Goal: Task Accomplishment & Management: Use online tool/utility

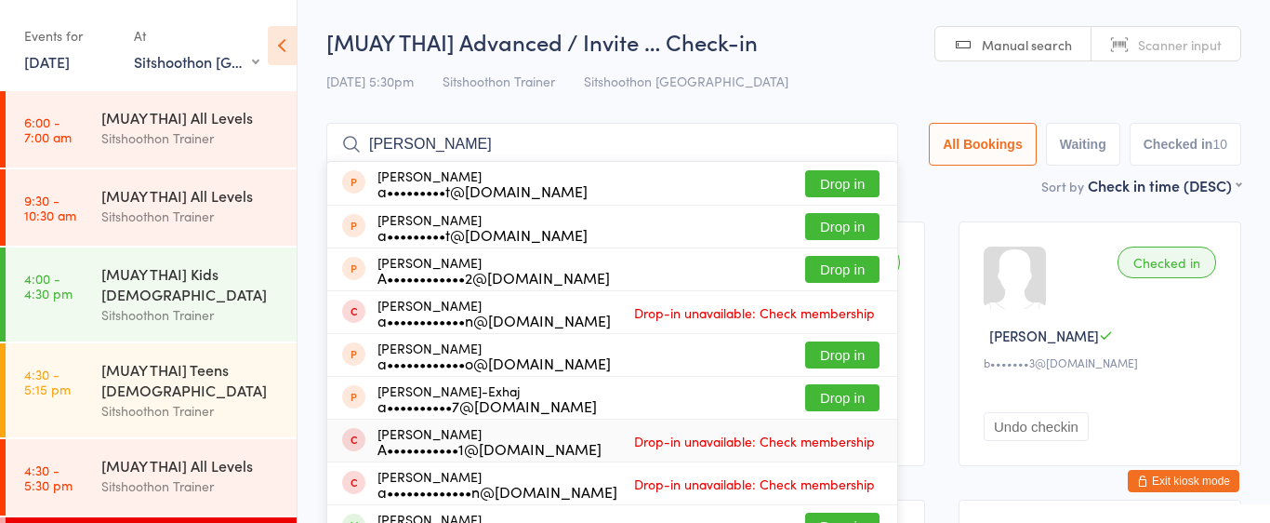
select select "2"
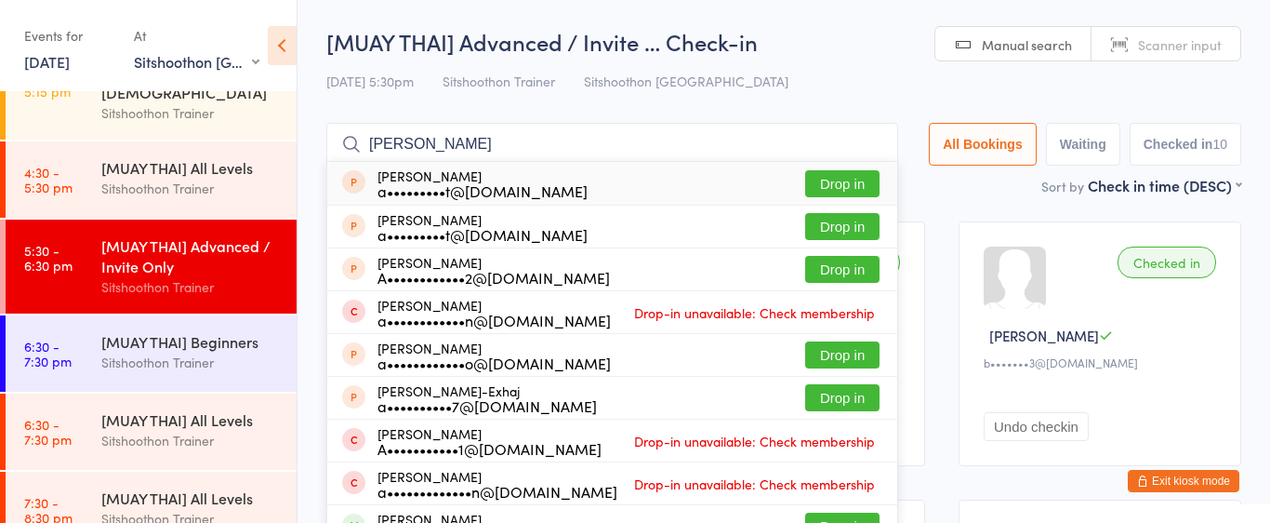
click at [458, 142] on input "[PERSON_NAME]" at bounding box center [612, 144] width 572 height 43
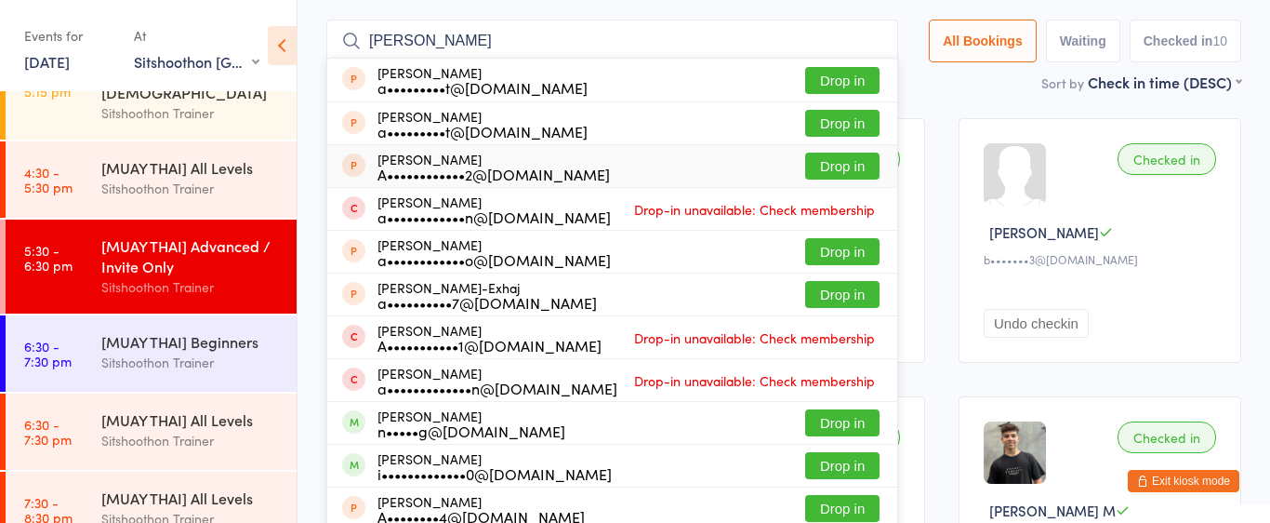
scroll to position [123, 0]
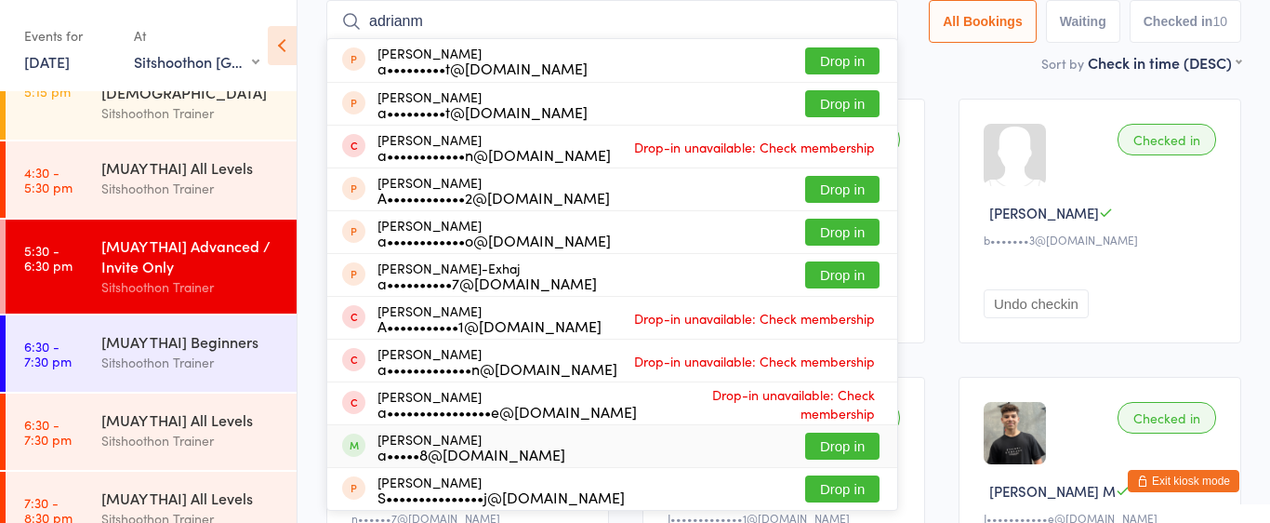
type input "adrianm"
click at [834, 444] on button "Drop in" at bounding box center [842, 445] width 74 height 27
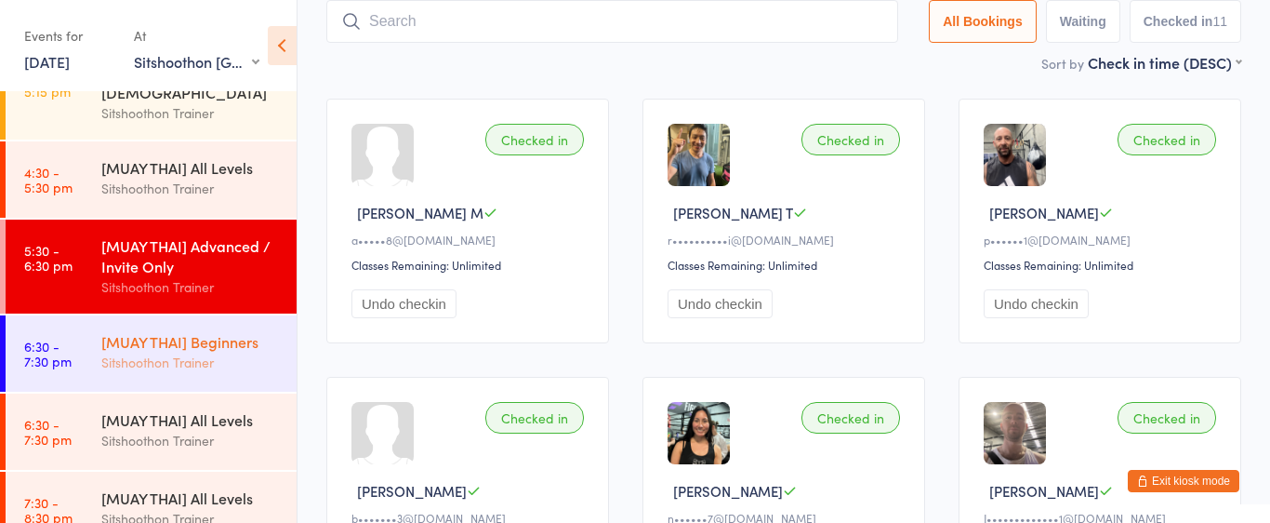
click at [231, 360] on div "Sitshoothon Trainer" at bounding box center [190, 362] width 179 height 21
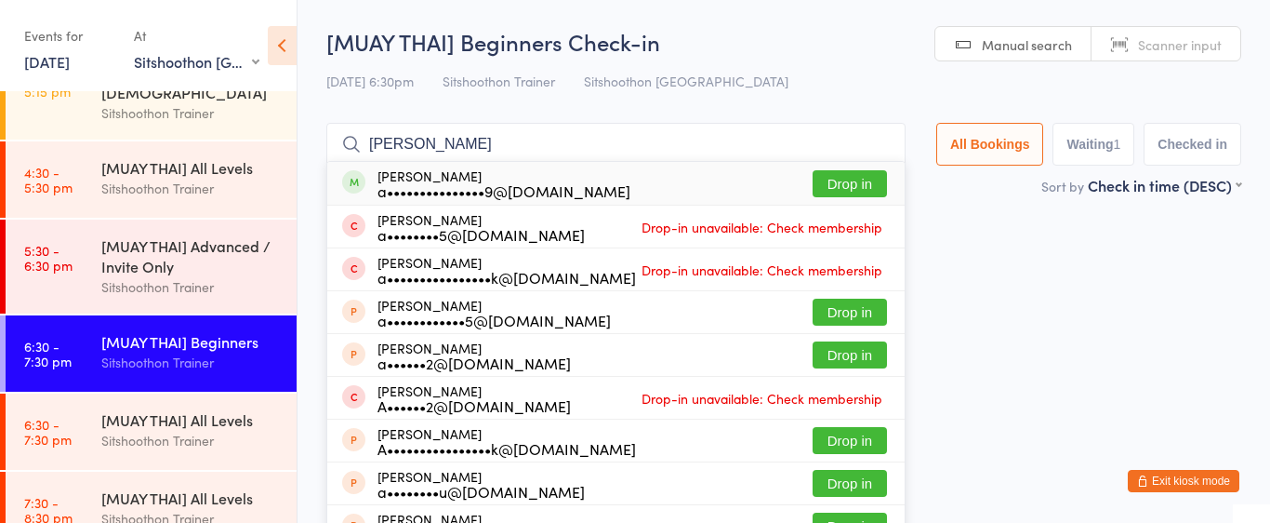
type input "andrij"
click at [795, 191] on div "Andrija Dordevic a•••••••••••••••9@gmail.com Drop in" at bounding box center [616, 183] width 578 height 43
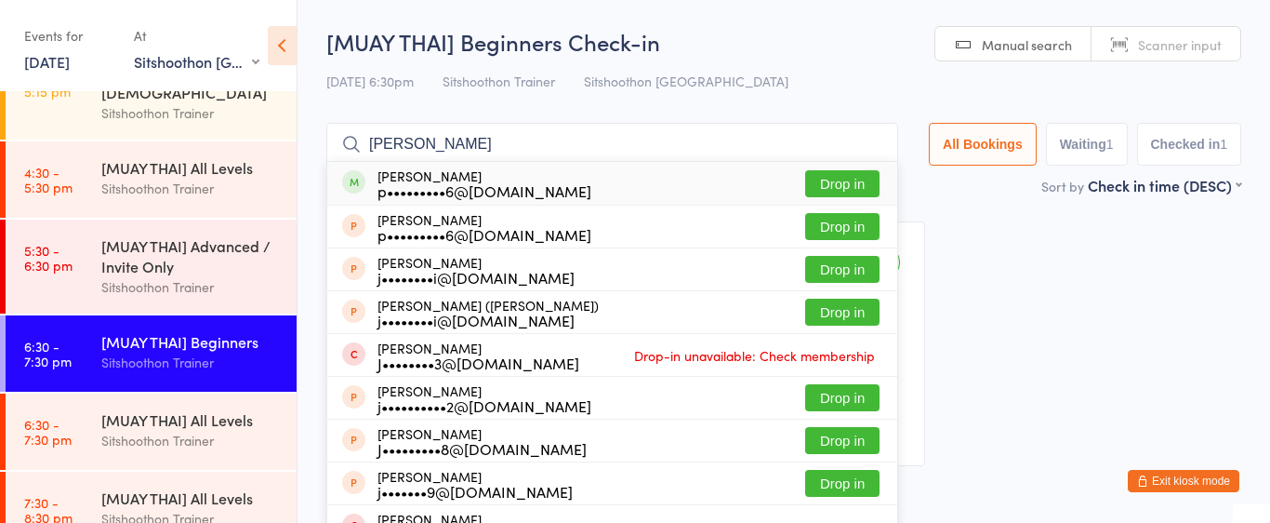
type input "josh patino"
click at [818, 188] on button "Drop in" at bounding box center [842, 183] width 74 height 27
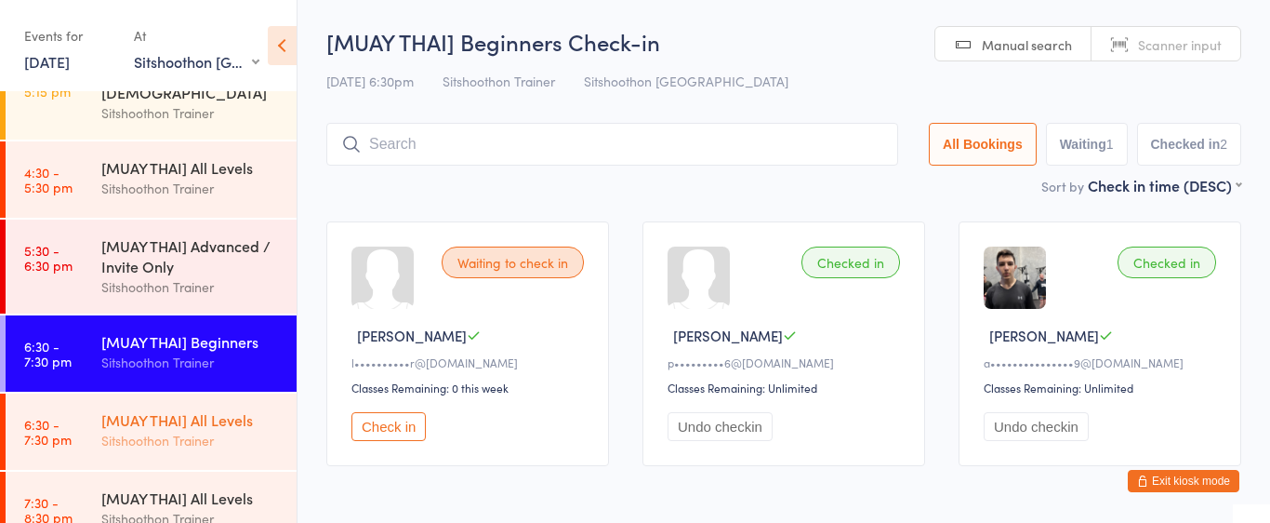
click at [215, 442] on div "Sitshoothon Trainer" at bounding box center [190, 440] width 179 height 21
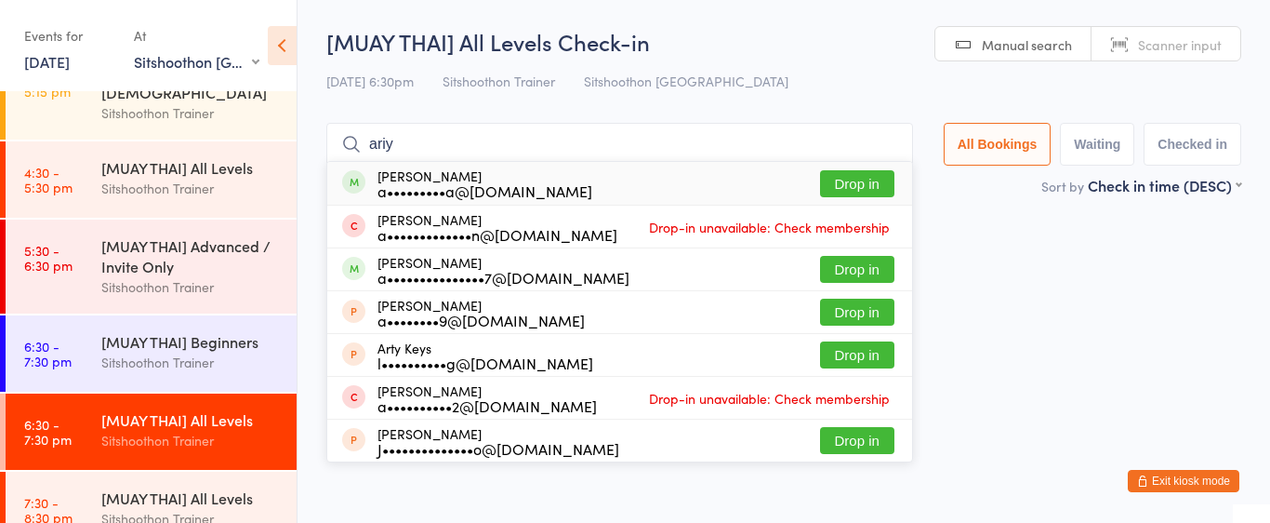
type input "ariy"
click at [833, 185] on button "Drop in" at bounding box center [857, 183] width 74 height 27
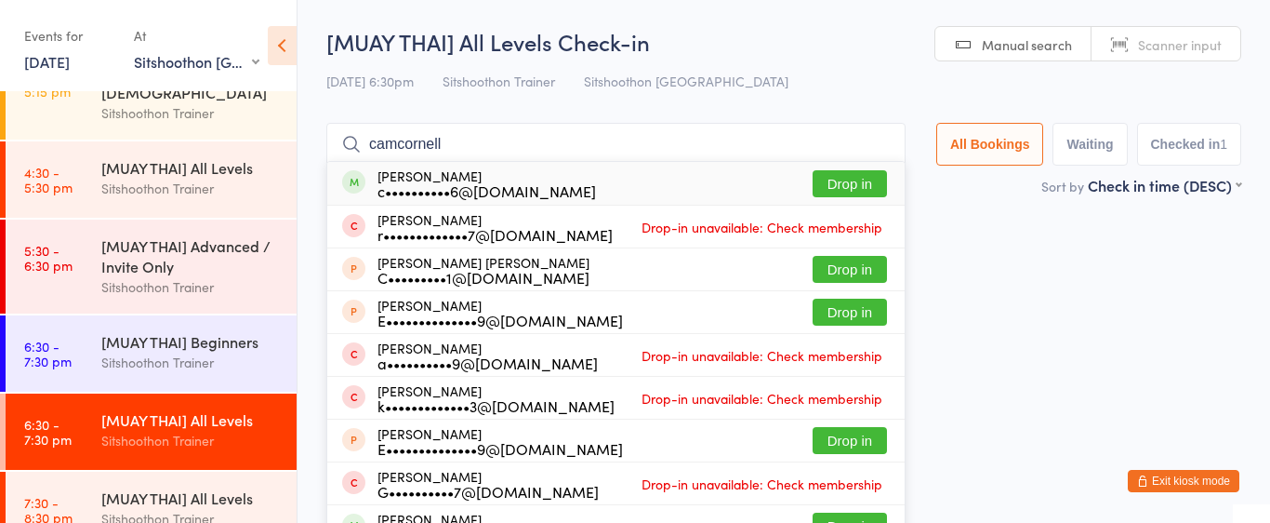
type input "camcornell"
click at [856, 179] on button "Drop in" at bounding box center [850, 183] width 74 height 27
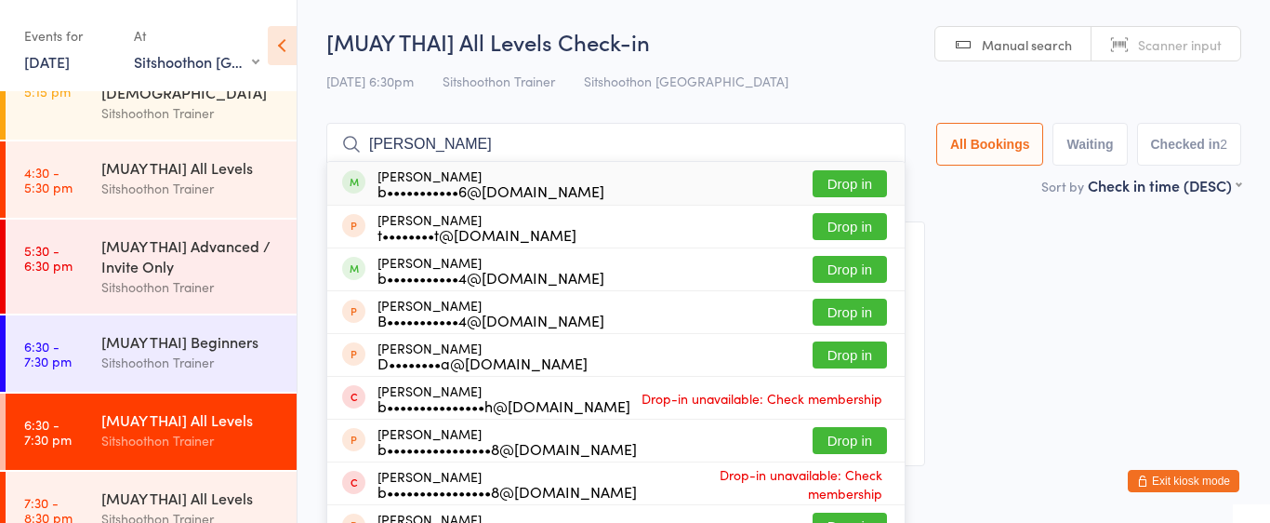
type input "blake r"
click at [845, 177] on button "Drop in" at bounding box center [850, 183] width 74 height 27
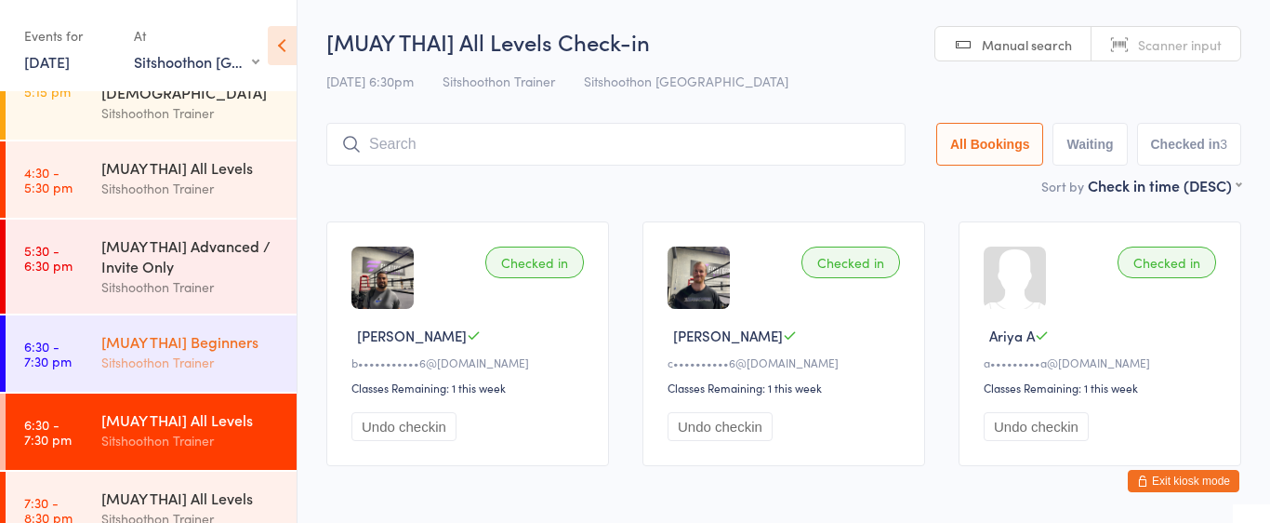
click at [156, 356] on div "Sitshoothon Trainer" at bounding box center [190, 362] width 179 height 21
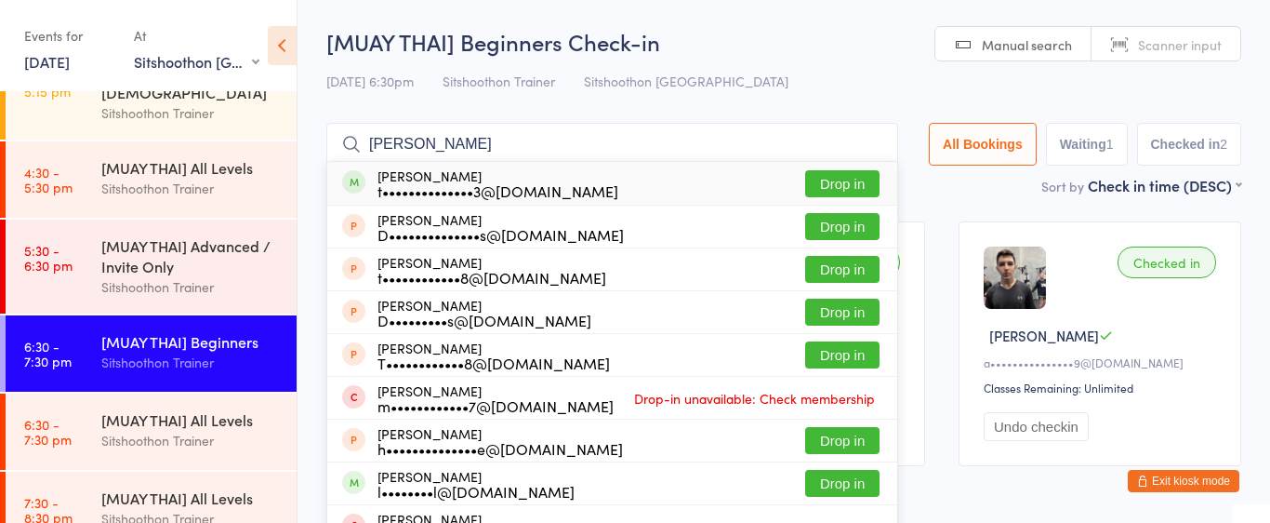
type input "thomas dickson"
click at [815, 189] on button "Drop in" at bounding box center [842, 183] width 74 height 27
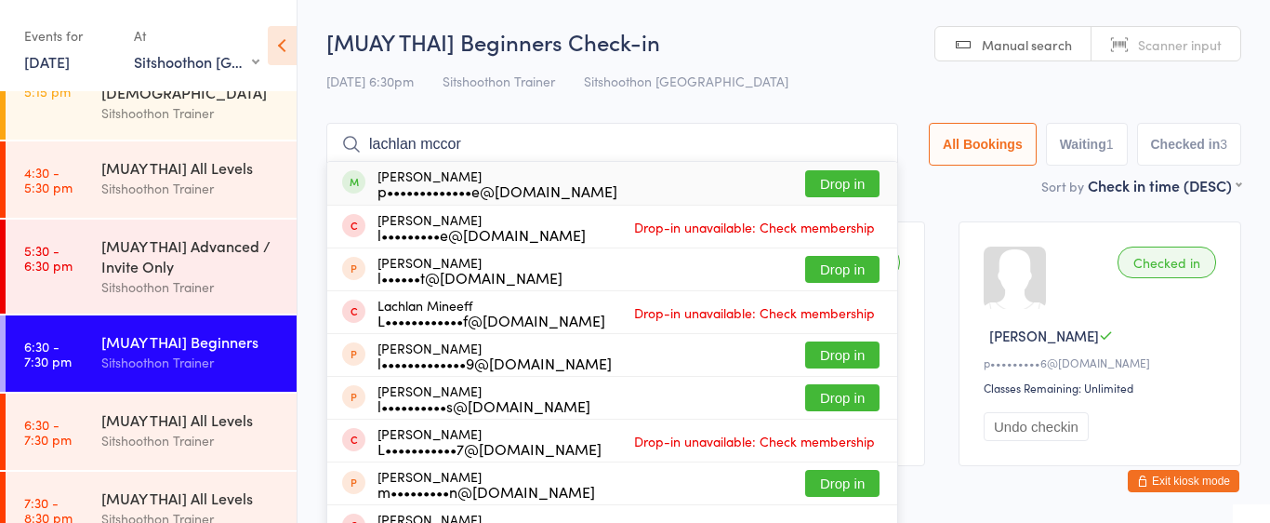
type input "lachlan mccor"
click at [848, 193] on button "Drop in" at bounding box center [842, 183] width 74 height 27
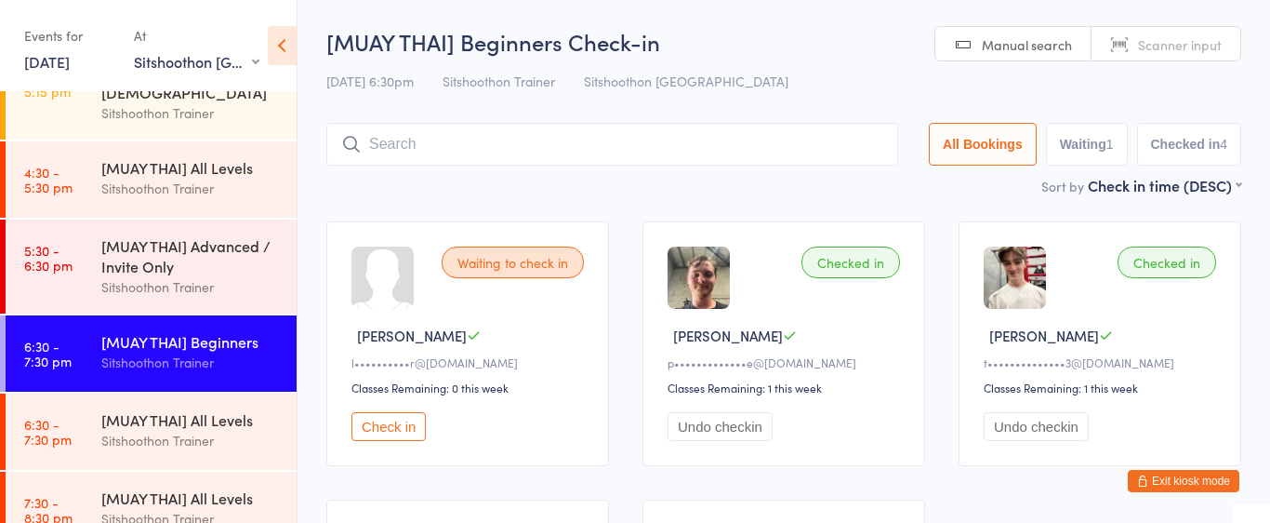
click at [410, 418] on button "Check in" at bounding box center [389, 426] width 74 height 29
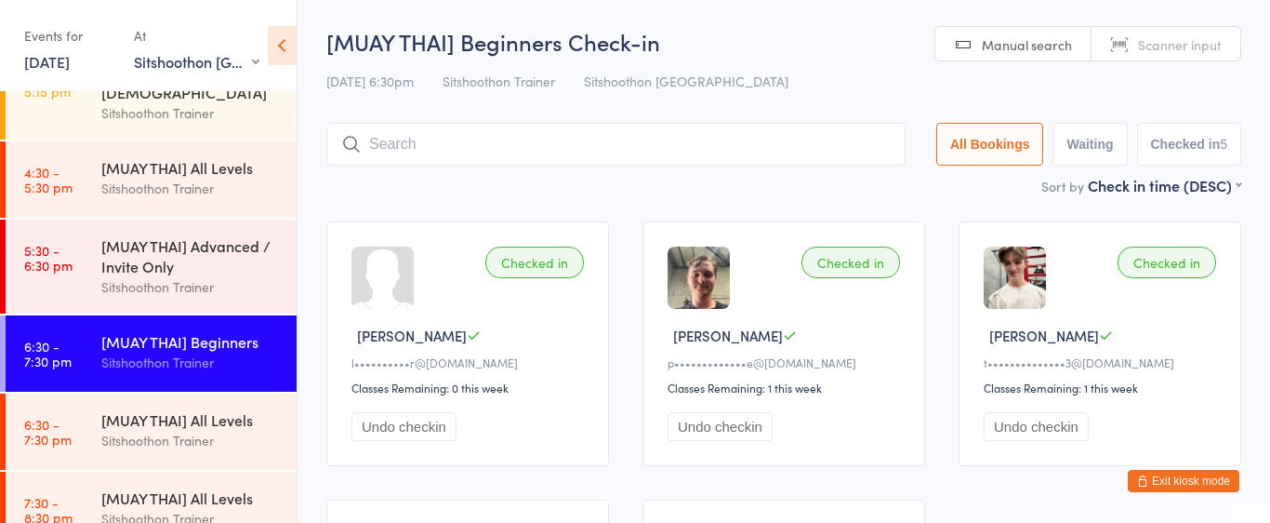
click at [500, 132] on input "search" at bounding box center [615, 144] width 579 height 43
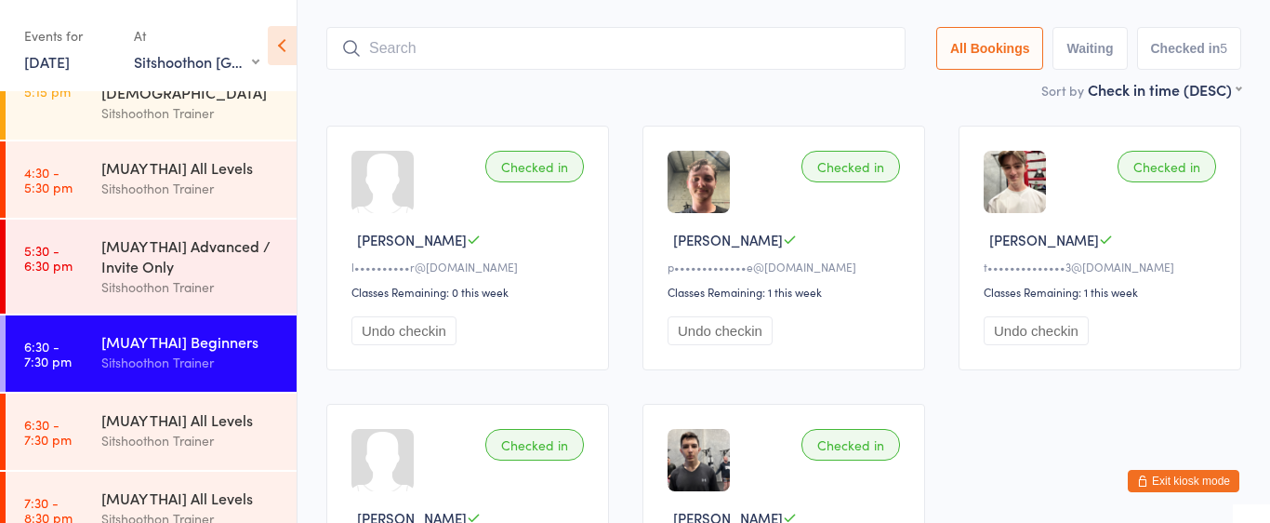
scroll to position [123, 0]
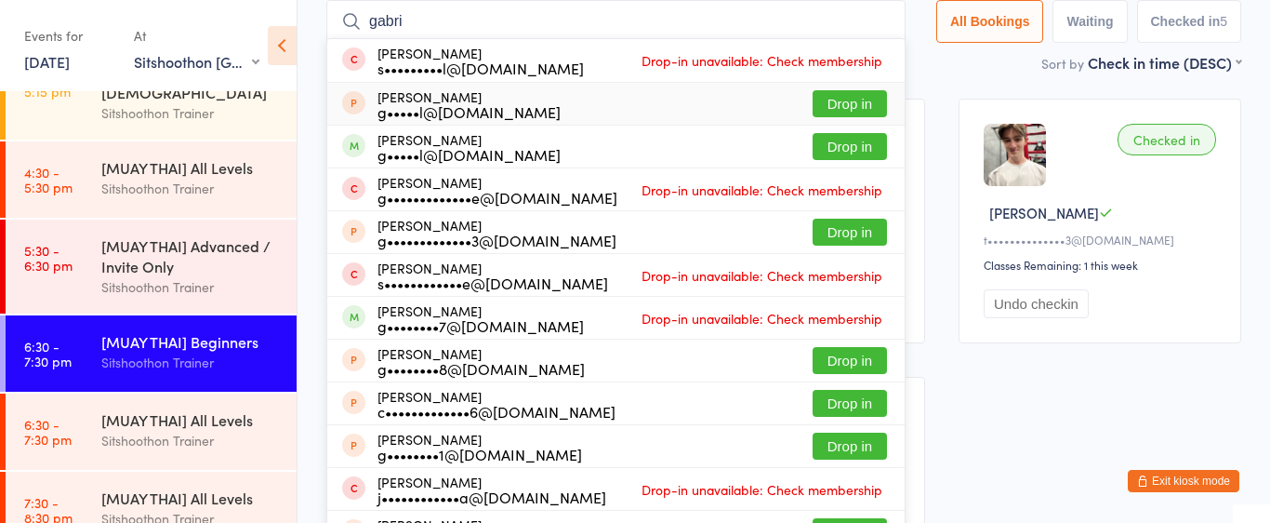
type input "gabri"
click at [831, 102] on button "Drop in" at bounding box center [850, 103] width 74 height 27
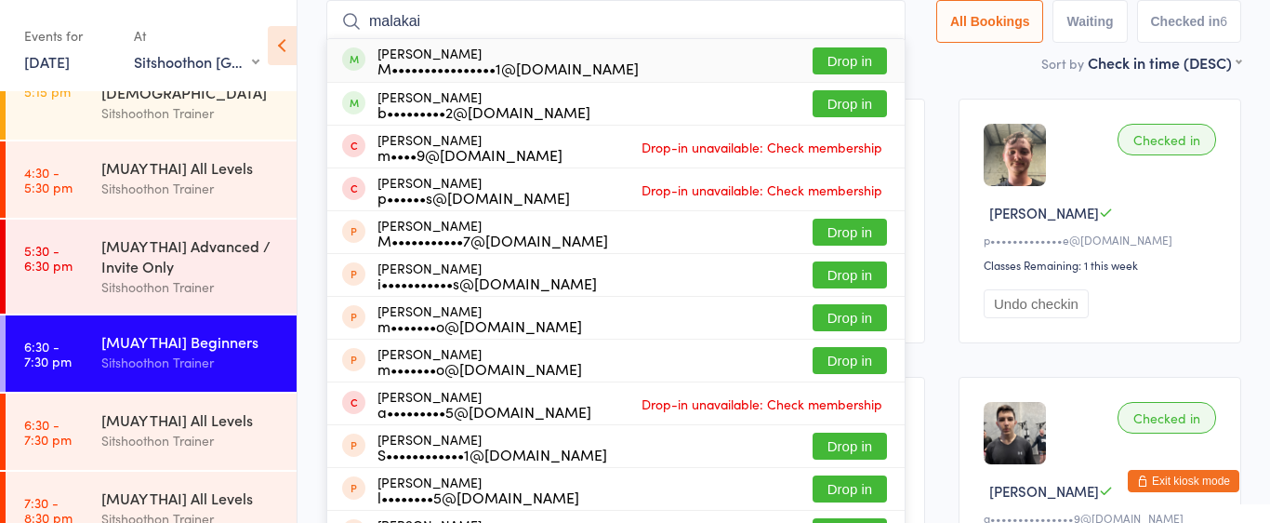
type input "malakai"
click at [829, 66] on button "Drop in" at bounding box center [850, 60] width 74 height 27
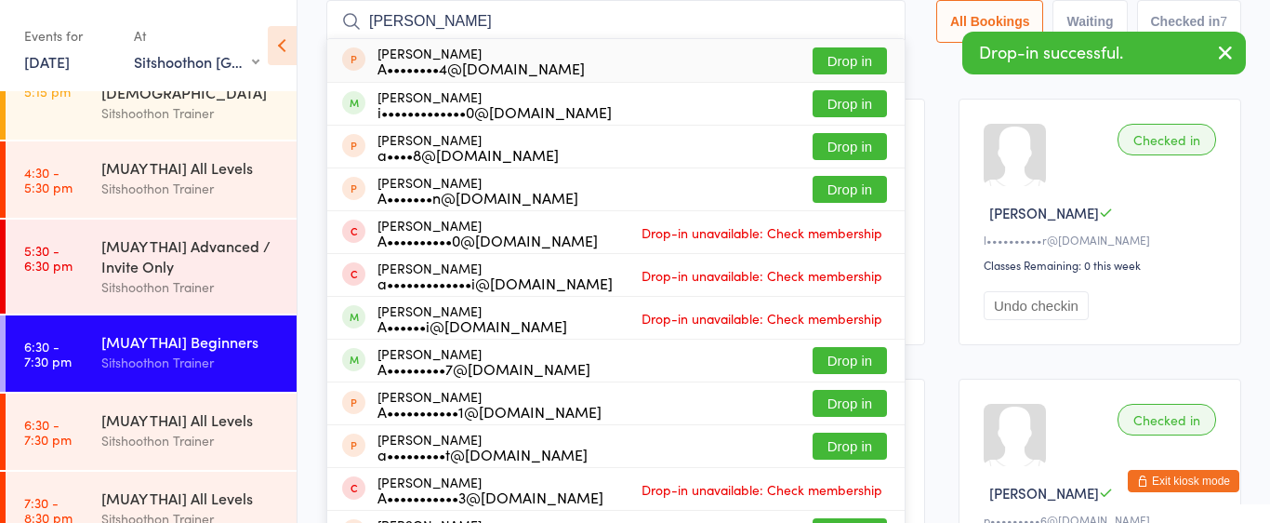
type input "adan"
click at [864, 58] on button "Drop in" at bounding box center [850, 60] width 74 height 27
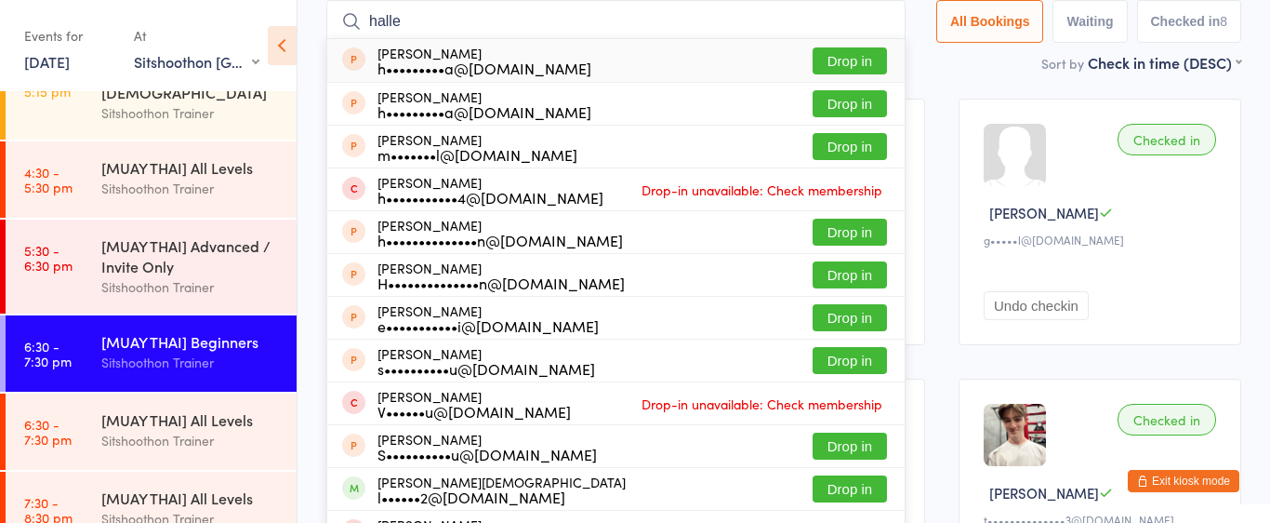
type input "halle"
click at [816, 60] on button "Drop in" at bounding box center [850, 60] width 74 height 27
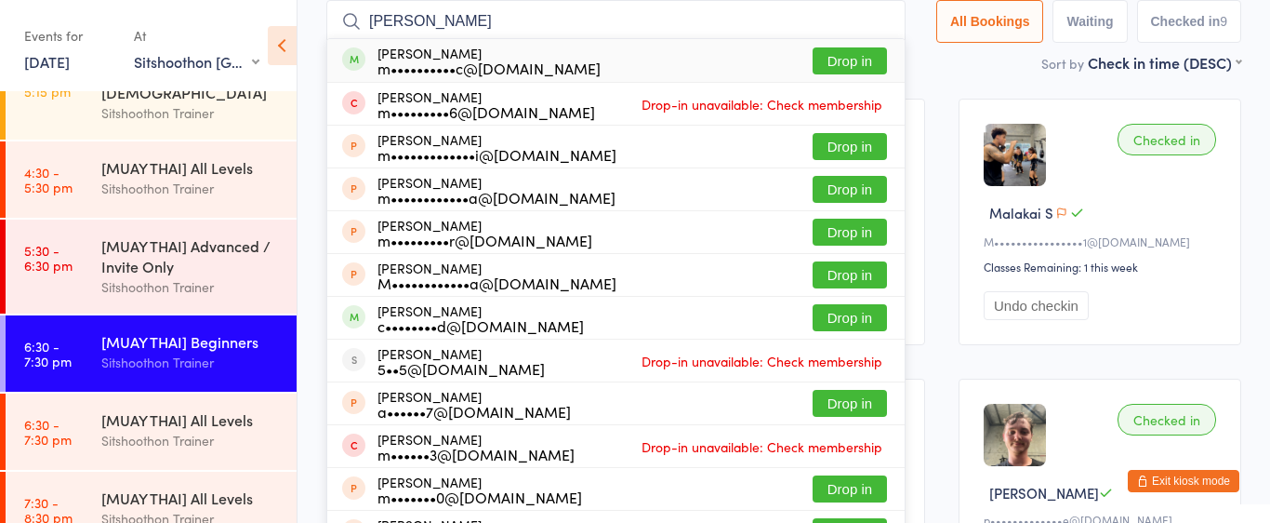
type input "marko red"
click at [862, 59] on button "Drop in" at bounding box center [850, 60] width 74 height 27
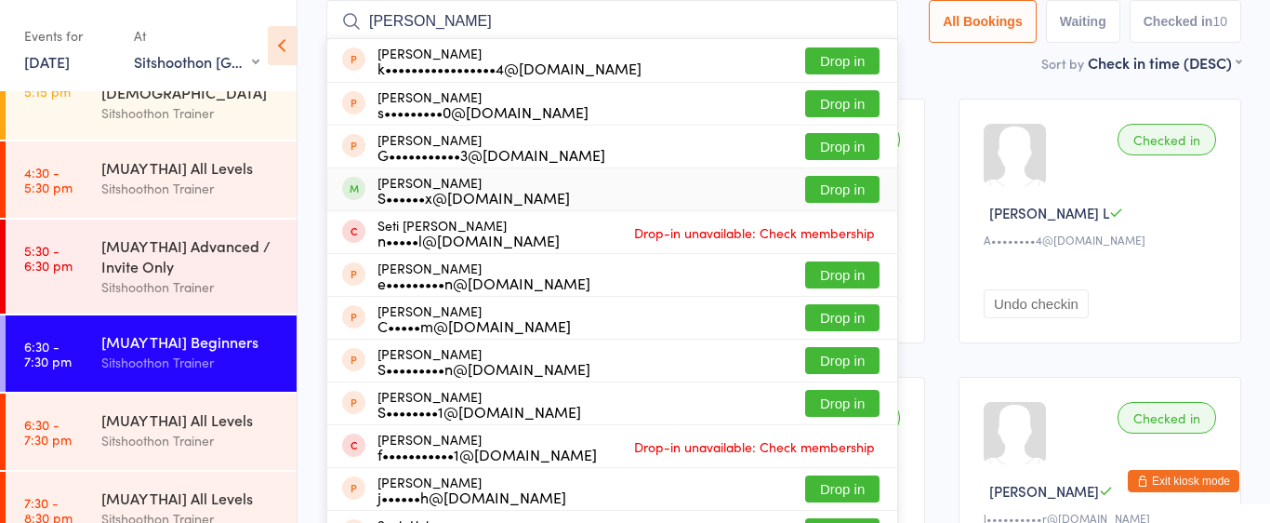
type input "seth"
click at [815, 193] on button "Drop in" at bounding box center [842, 189] width 74 height 27
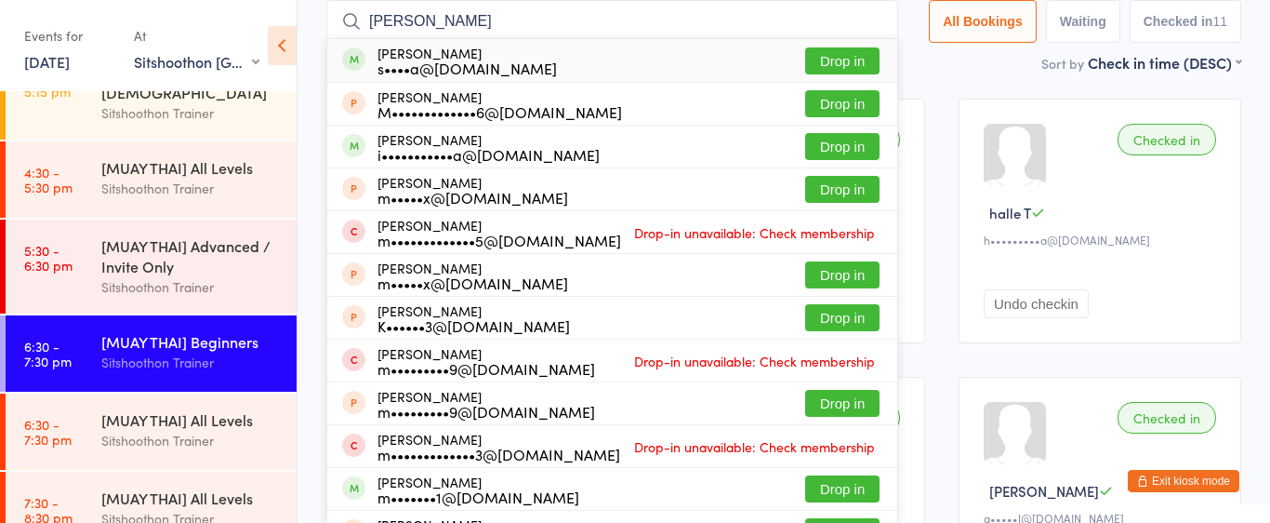
type input "michaela"
click at [848, 57] on button "Drop in" at bounding box center [842, 60] width 74 height 27
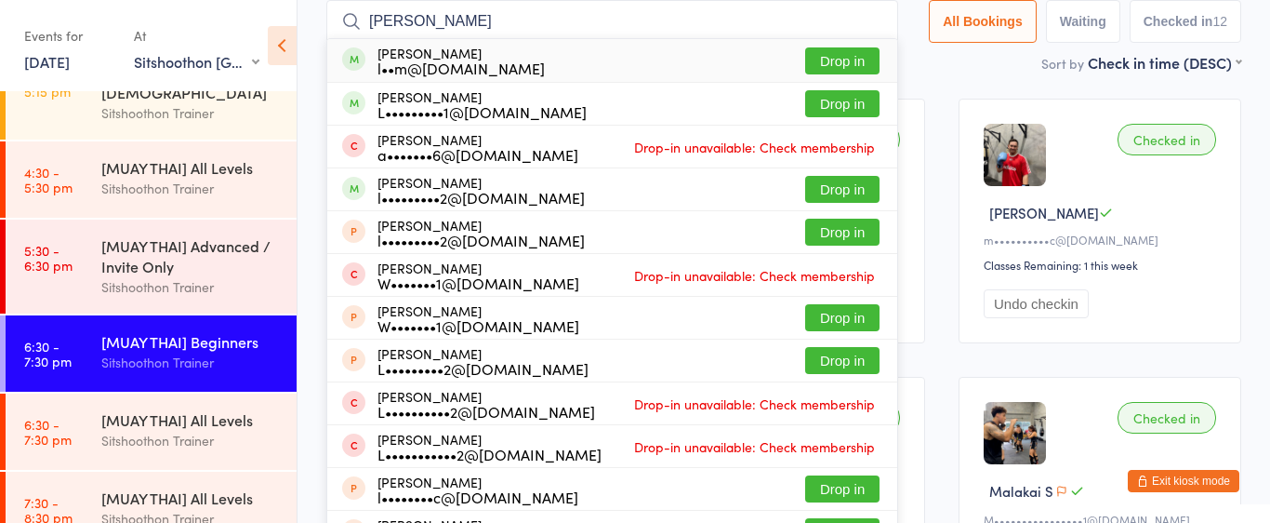
type input "liam pere"
click at [822, 61] on button "Drop in" at bounding box center [842, 60] width 74 height 27
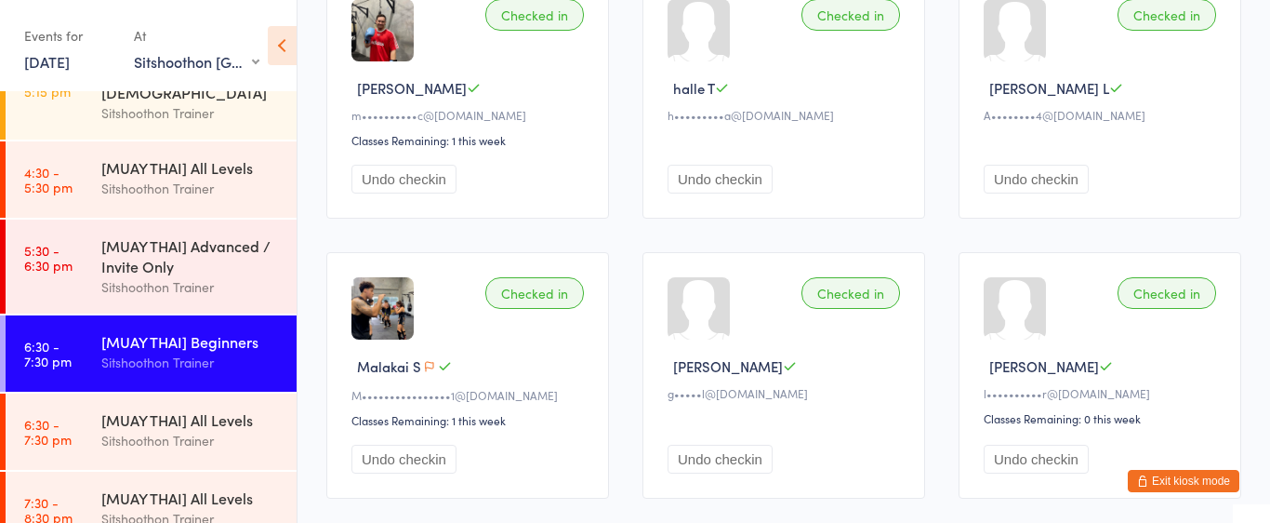
scroll to position [538, 0]
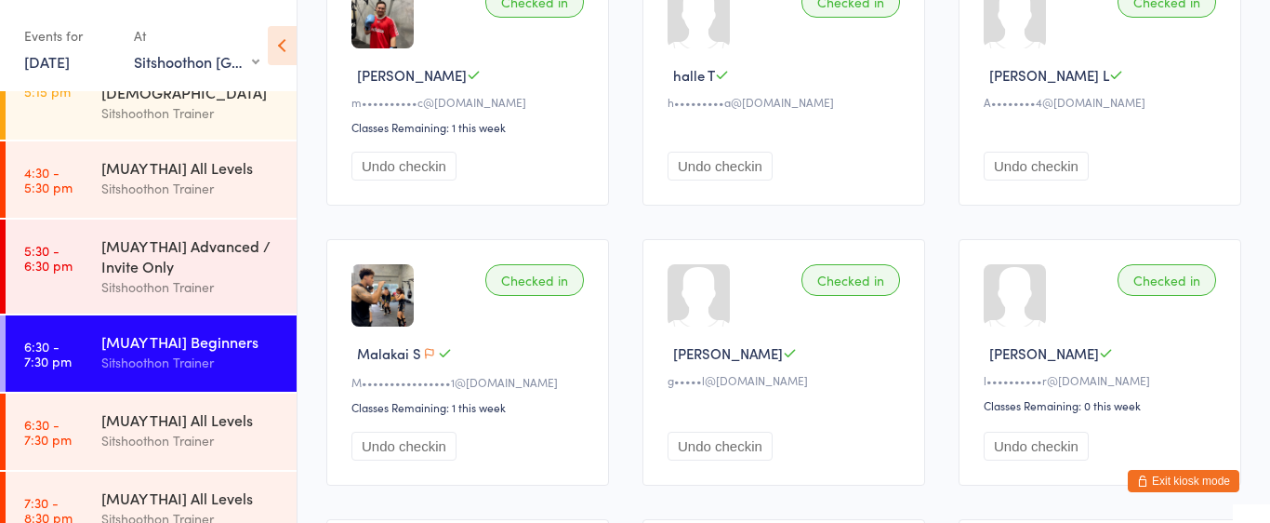
click at [383, 305] on img at bounding box center [383, 295] width 62 height 62
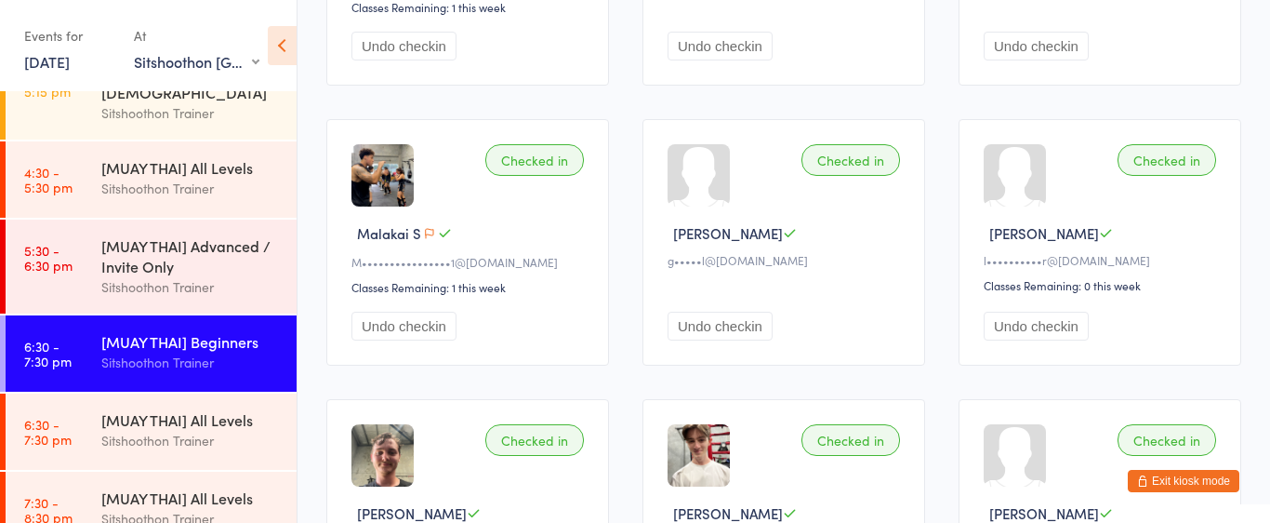
scroll to position [633, 0]
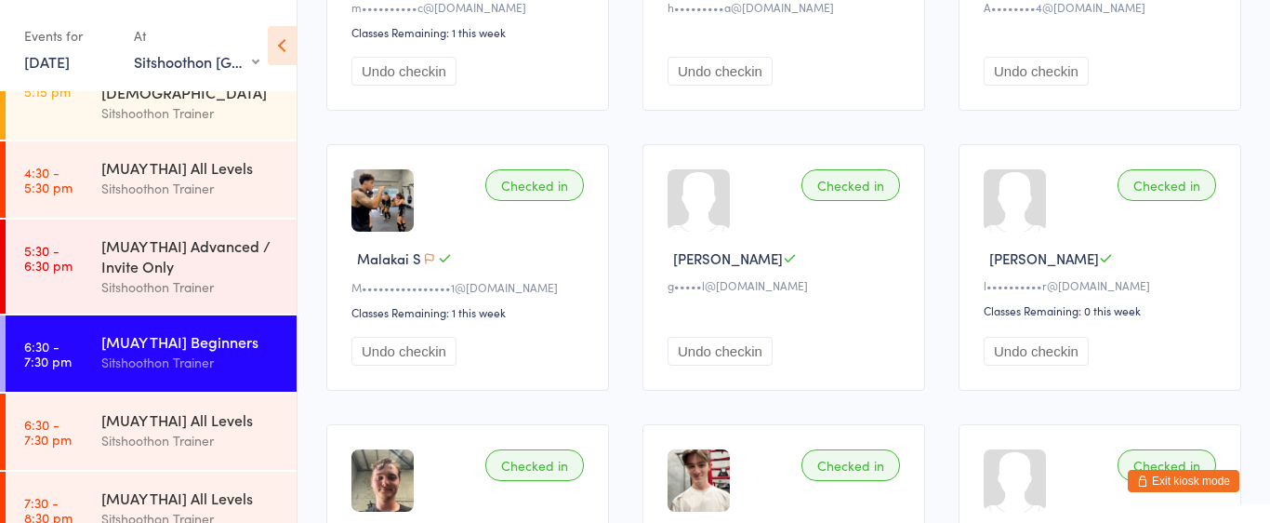
click at [856, 187] on div "Checked in" at bounding box center [851, 185] width 99 height 32
click at [839, 178] on div "Checked in" at bounding box center [851, 185] width 99 height 32
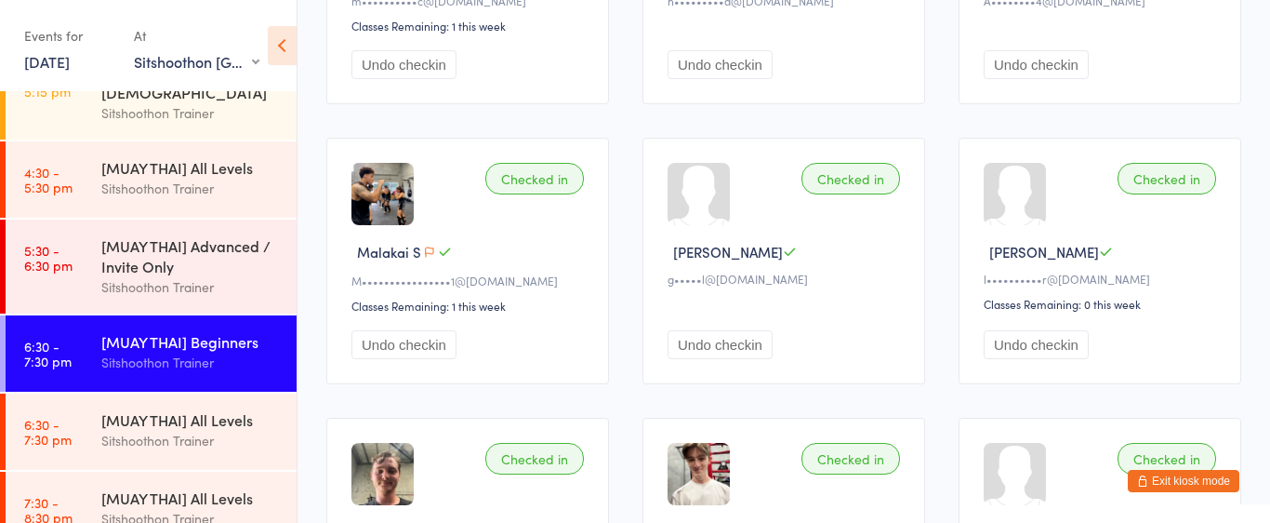
scroll to position [634, 0]
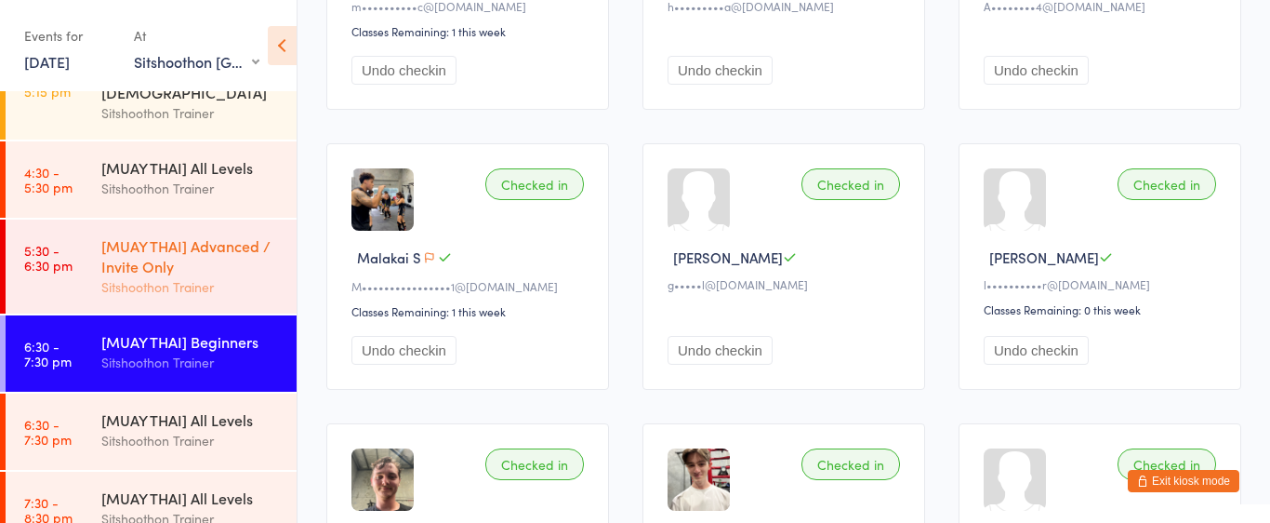
click at [221, 272] on div "[MUAY THAI] Advanced / Invite Only" at bounding box center [190, 255] width 179 height 41
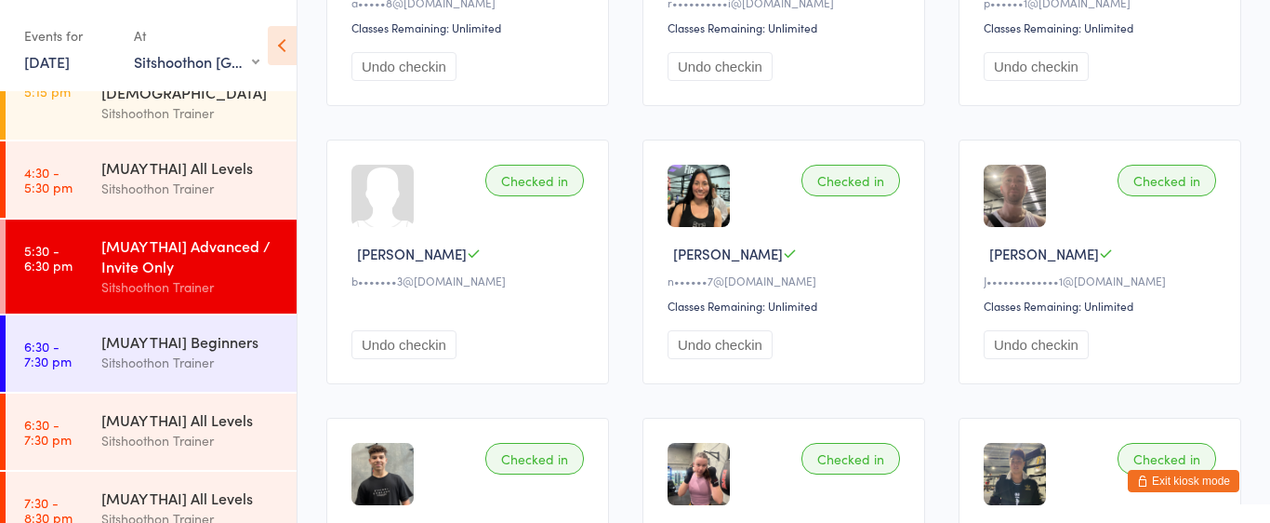
scroll to position [380, 0]
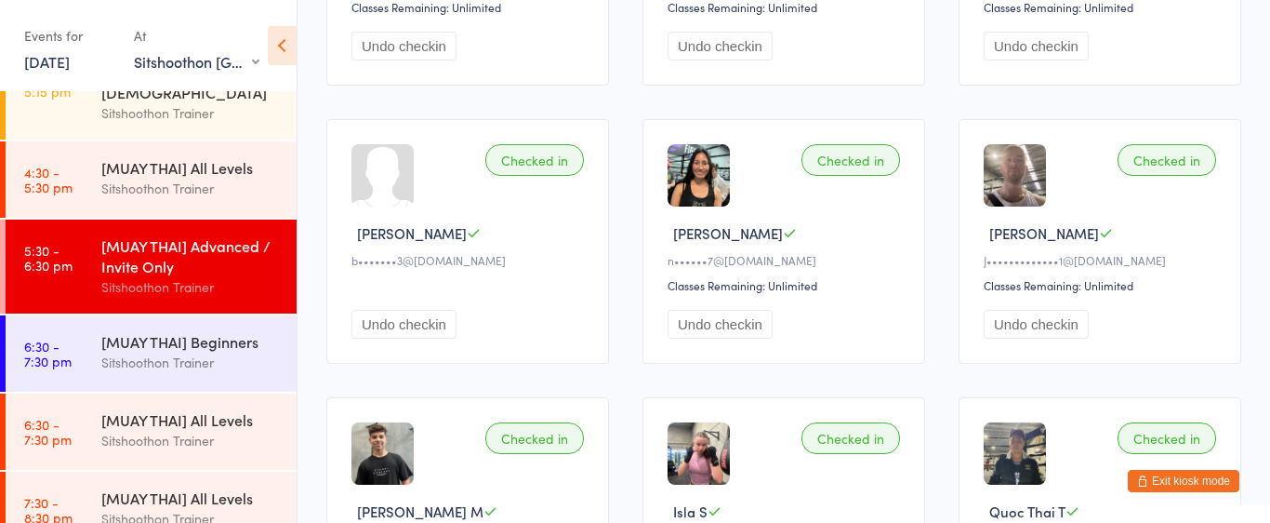
click at [1174, 476] on button "Exit kiosk mode" at bounding box center [1184, 481] width 112 height 22
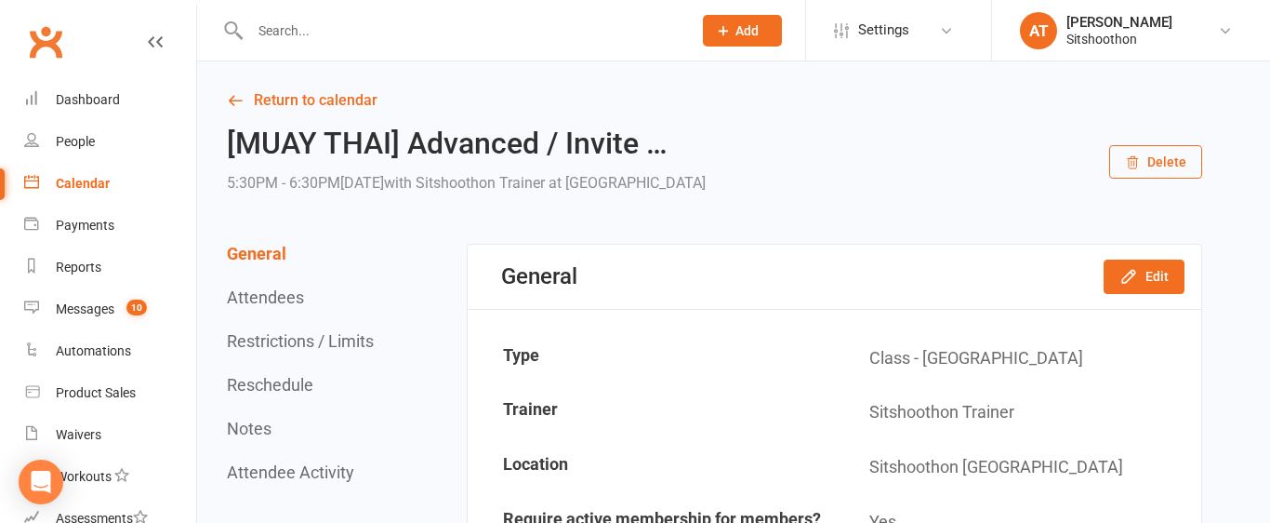
click at [388, 35] on input "text" at bounding box center [462, 31] width 434 height 26
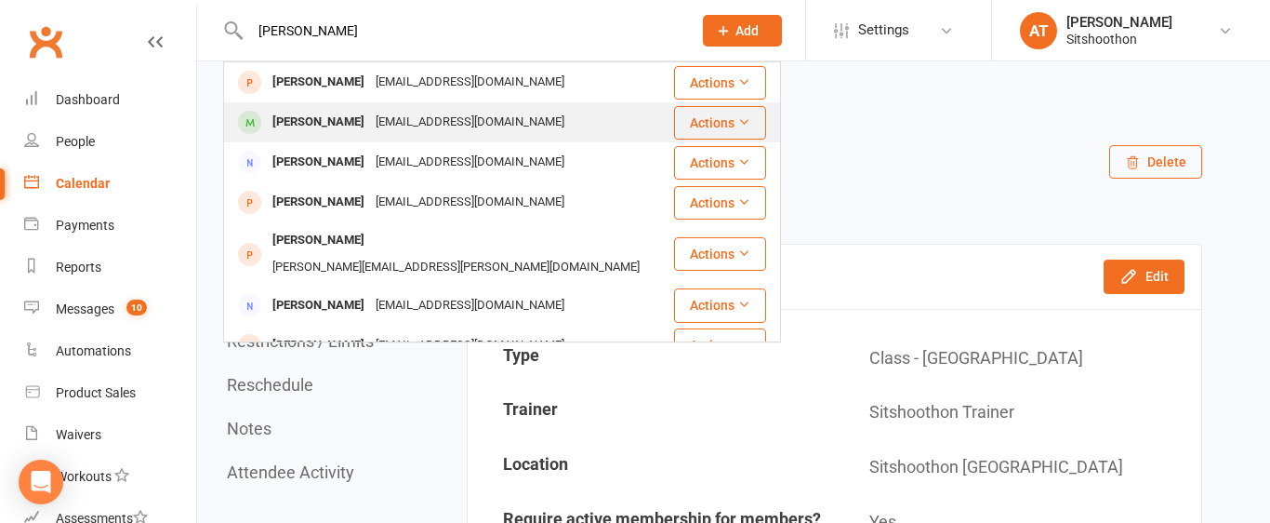
type input "brad s"
click at [316, 131] on div "Brad Spears" at bounding box center [318, 122] width 103 height 27
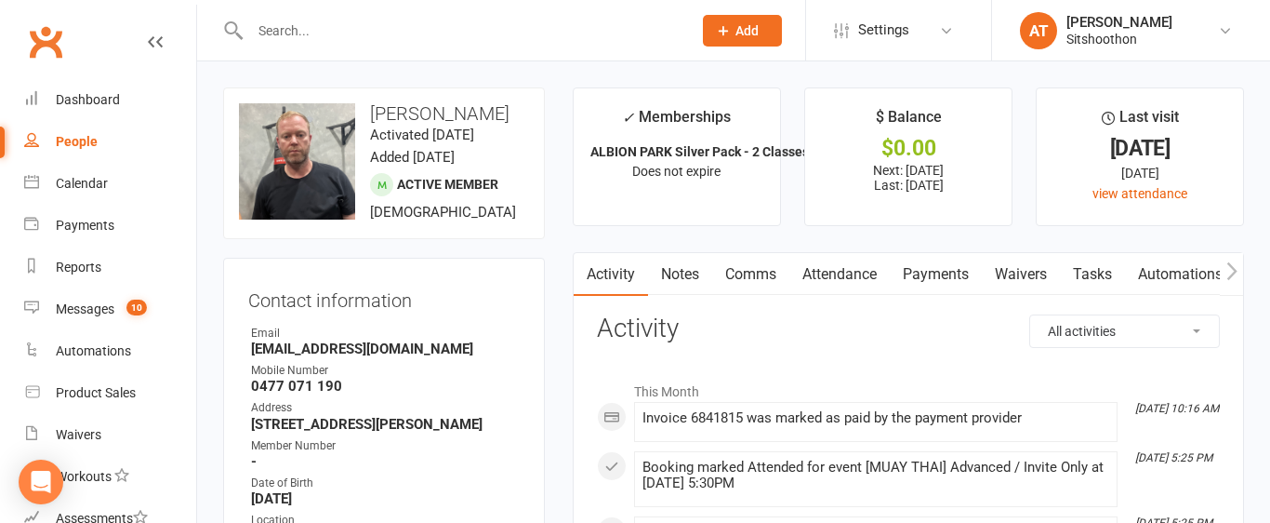
click at [942, 273] on link "Payments" at bounding box center [936, 274] width 92 height 43
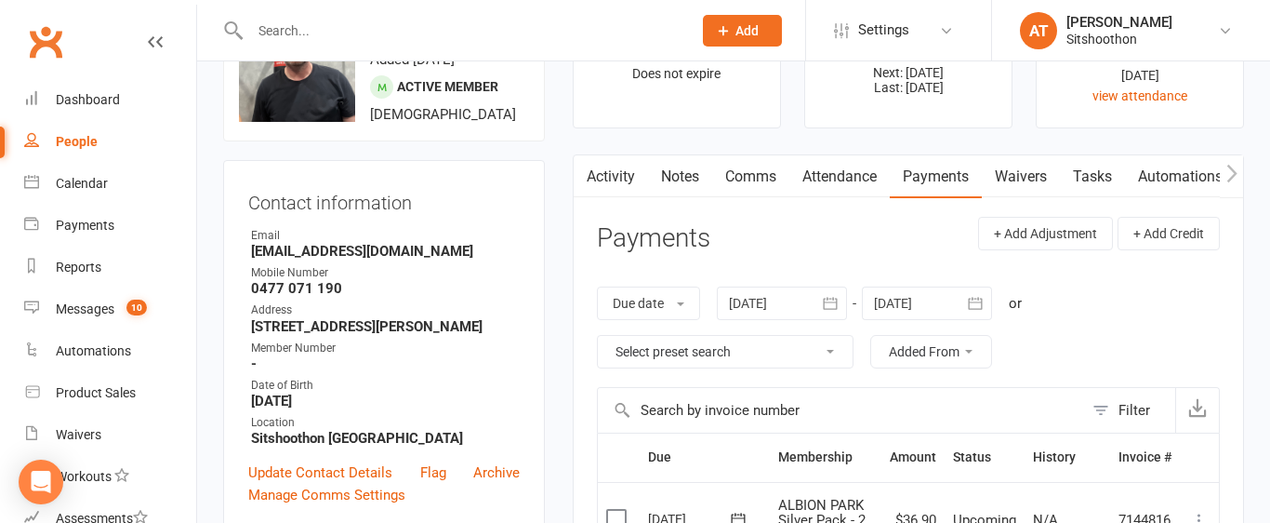
scroll to position [80, 0]
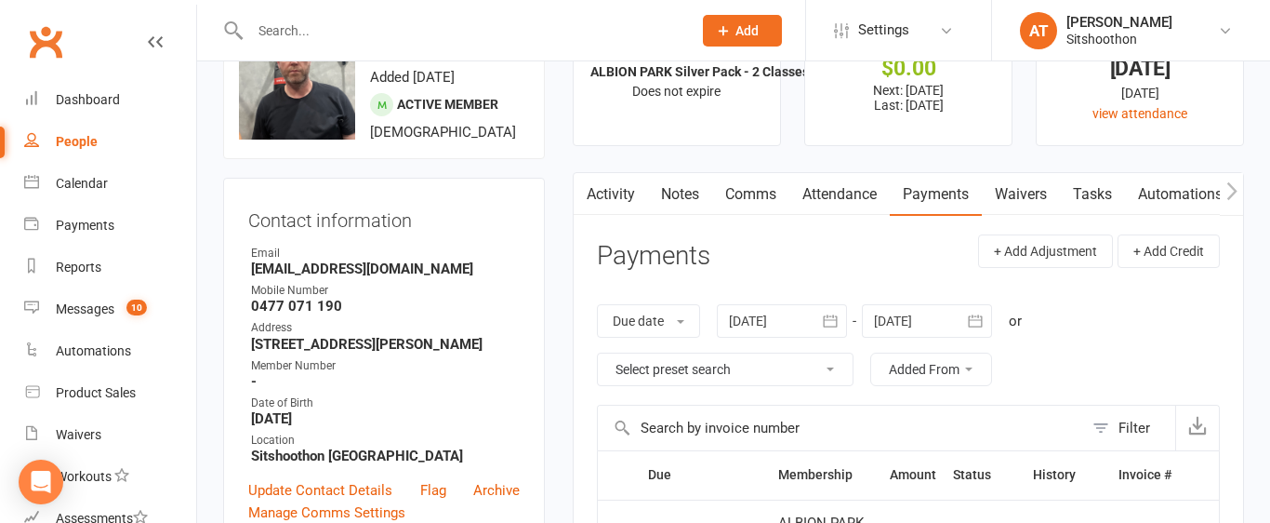
click at [157, 44] on icon at bounding box center [155, 41] width 15 height 15
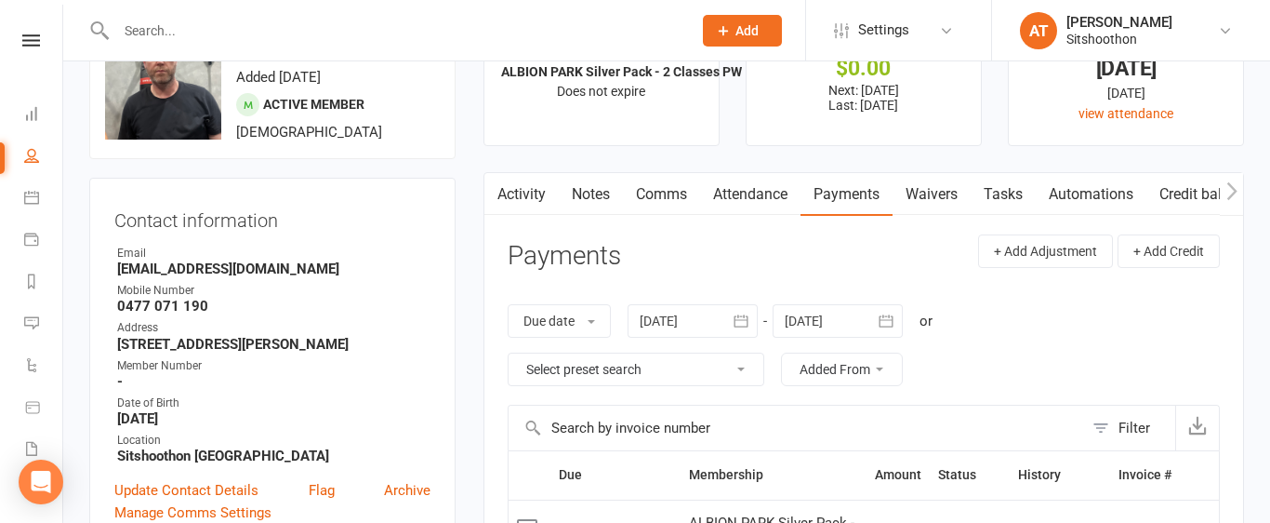
click at [202, 35] on input "text" at bounding box center [395, 31] width 568 height 26
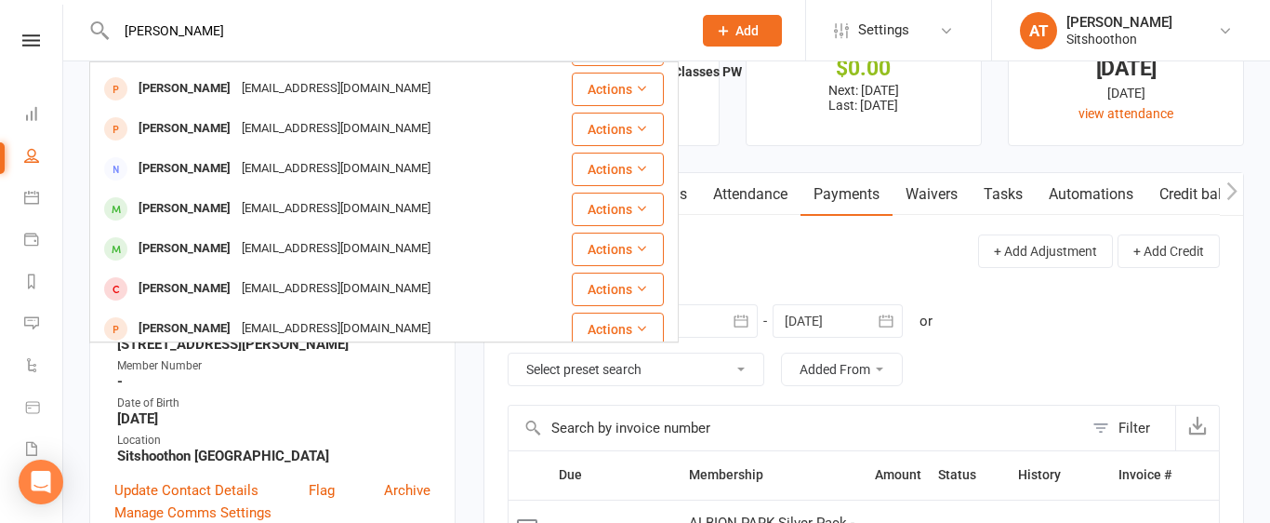
scroll to position [425, 0]
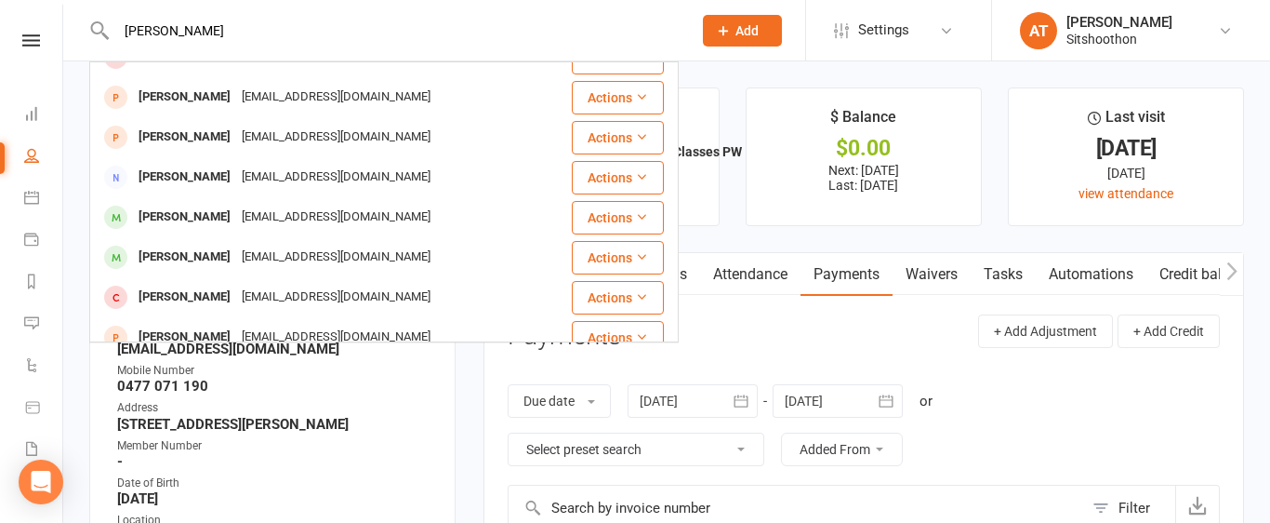
type input "brad"
click at [865, 340] on header "Payments + Add Adjustment + Add Credit" at bounding box center [864, 339] width 712 height 51
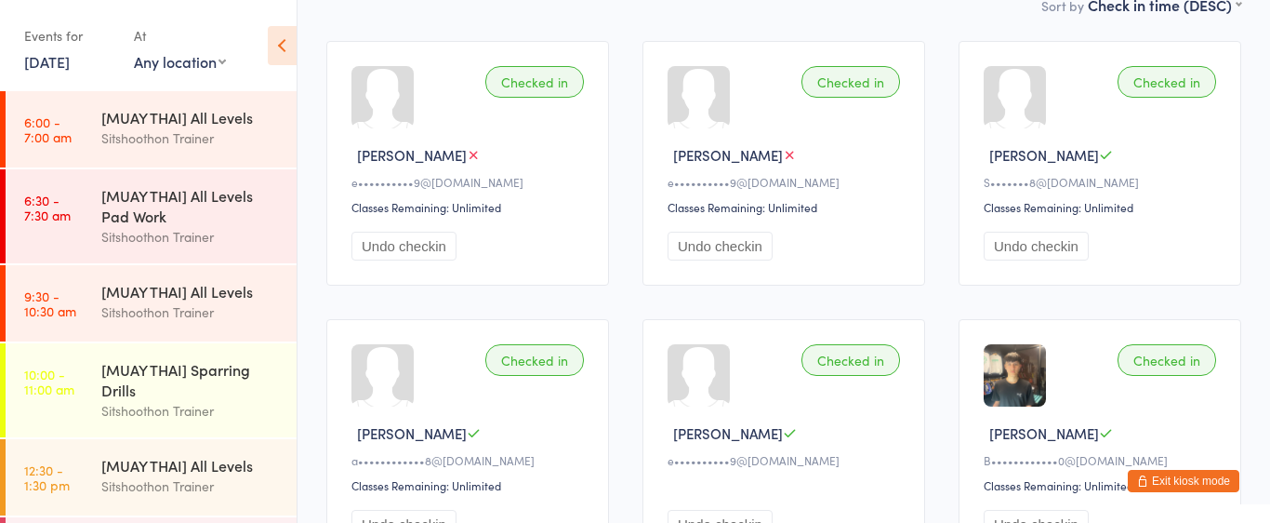
scroll to position [181, 0]
click at [216, 60] on select "Any location ST Martial Arts Arncliffe Sitshoothon Kogarah Sitshoothon Albion P…" at bounding box center [180, 61] width 92 height 20
select select "2"
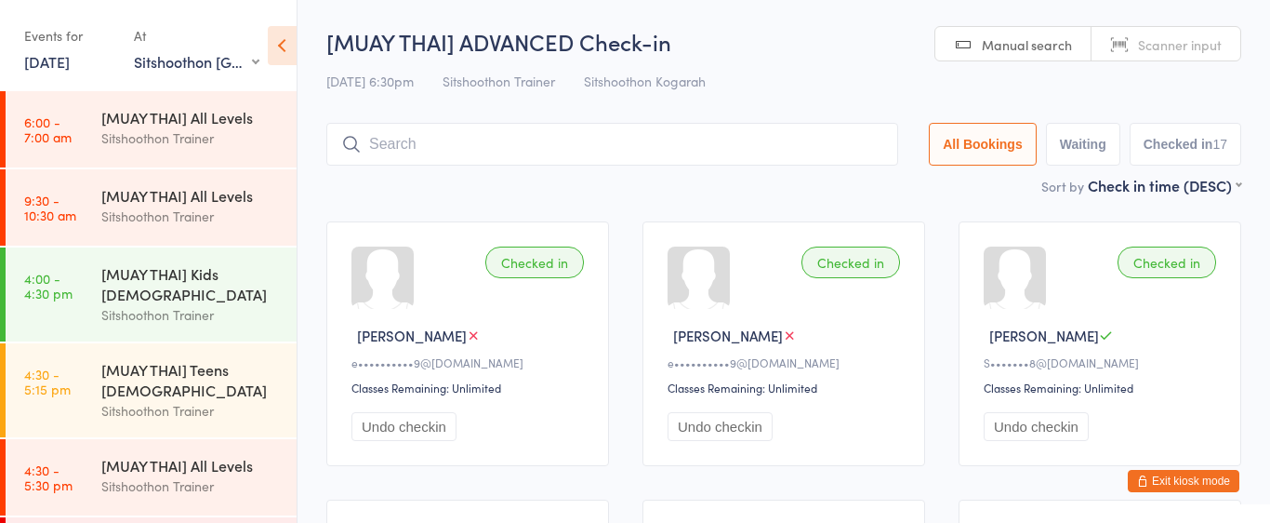
click at [254, 67] on select "Any location ST Martial Arts Arncliffe Sitshoothon Kogarah Sitshoothon Albion P…" at bounding box center [197, 61] width 126 height 20
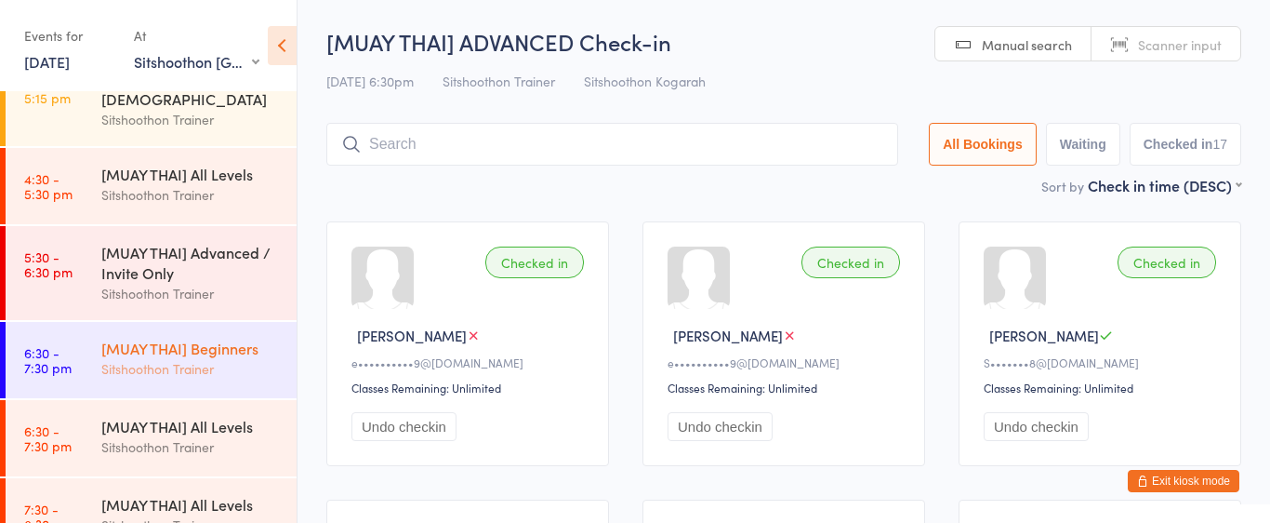
scroll to position [292, 0]
click at [162, 379] on div "[MUAY THAI] Beginners Sitshoothon Trainer" at bounding box center [198, 357] width 195 height 73
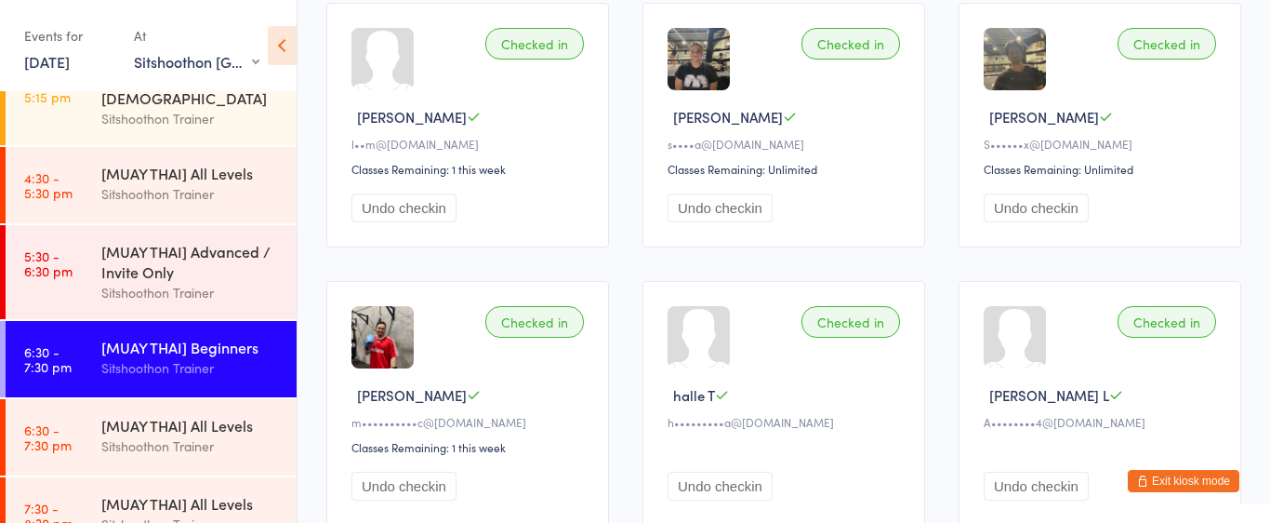
scroll to position [222, 0]
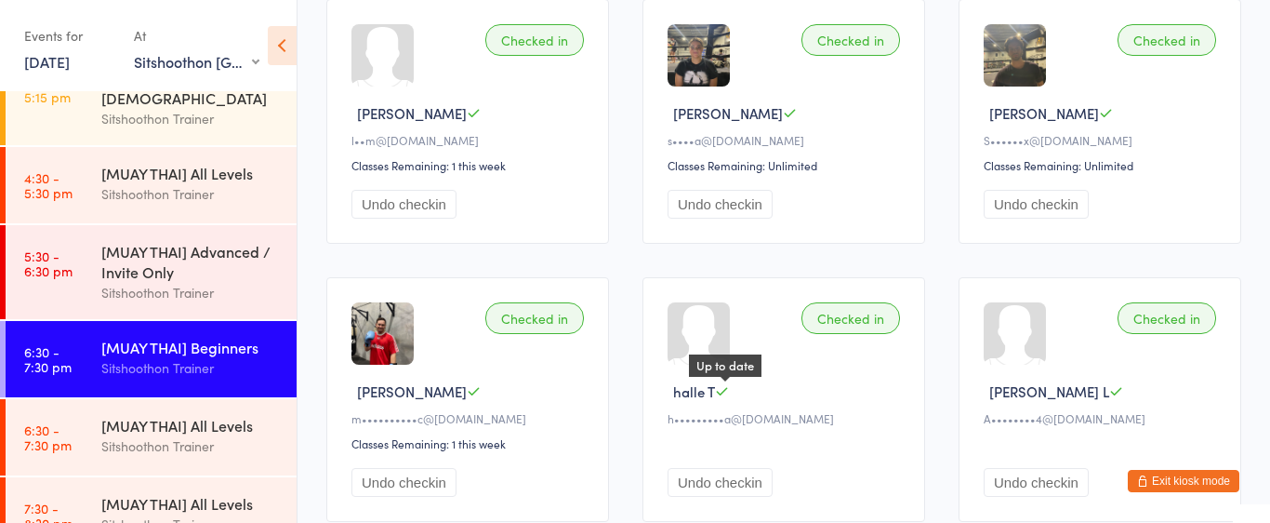
drag, startPoint x: 674, startPoint y: 391, endPoint x: 717, endPoint y: 392, distance: 42.8
click at [717, 392] on div "halle T Up to date" at bounding box center [787, 391] width 238 height 20
copy span "halle T"
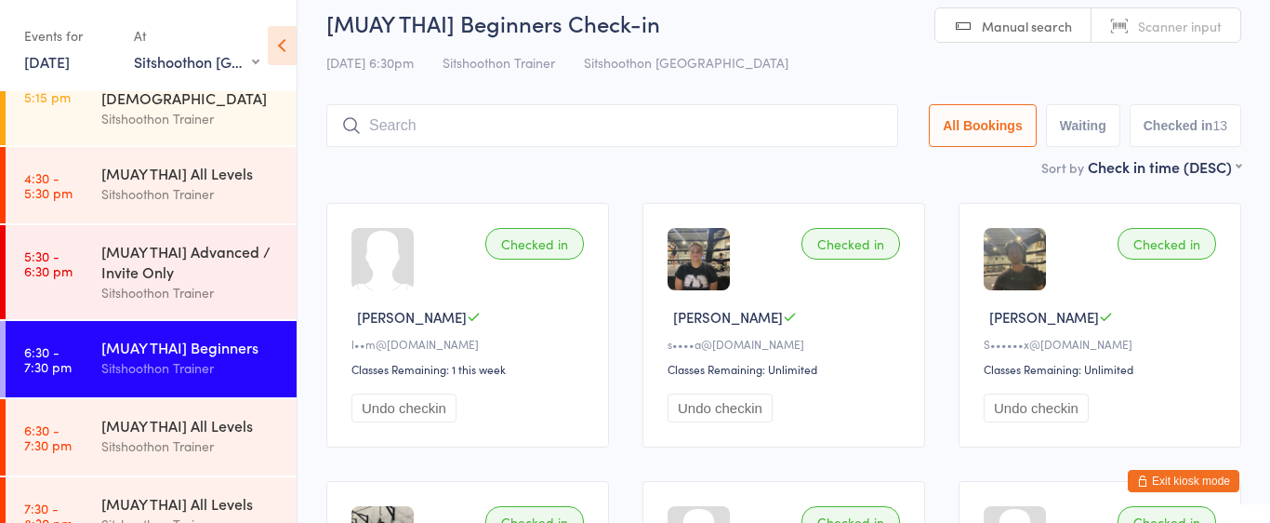
scroll to position [0, 0]
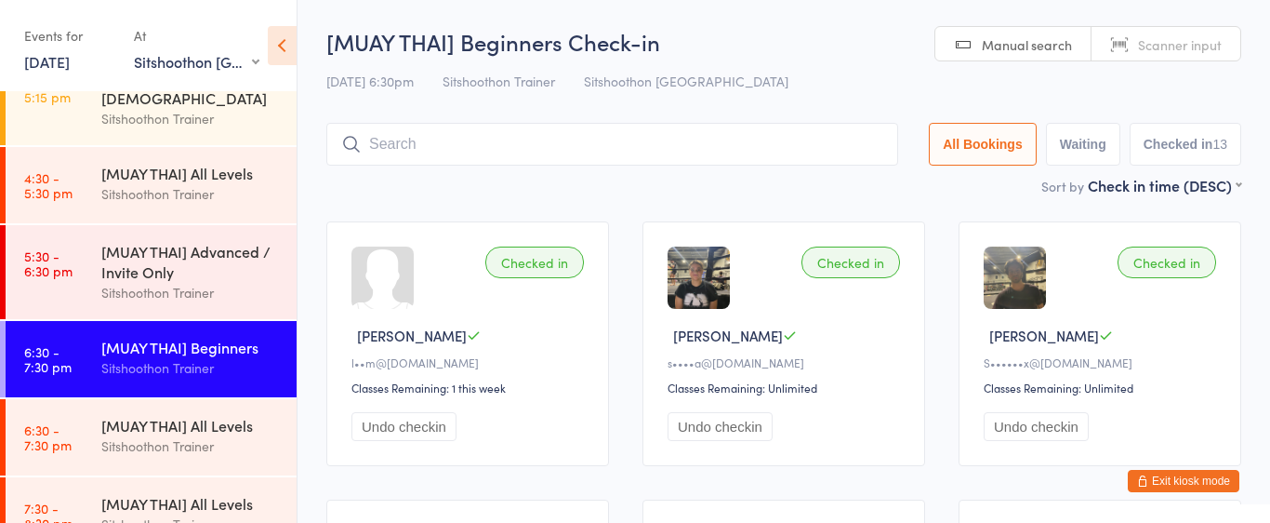
click at [1205, 482] on button "Exit kiosk mode" at bounding box center [1184, 481] width 112 height 22
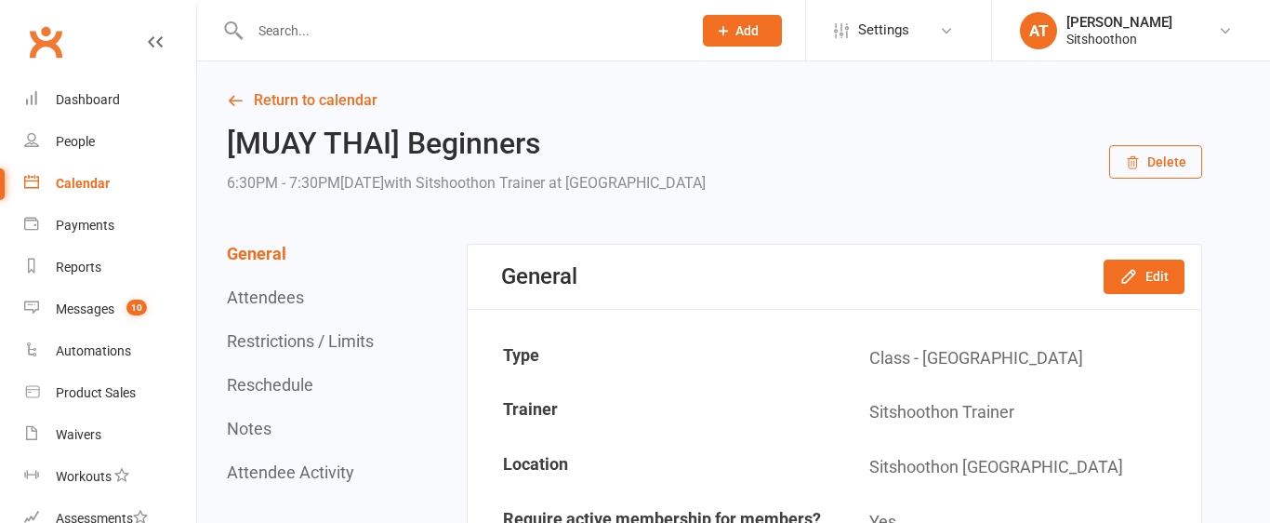
click at [299, 30] on input "text" at bounding box center [462, 31] width 434 height 26
paste input "halle T"
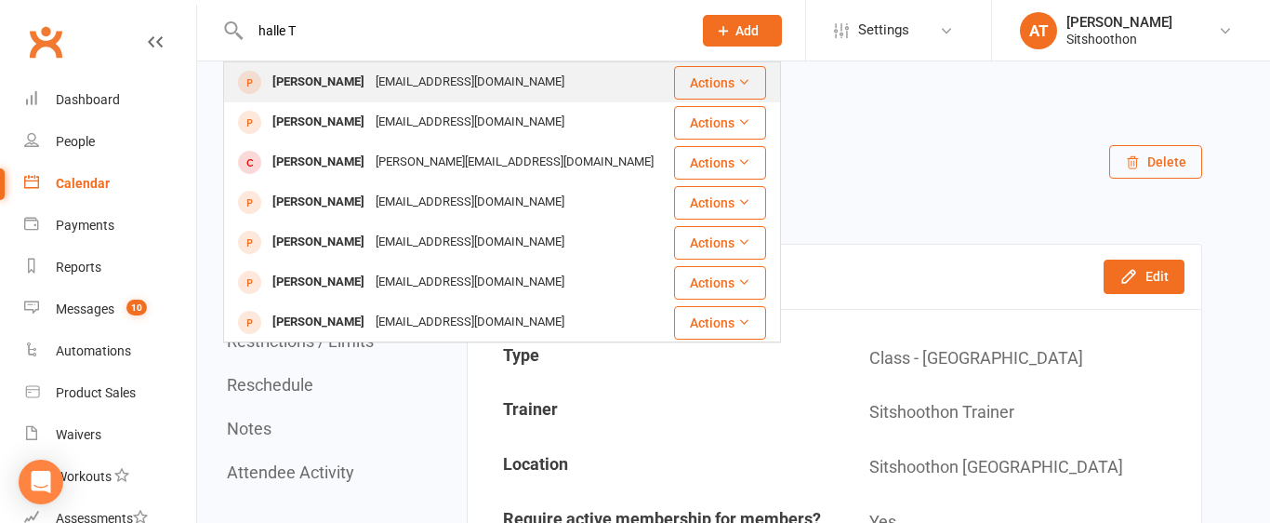
type input "halle T"
click at [385, 90] on div "halle.tisma@bigpond.com" at bounding box center [470, 82] width 200 height 27
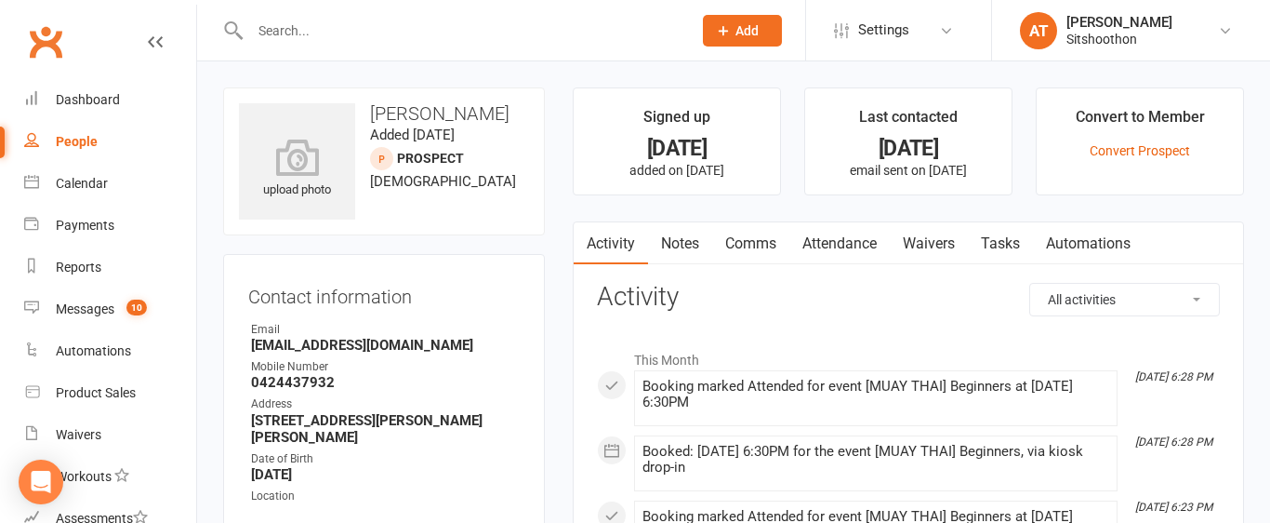
click at [164, 45] on div "Clubworx" at bounding box center [98, 53] width 196 height 69
click at [158, 45] on icon at bounding box center [155, 41] width 15 height 15
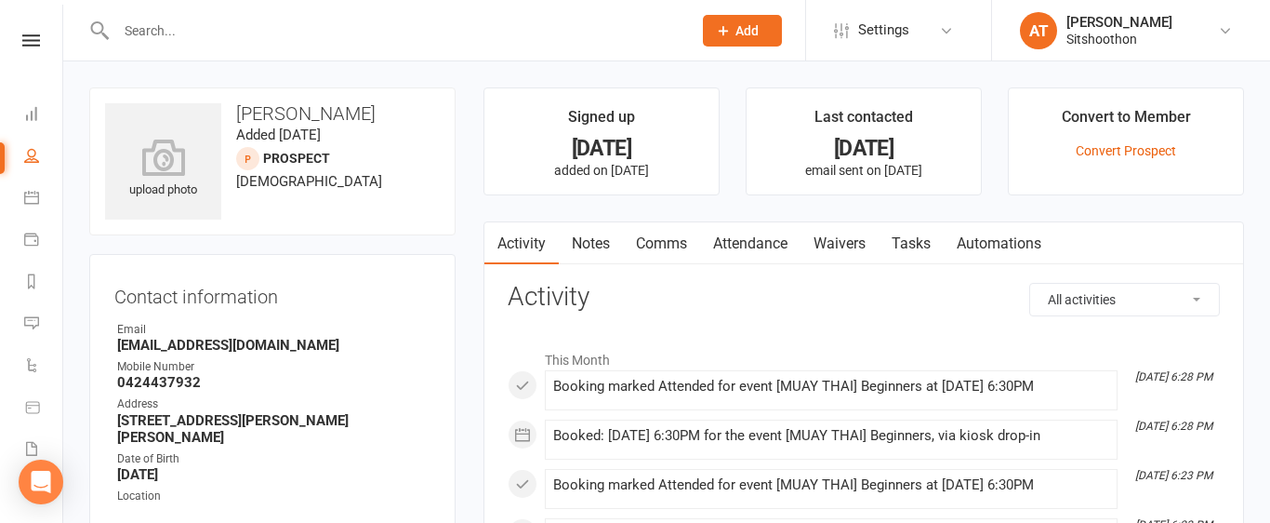
click at [202, 37] on input "text" at bounding box center [395, 31] width 568 height 26
click at [202, 25] on input "text" at bounding box center [395, 31] width 568 height 26
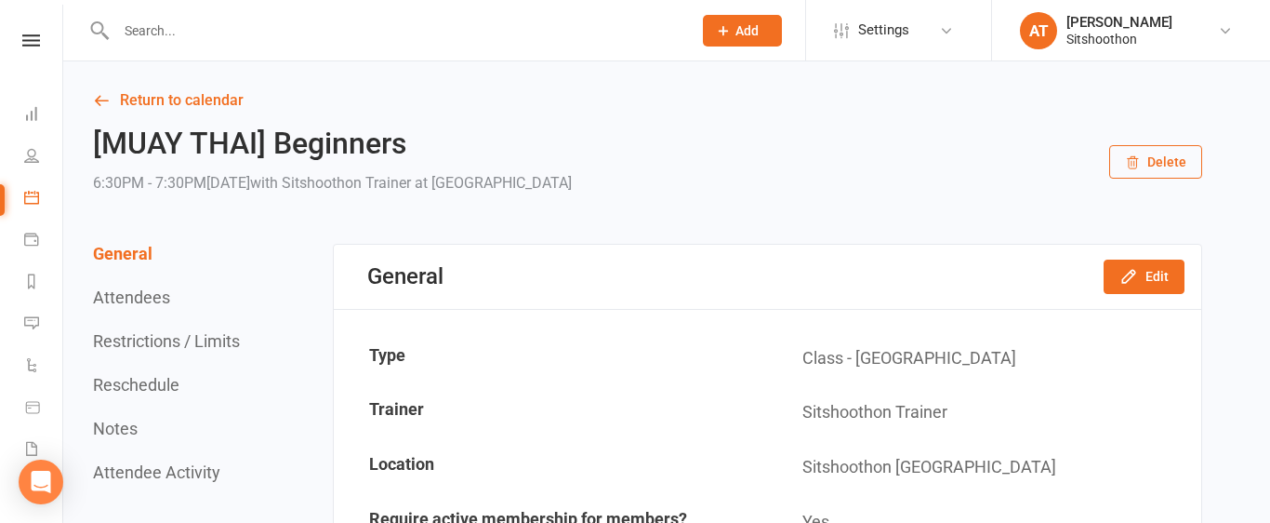
click at [180, 39] on input "text" at bounding box center [395, 31] width 568 height 26
click at [177, 45] on div at bounding box center [384, 30] width 590 height 60
click at [194, 32] on input "text" at bounding box center [395, 31] width 568 height 26
click at [32, 42] on icon at bounding box center [31, 40] width 18 height 12
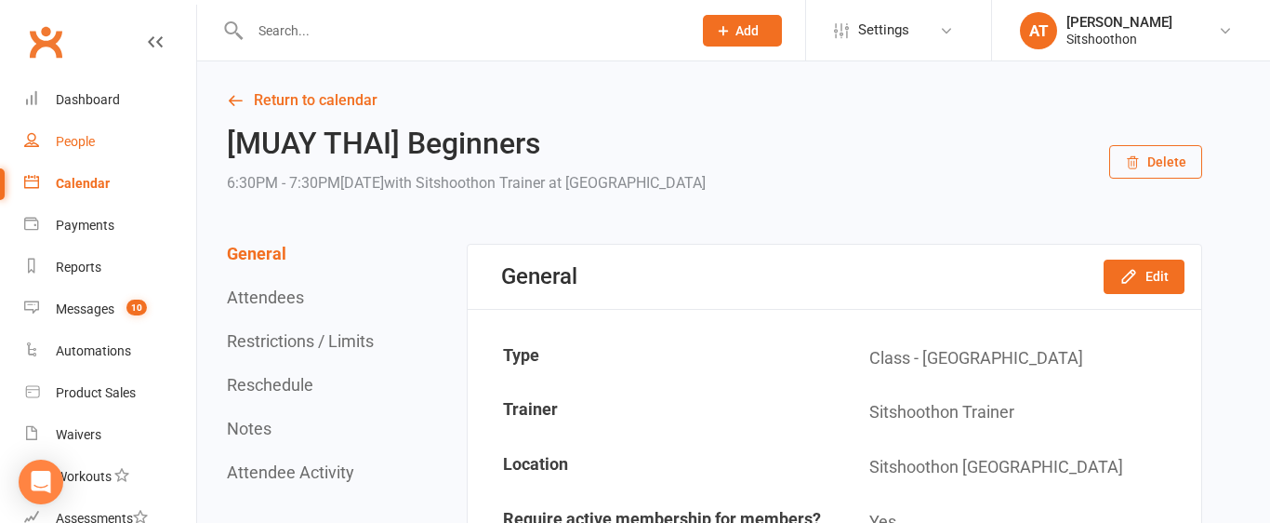
click at [86, 141] on div "People" at bounding box center [75, 141] width 39 height 15
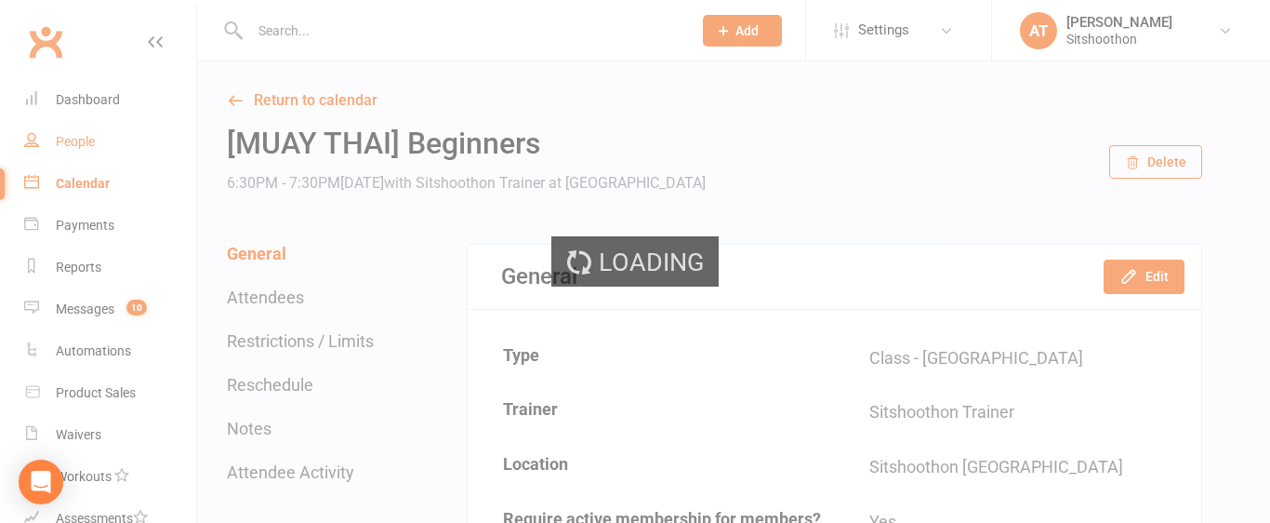
select select "100"
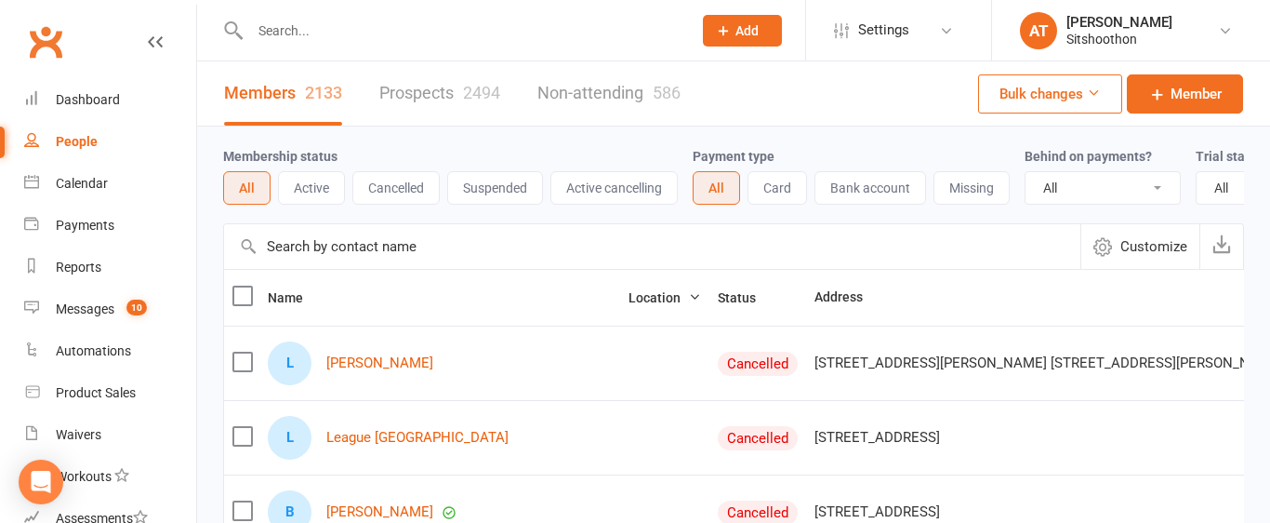
click at [158, 46] on icon at bounding box center [155, 41] width 15 height 15
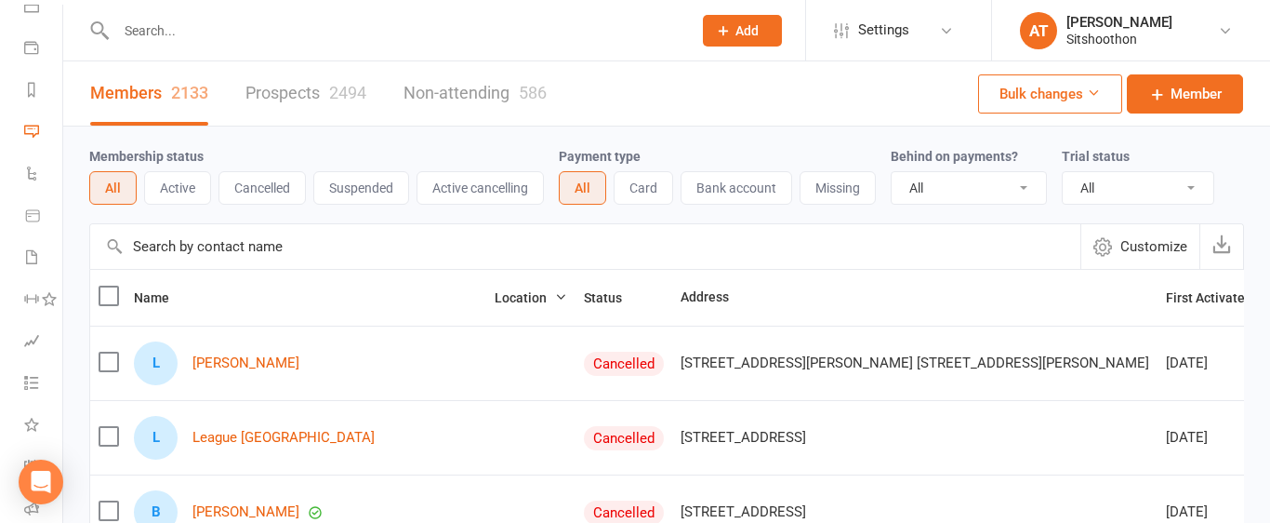
scroll to position [312, 0]
click at [555, 51] on div at bounding box center [384, 30] width 590 height 60
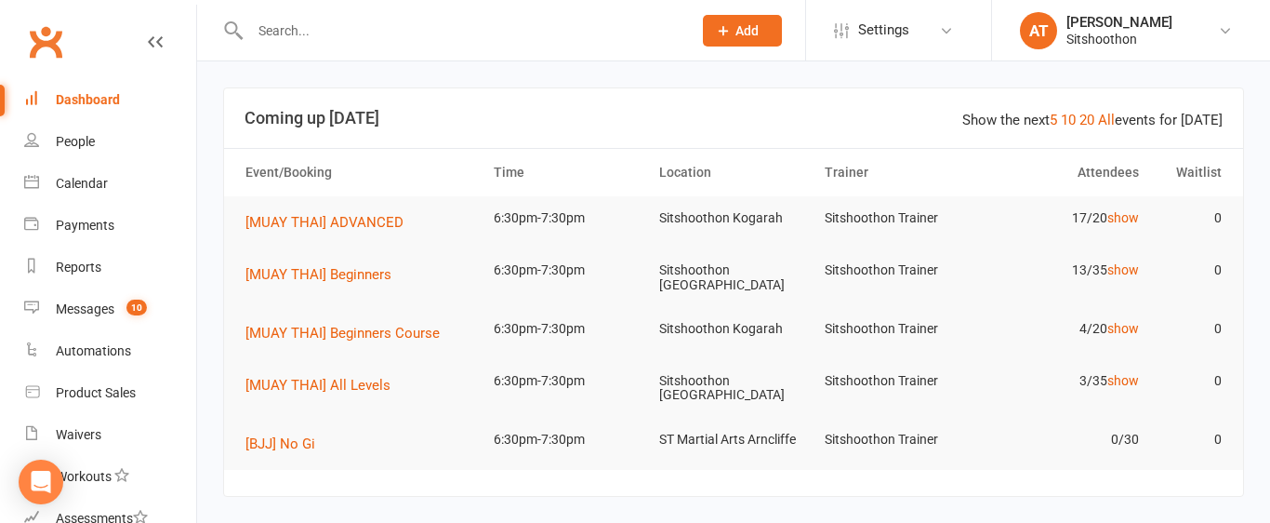
click at [148, 46] on icon at bounding box center [155, 41] width 15 height 15
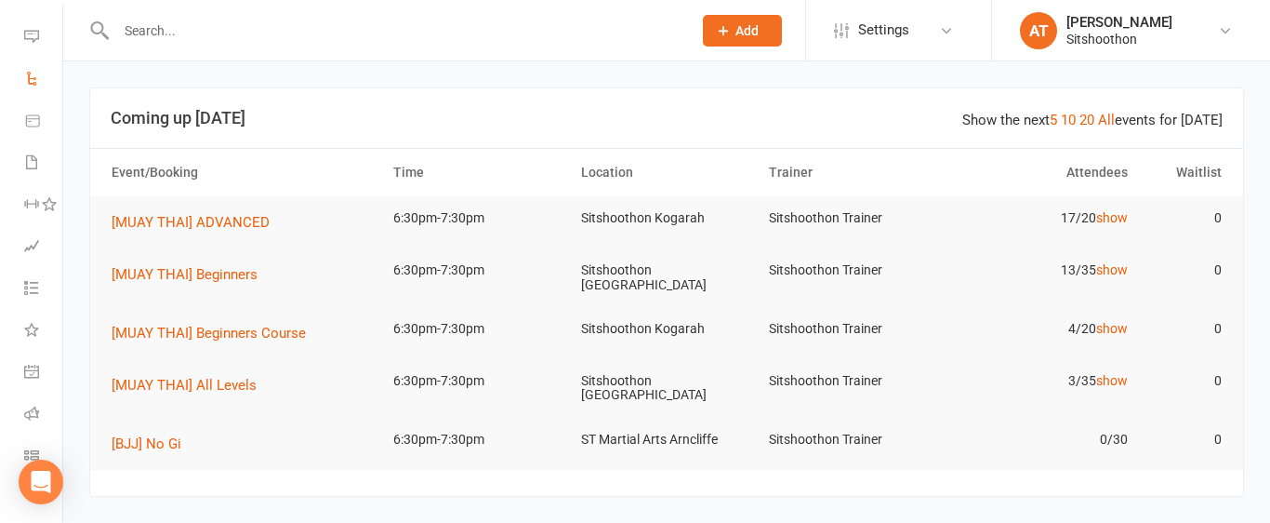
scroll to position [312, 0]
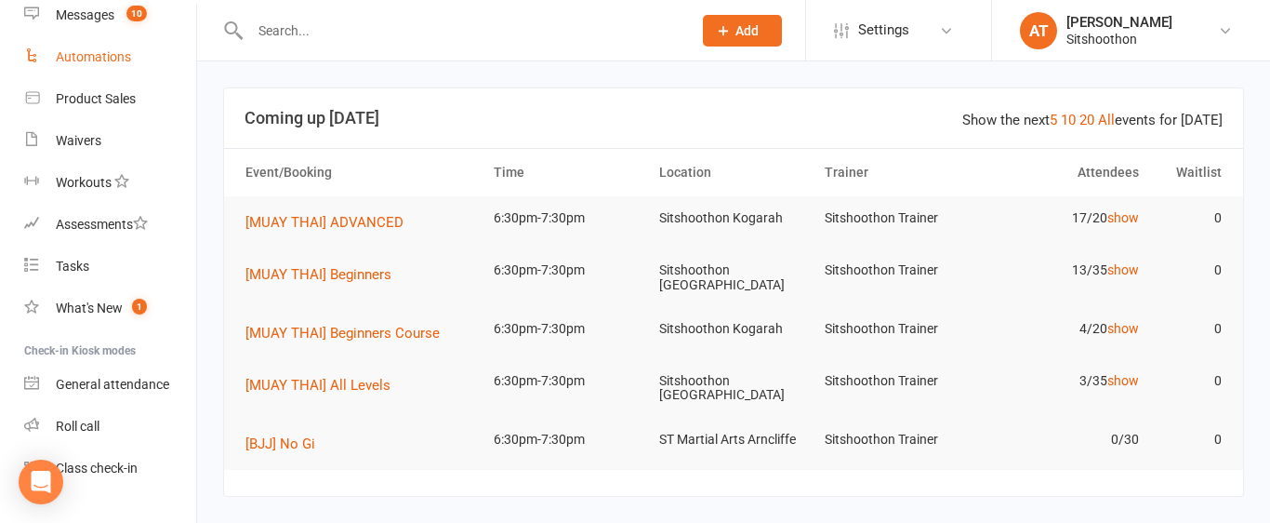
scroll to position [330, 0]
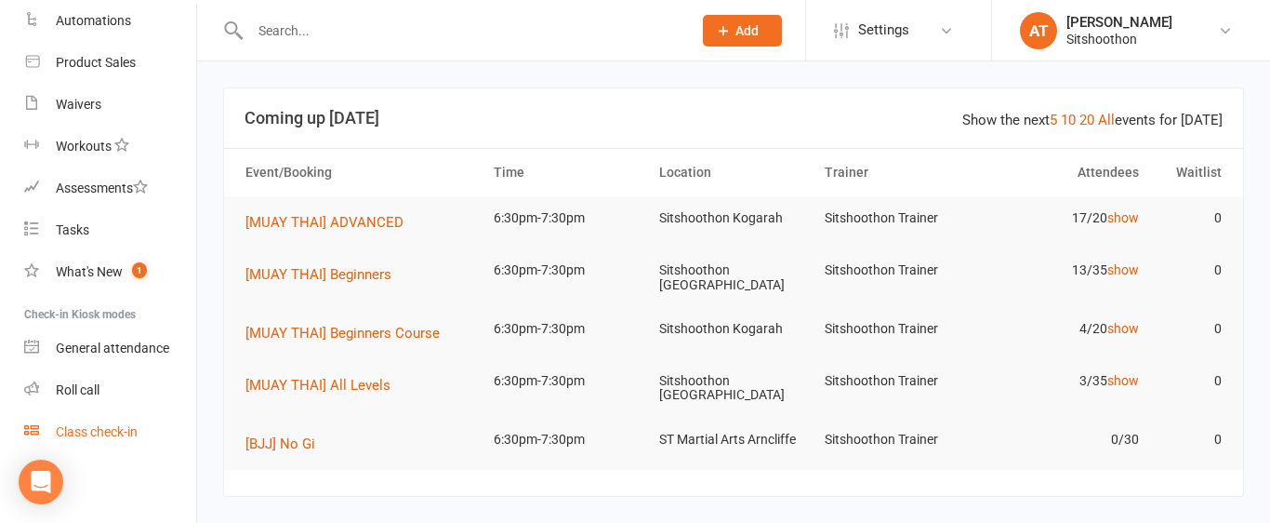
click at [106, 434] on div "Class check-in" at bounding box center [97, 431] width 82 height 15
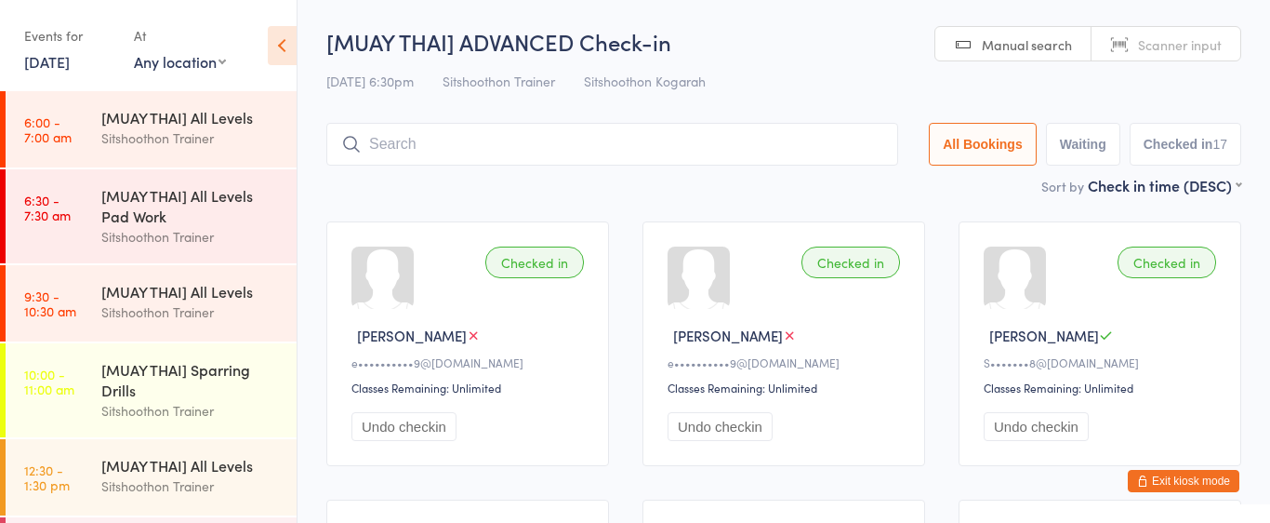
click at [280, 48] on icon at bounding box center [282, 45] width 29 height 39
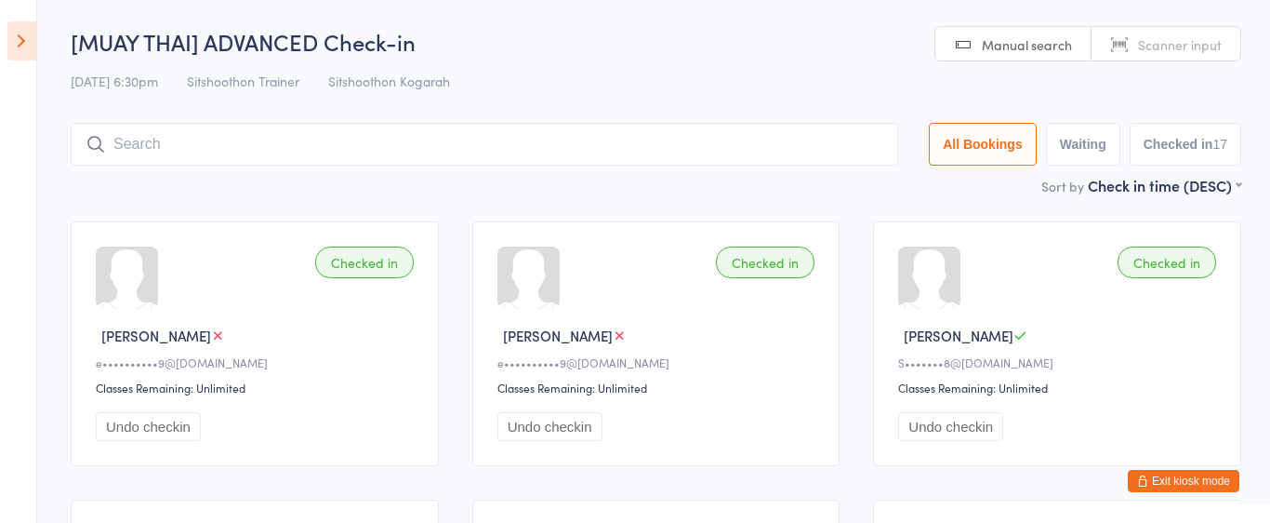
click at [20, 46] on icon at bounding box center [21, 40] width 29 height 39
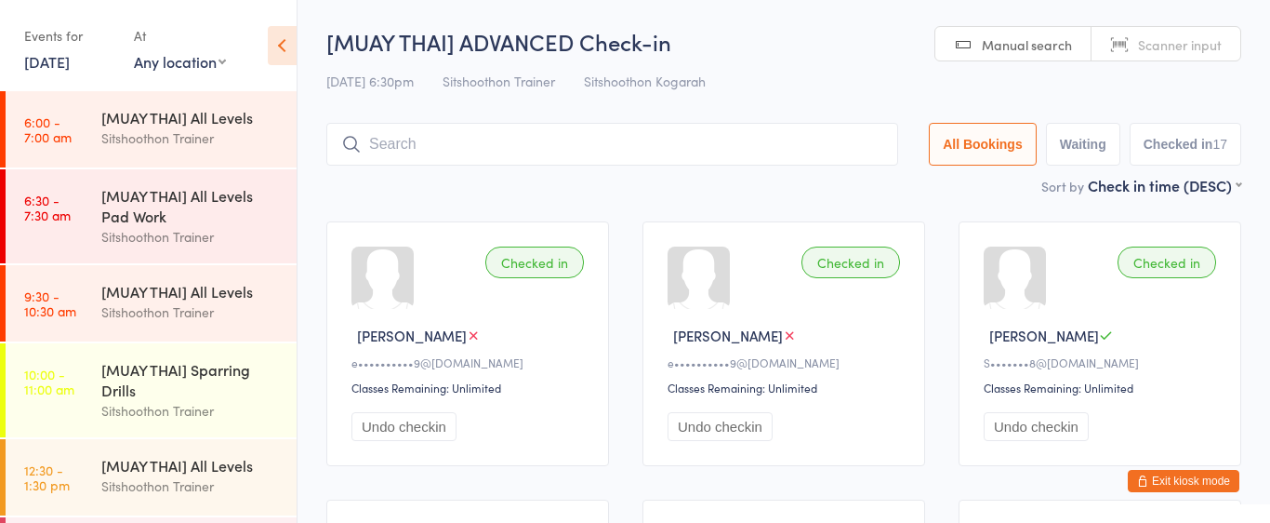
click at [220, 65] on select "Any location ST Martial Arts Arncliffe [GEOGRAPHIC_DATA] [GEOGRAPHIC_DATA]" at bounding box center [180, 61] width 92 height 20
select select "2"
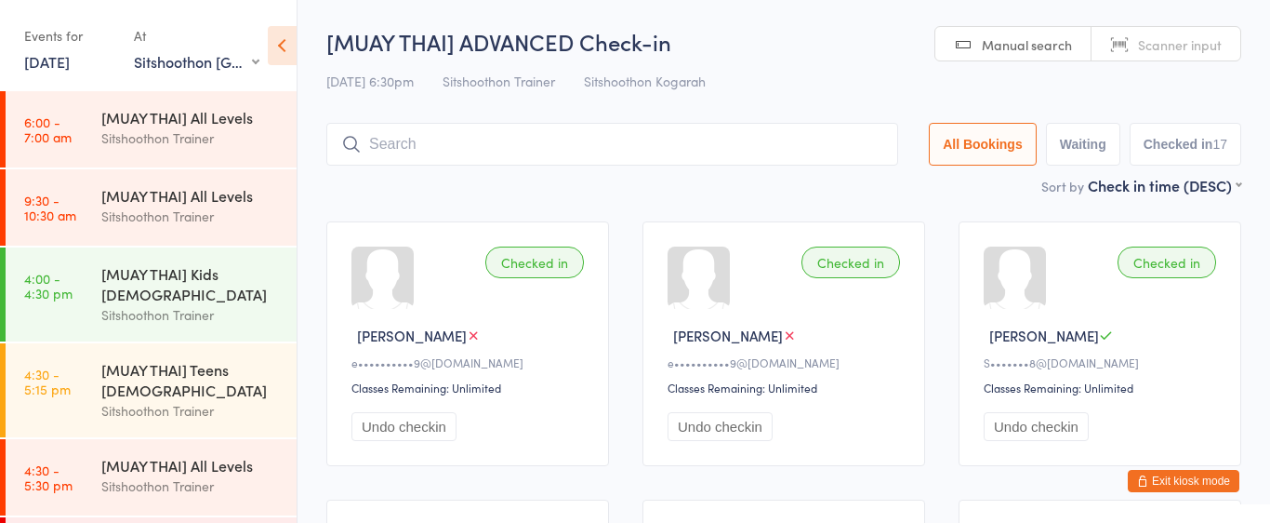
click at [464, 148] on input "search" at bounding box center [612, 144] width 572 height 43
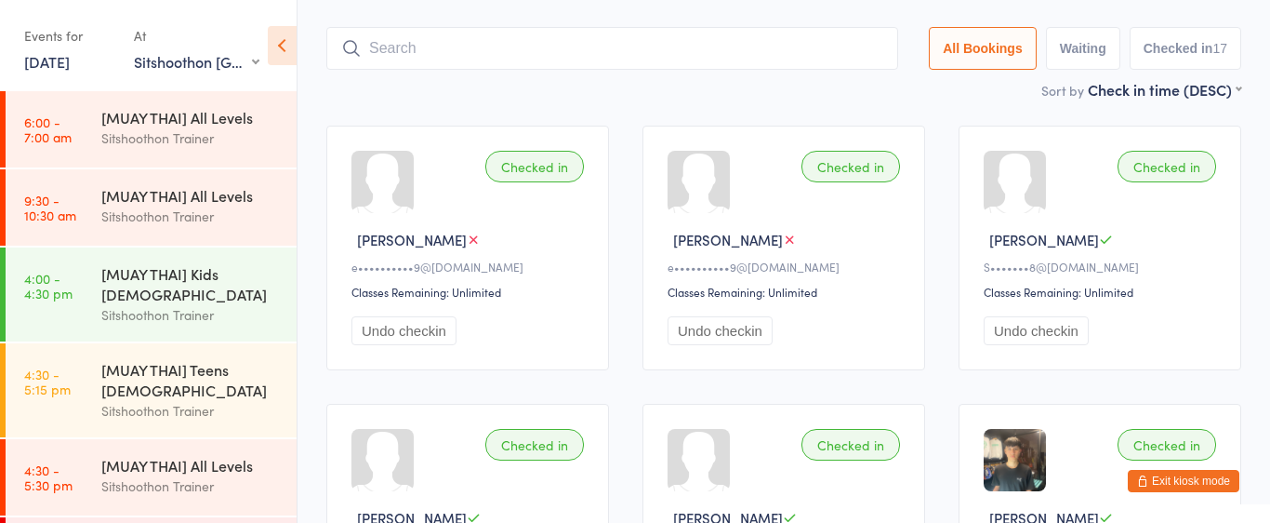
scroll to position [123, 0]
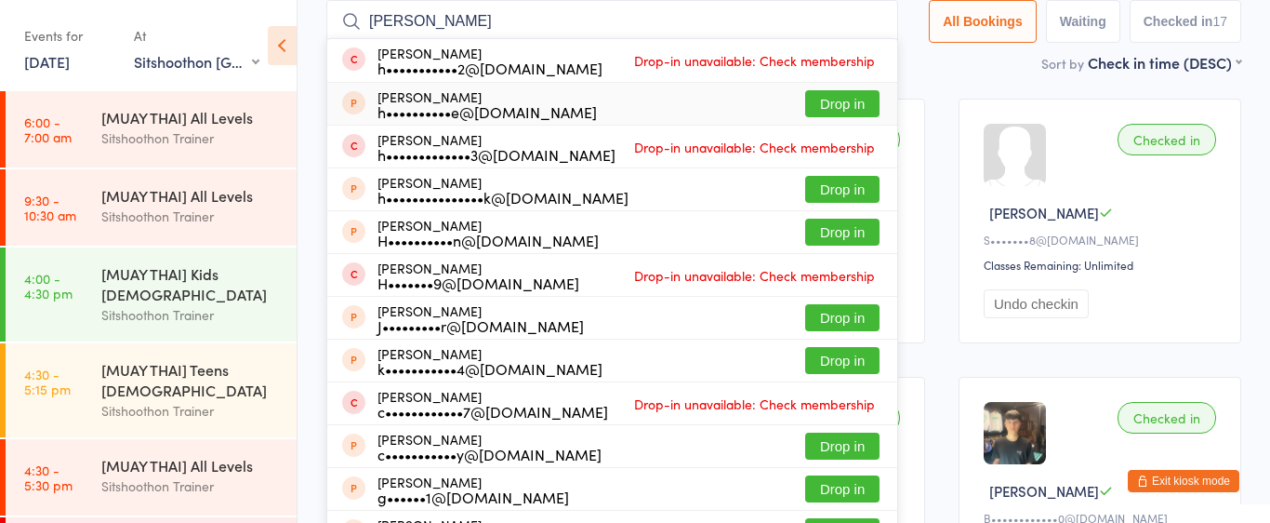
type input "[PERSON_NAME]"
click at [834, 106] on button "Drop in" at bounding box center [842, 103] width 74 height 27
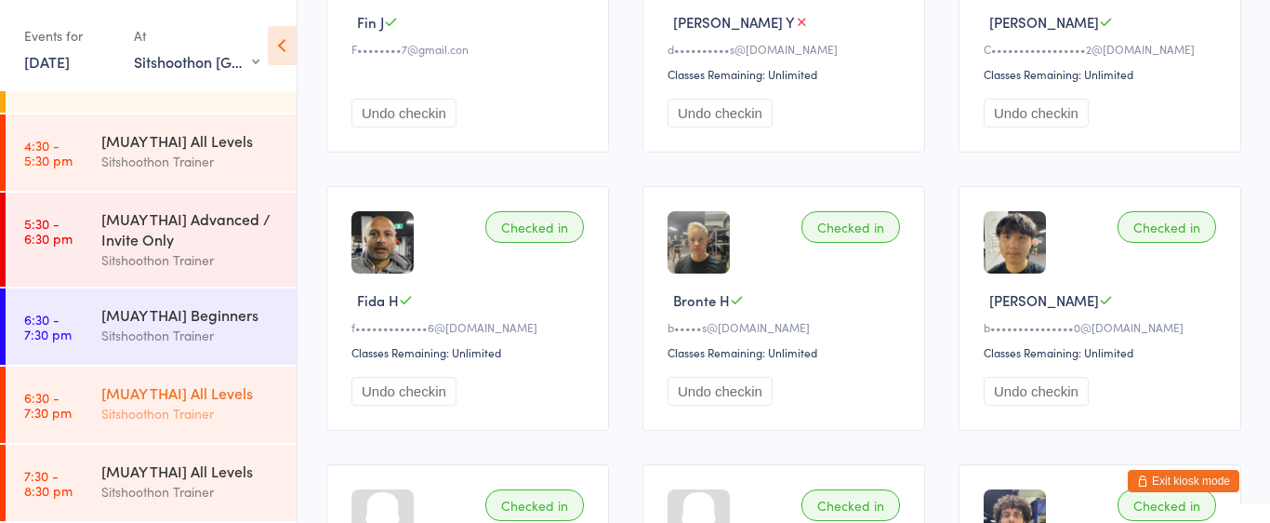
scroll to position [1150, 0]
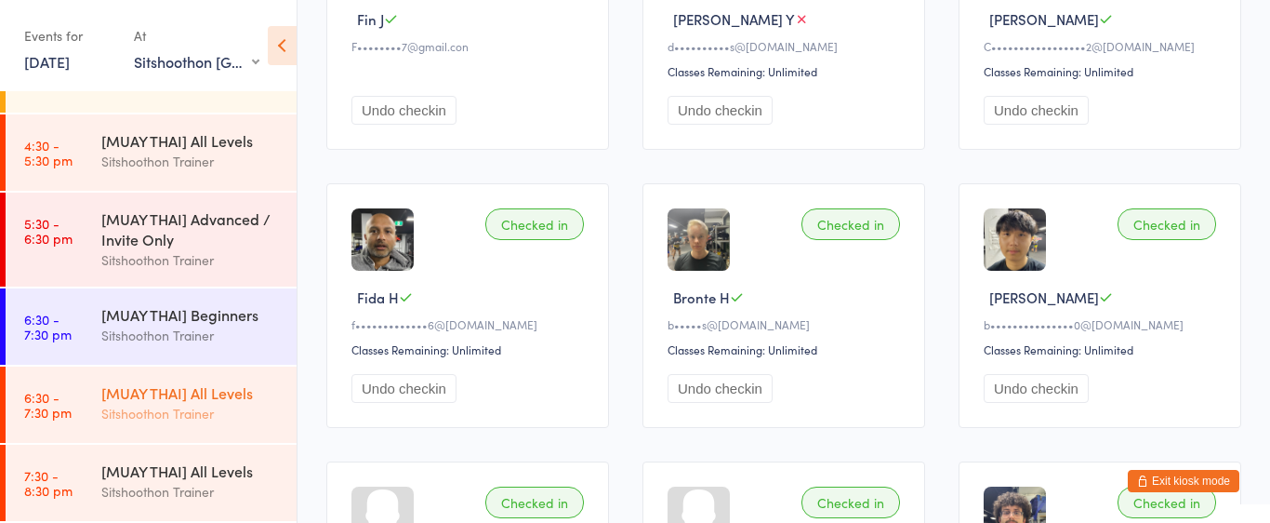
click at [171, 410] on div "Sitshoothon Trainer" at bounding box center [190, 413] width 179 height 21
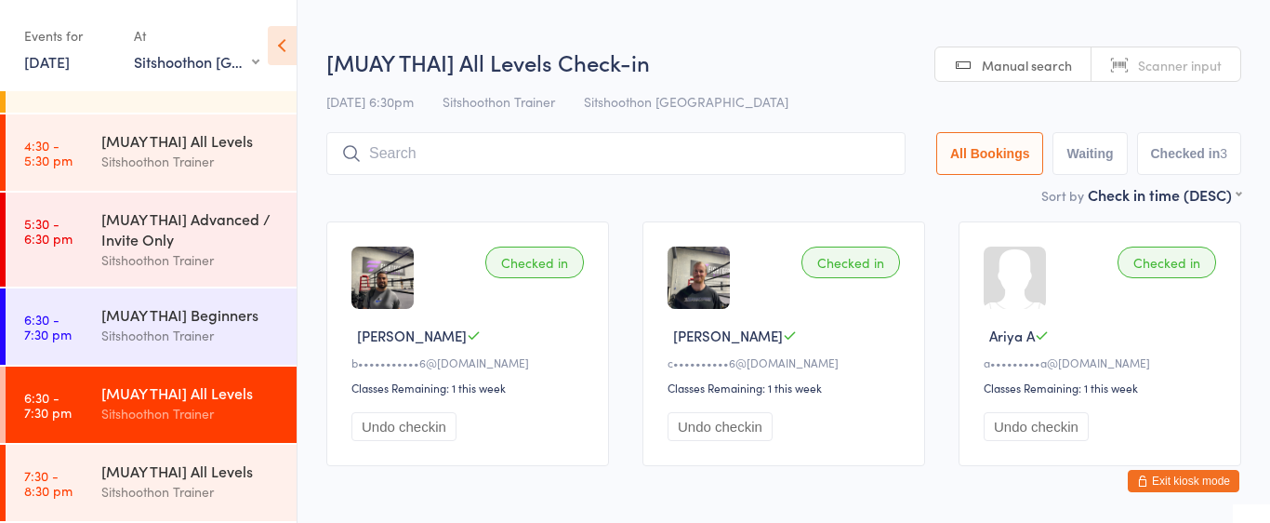
scroll to position [73, 0]
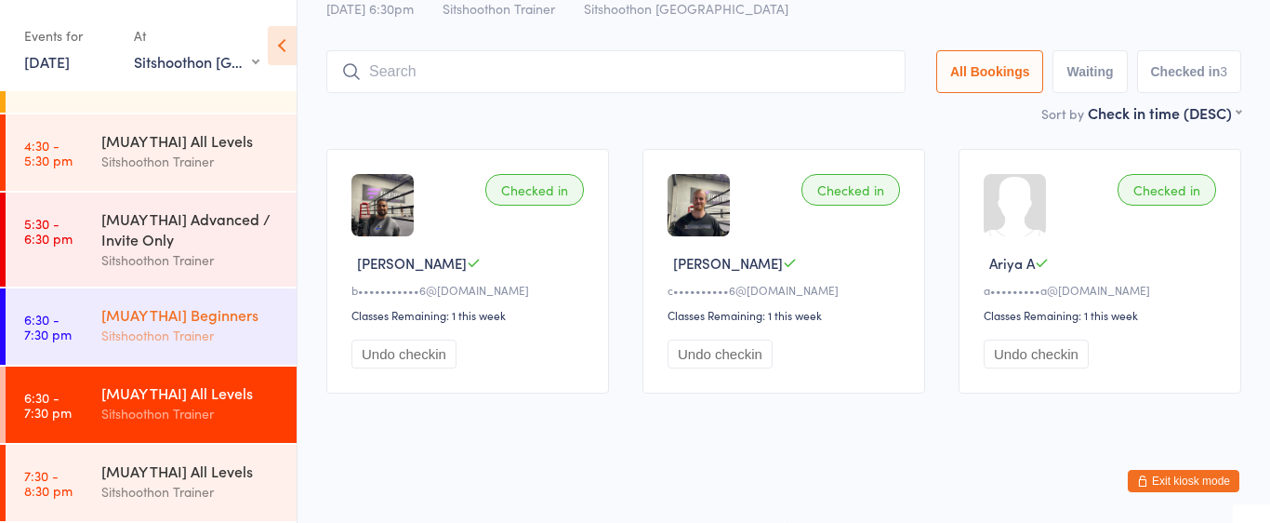
click at [180, 332] on div "Sitshoothon Trainer" at bounding box center [190, 335] width 179 height 21
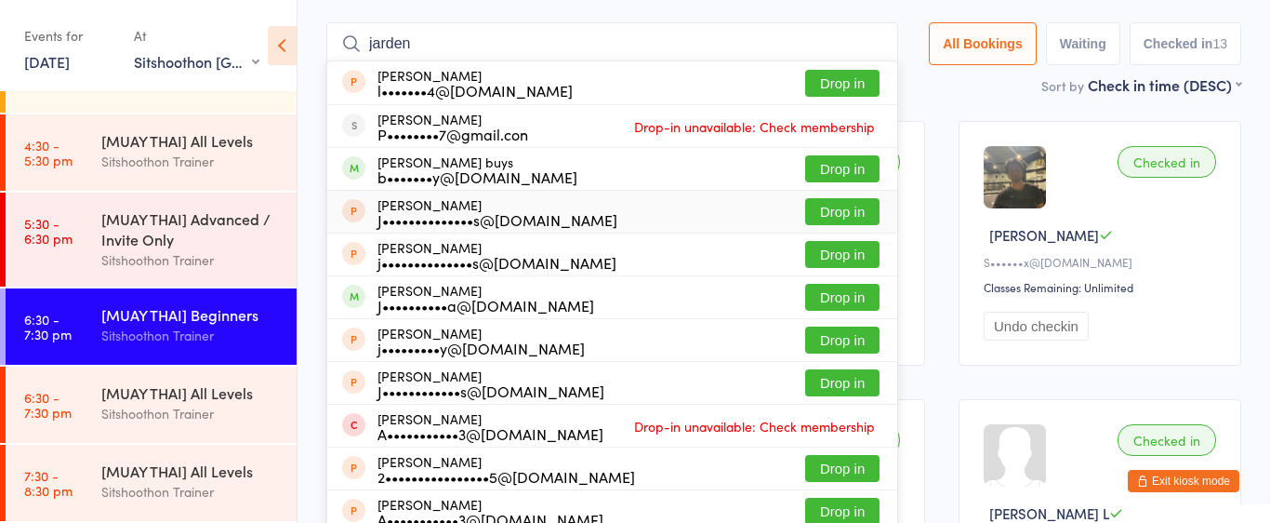
scroll to position [98, 0]
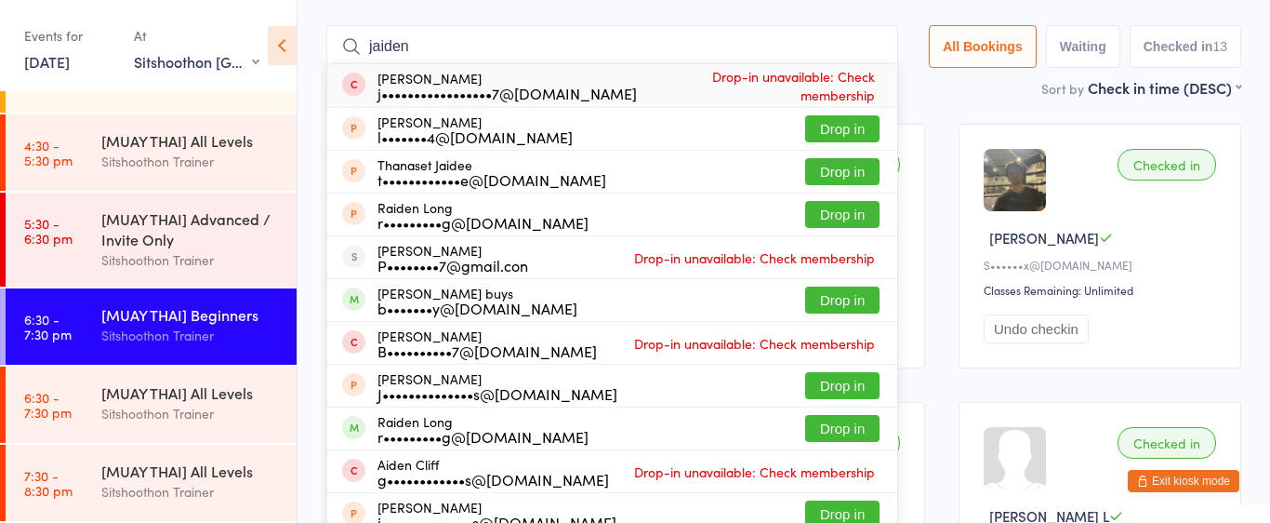
type input "jaiden"
click at [447, 98] on div "j•••••••••••••••••7@[DOMAIN_NAME]" at bounding box center [507, 93] width 259 height 15
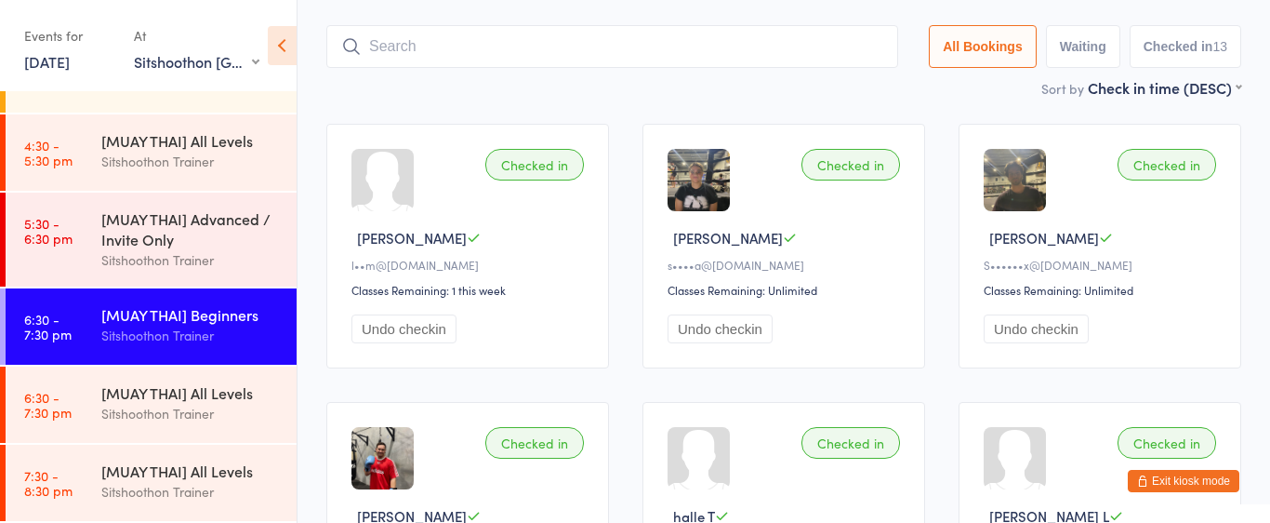
click at [380, 41] on input "search" at bounding box center [612, 46] width 572 height 43
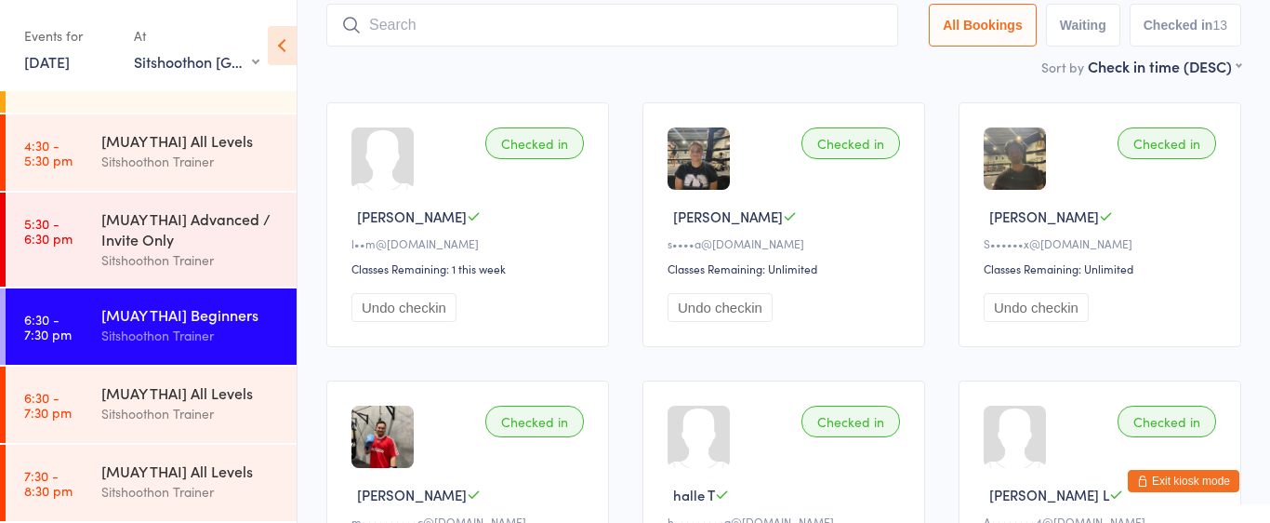
scroll to position [123, 0]
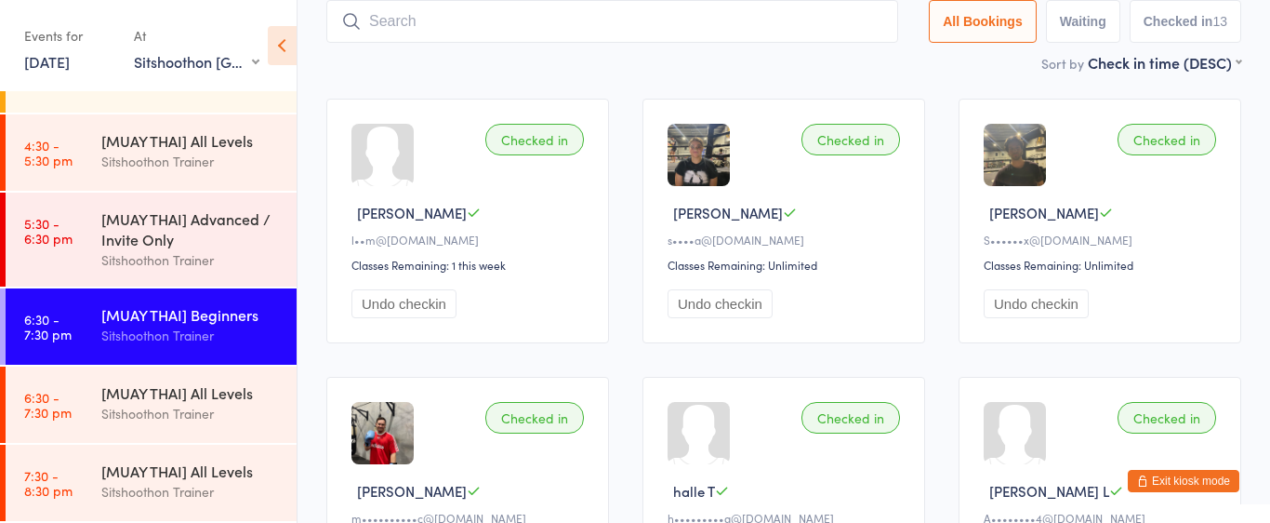
click at [418, 18] on input "search" at bounding box center [612, 21] width 572 height 43
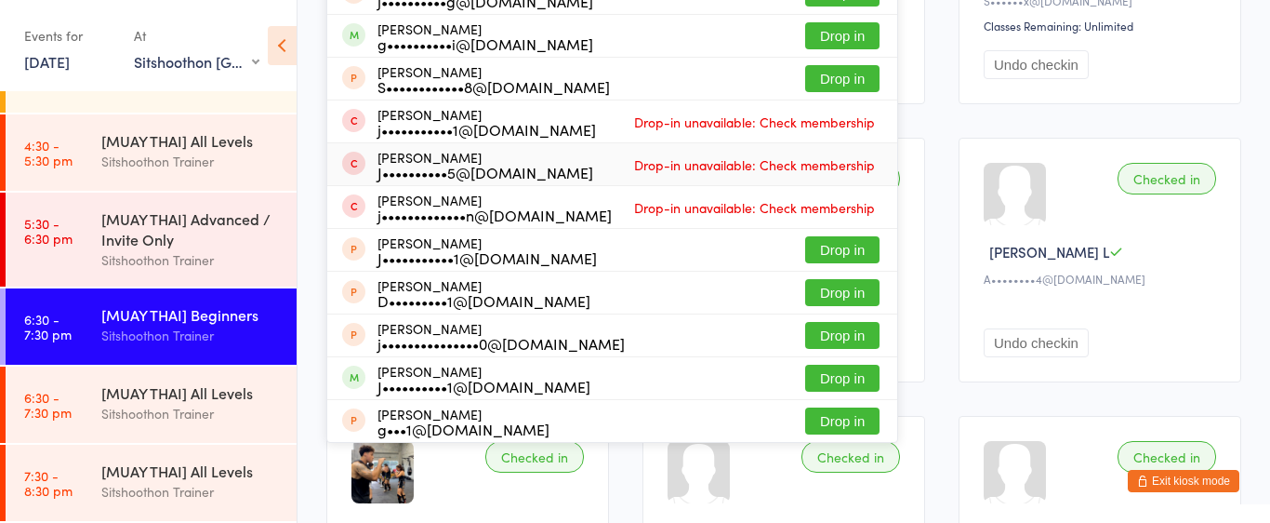
scroll to position [371, 0]
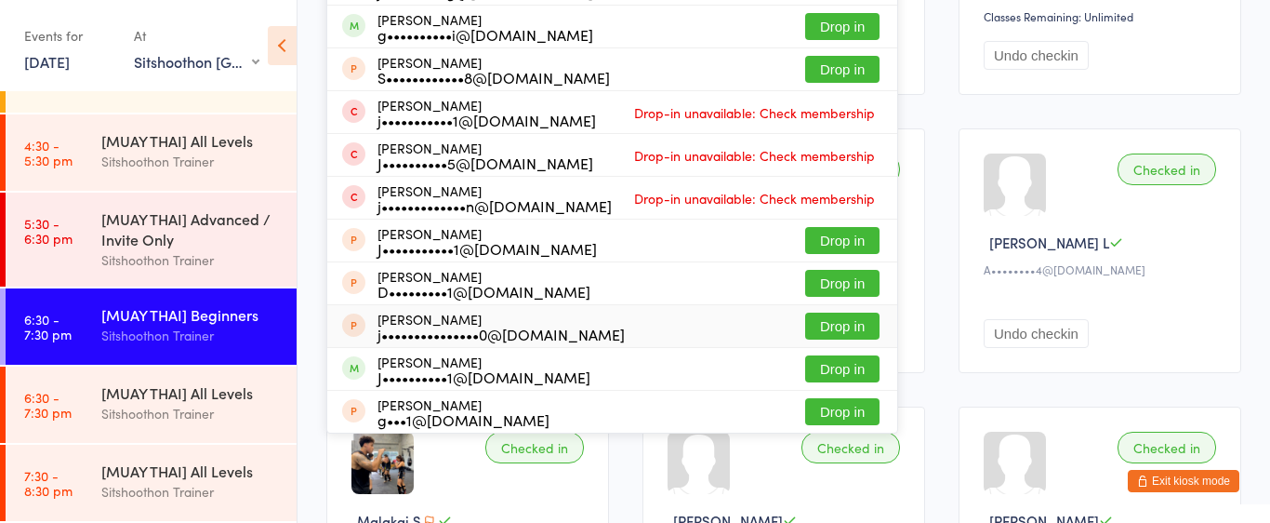
click at [956, 339] on div "Checked in liam p l••m@mslengineers.com.au Classes Remaining: 1 this week Undo …" at bounding box center [784, 530] width 949 height 1392
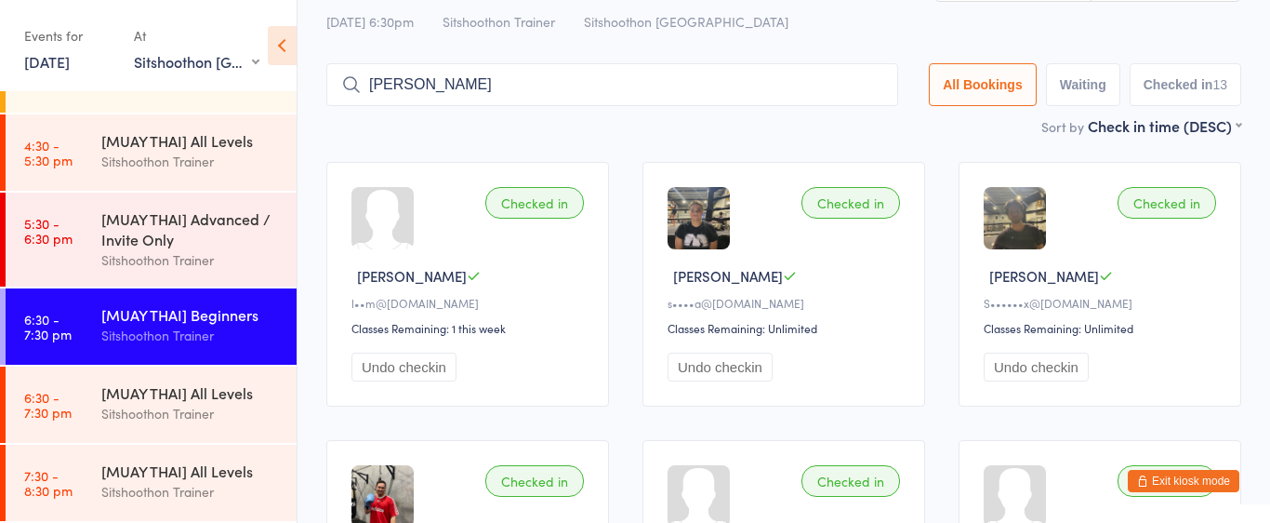
scroll to position [0, 0]
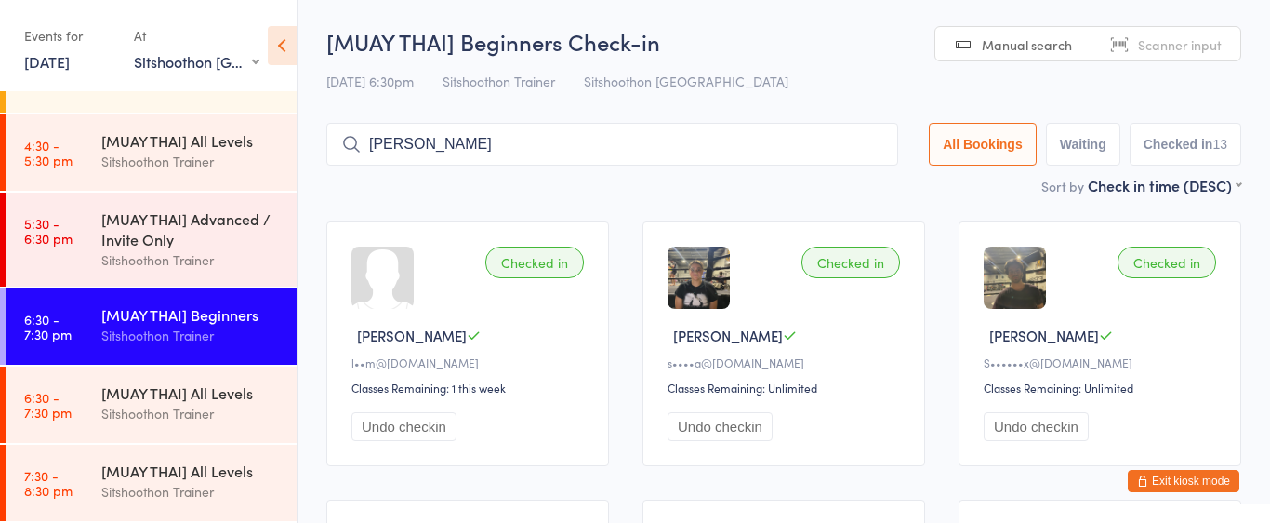
click at [483, 141] on input "jayson" at bounding box center [612, 144] width 572 height 43
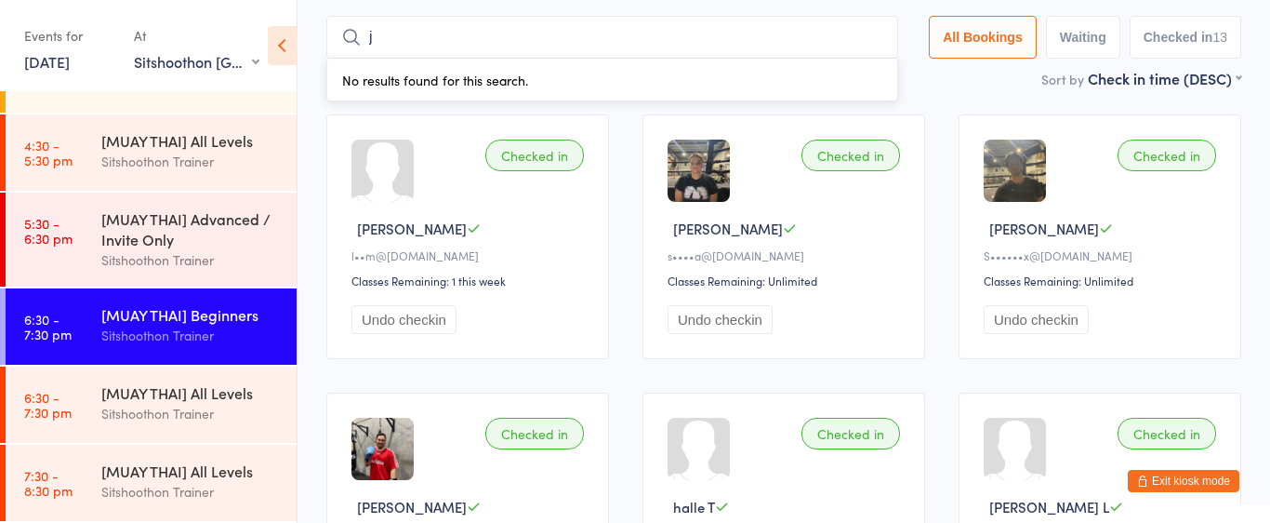
scroll to position [103, 0]
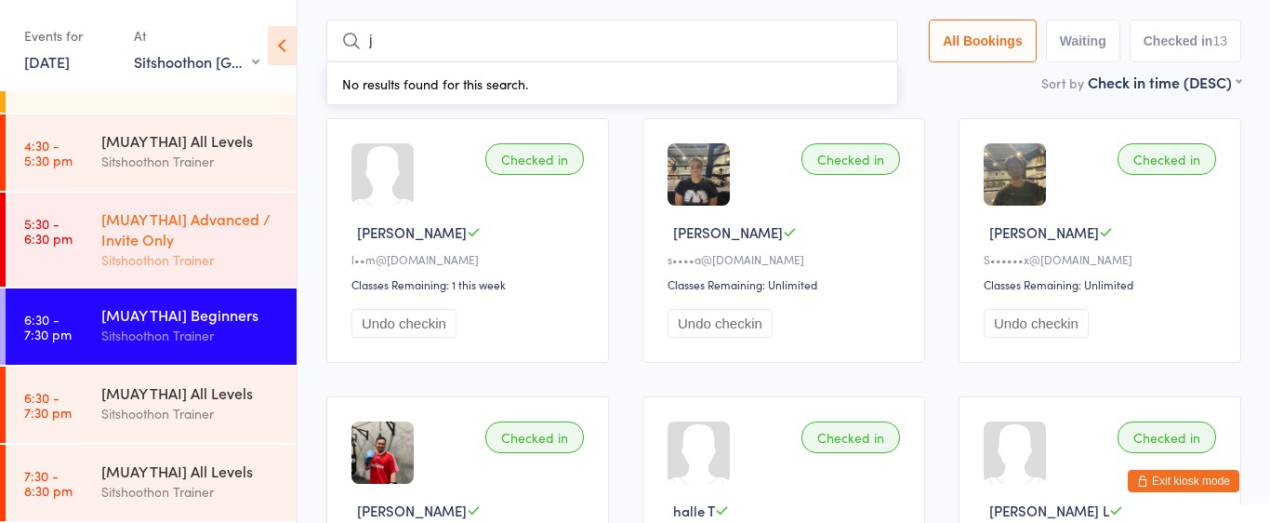
type input "j"
click at [181, 240] on div "[MUAY THAI] Advanced / Invite Only" at bounding box center [190, 228] width 179 height 41
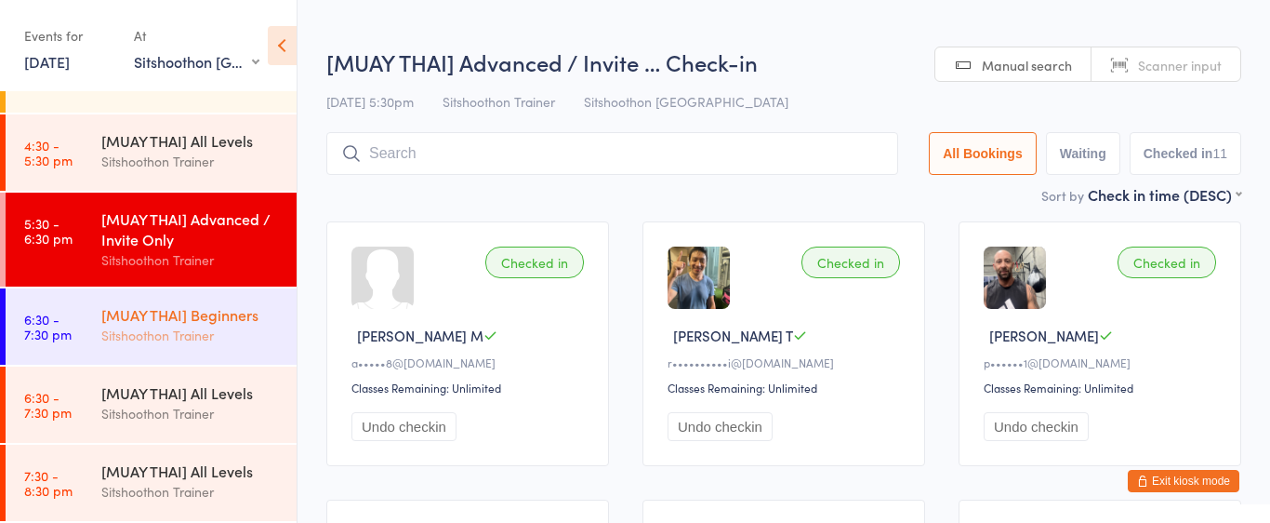
click at [147, 326] on div "Sitshoothon Trainer" at bounding box center [190, 335] width 179 height 21
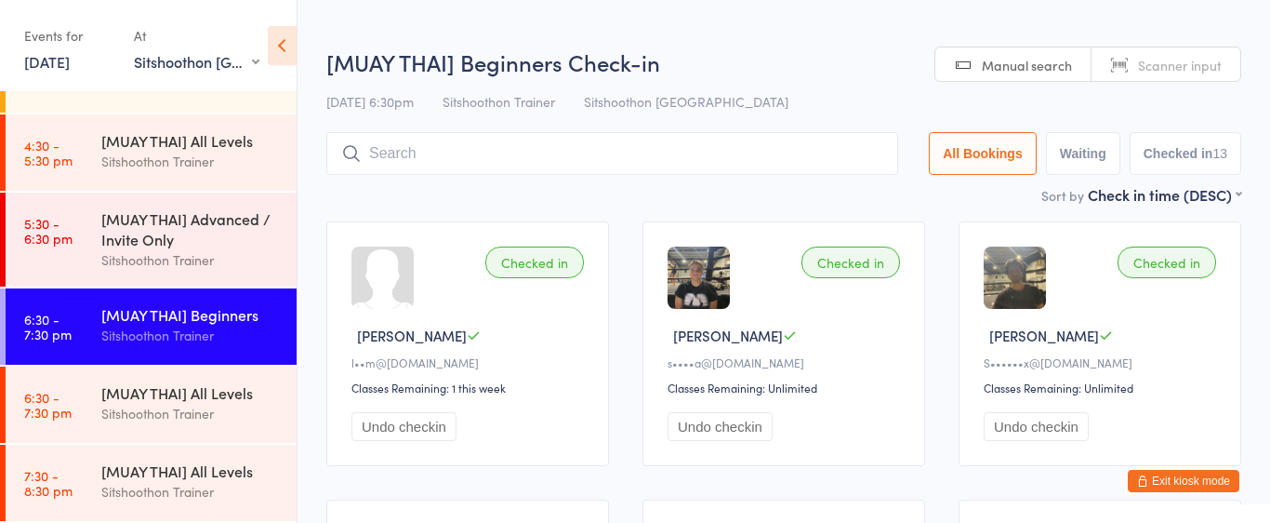
click at [386, 154] on input "search" at bounding box center [612, 153] width 572 height 43
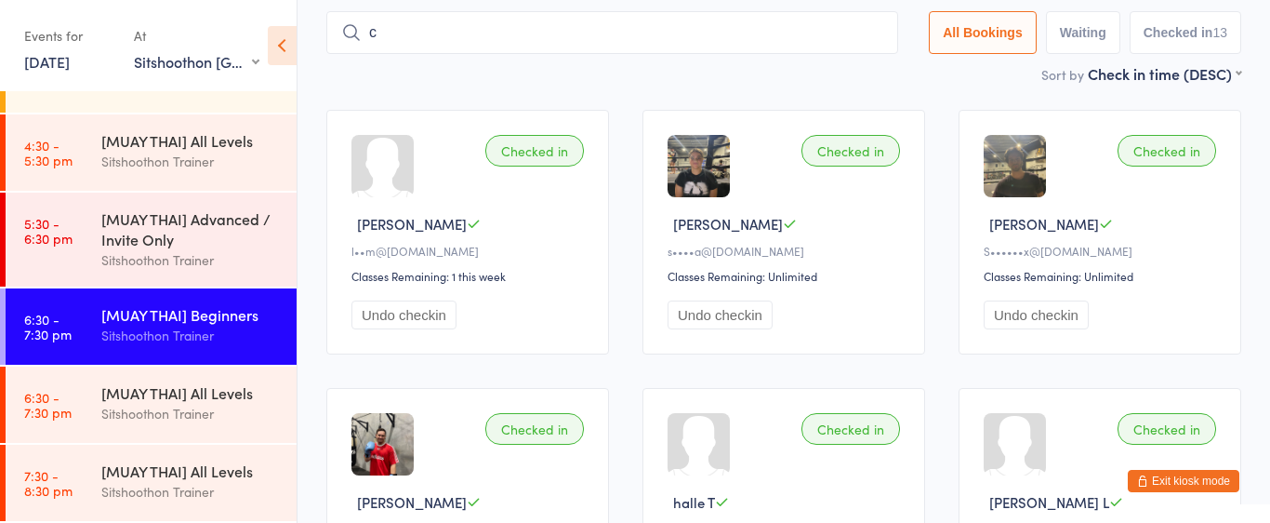
scroll to position [132, 0]
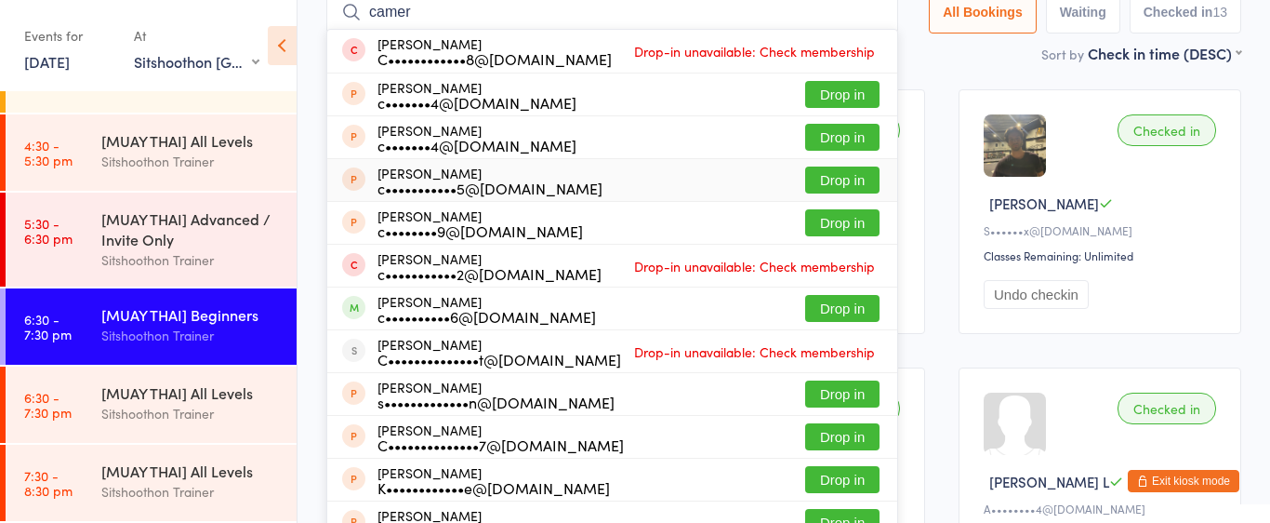
click at [959, 283] on div "Checked in Seth C S••••••x@gmail.com Classes Remaining: Unlimited Undo checkin" at bounding box center [1100, 211] width 283 height 245
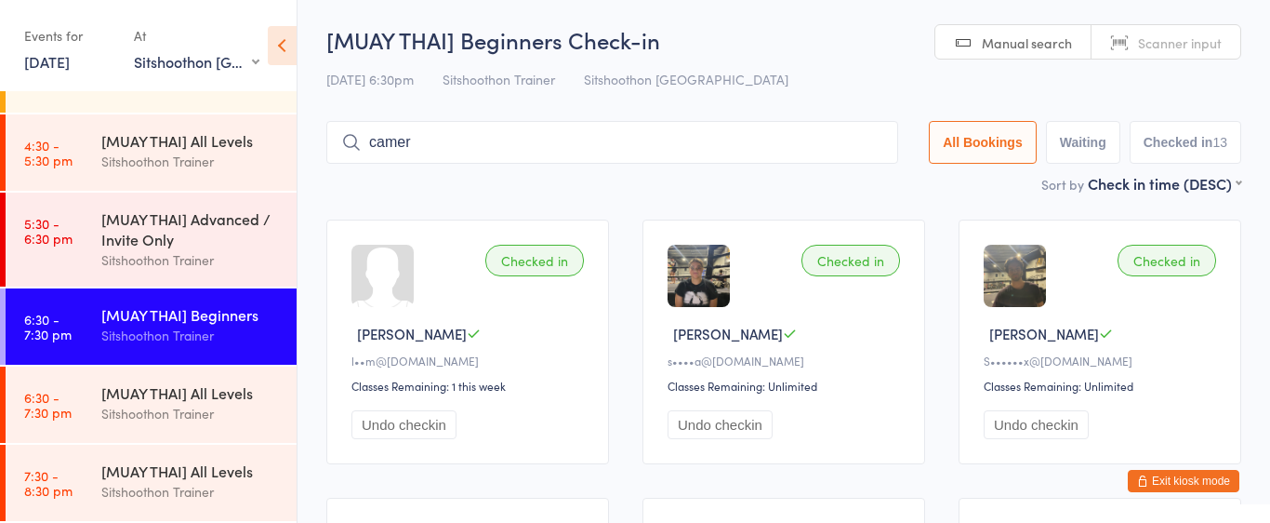
scroll to position [0, 0]
click at [667, 153] on input "camer" at bounding box center [612, 144] width 572 height 43
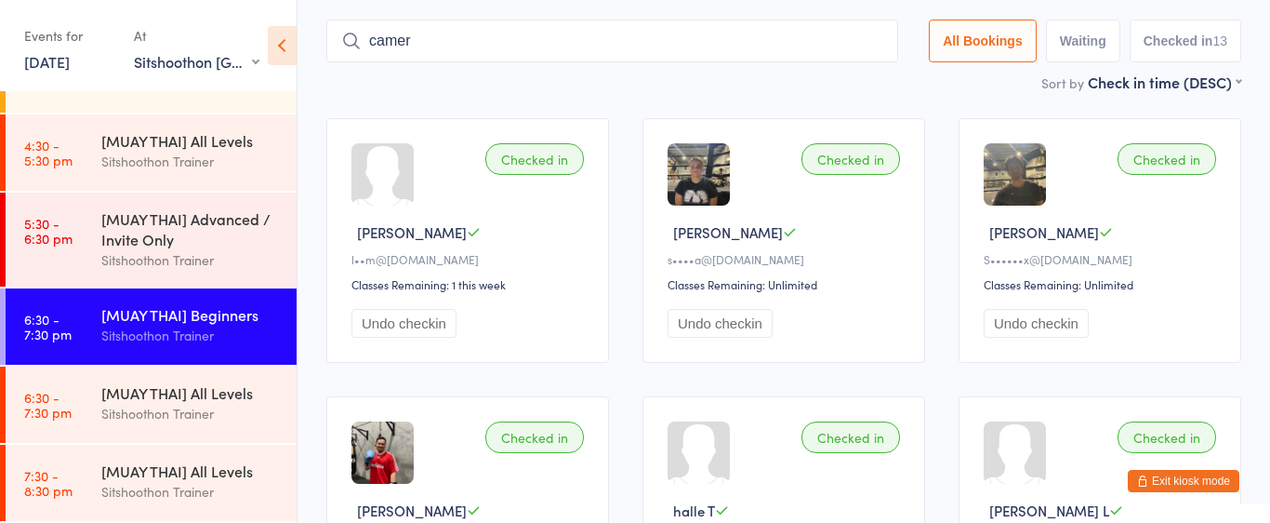
scroll to position [123, 0]
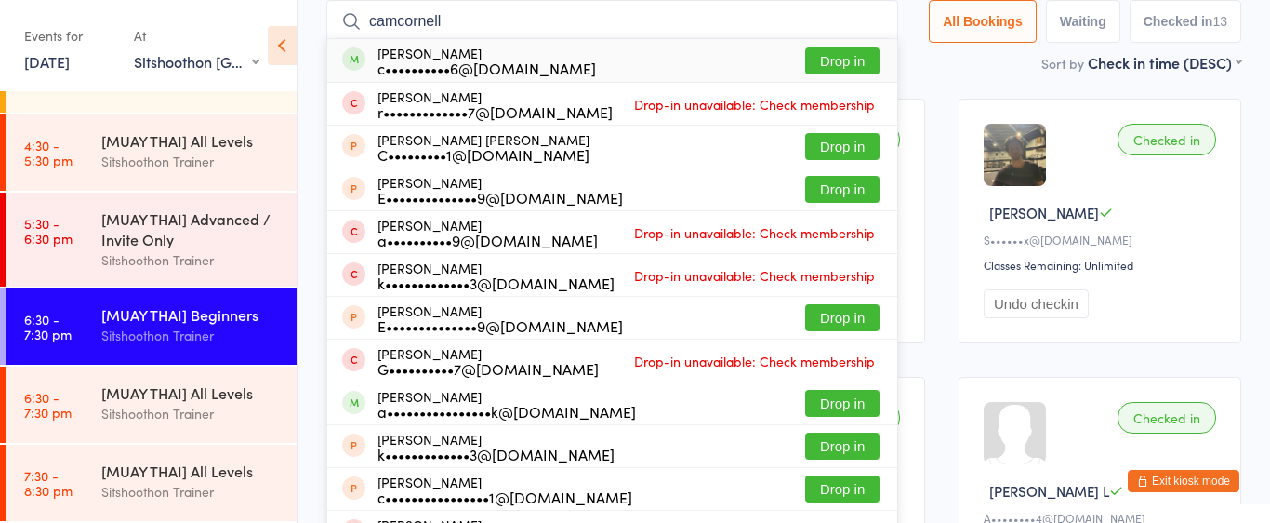
type input "camcornell"
click at [844, 59] on button "Drop in" at bounding box center [842, 60] width 74 height 27
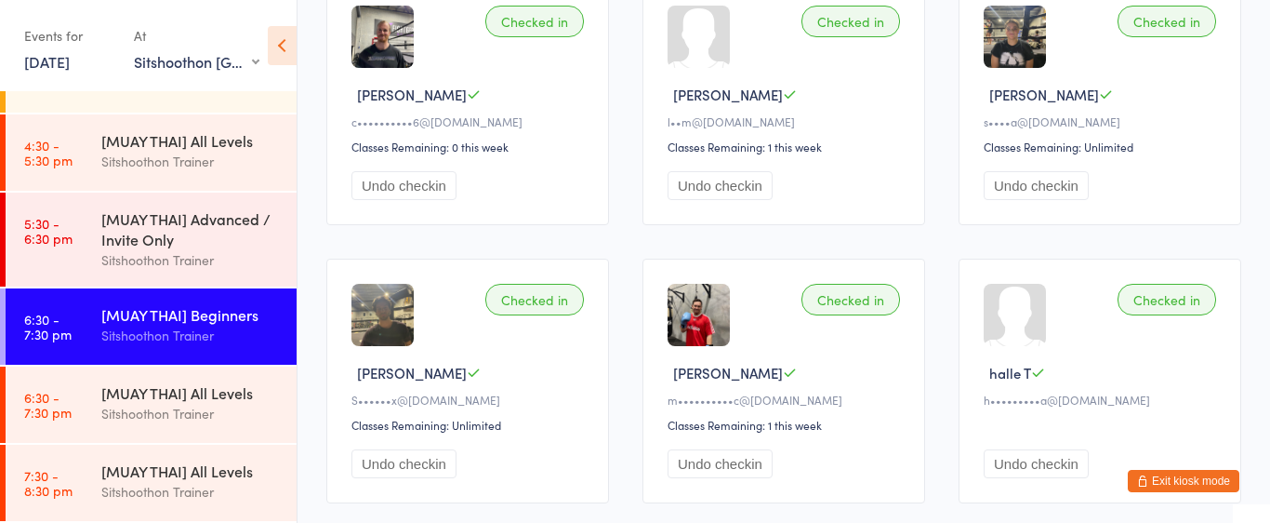
scroll to position [242, 0]
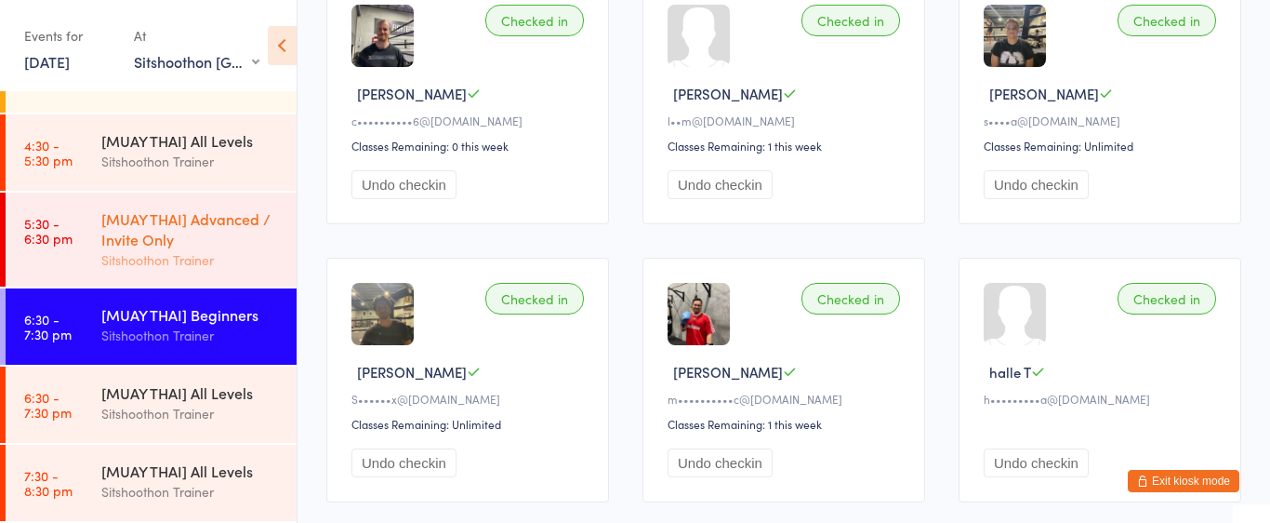
click at [153, 228] on div "[MUAY THAI] Advanced / Invite Only" at bounding box center [190, 228] width 179 height 41
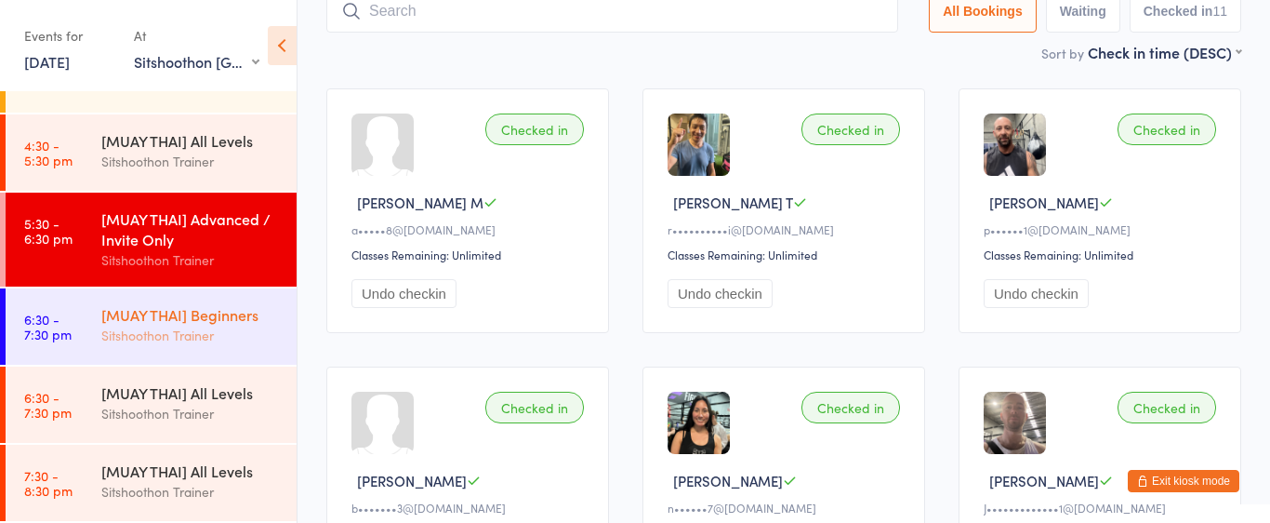
scroll to position [128, 0]
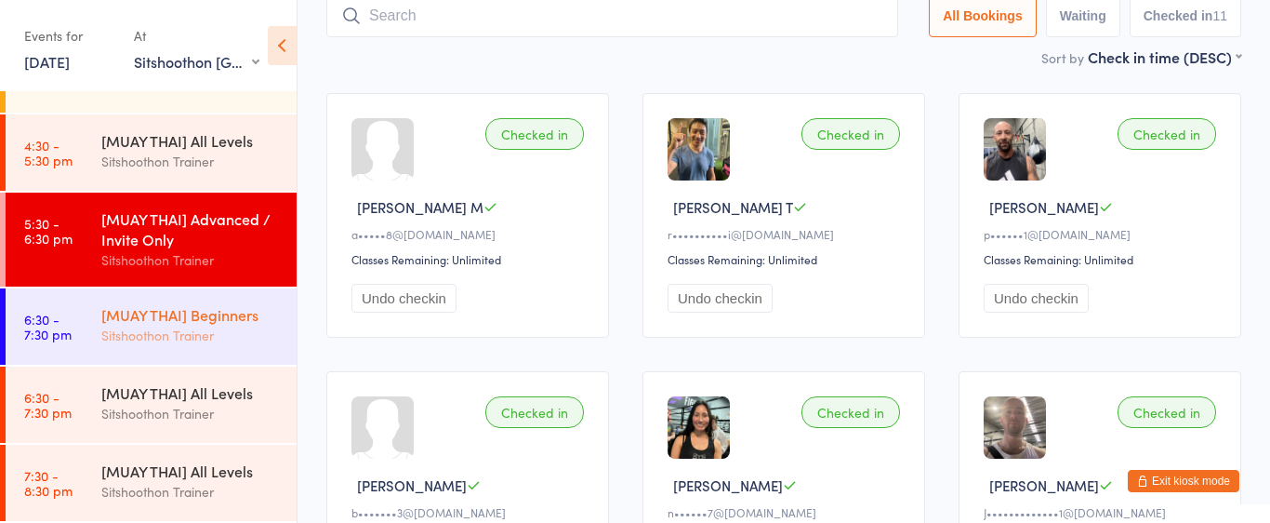
click at [211, 323] on div "[MUAY THAI] Beginners" at bounding box center [190, 314] width 179 height 20
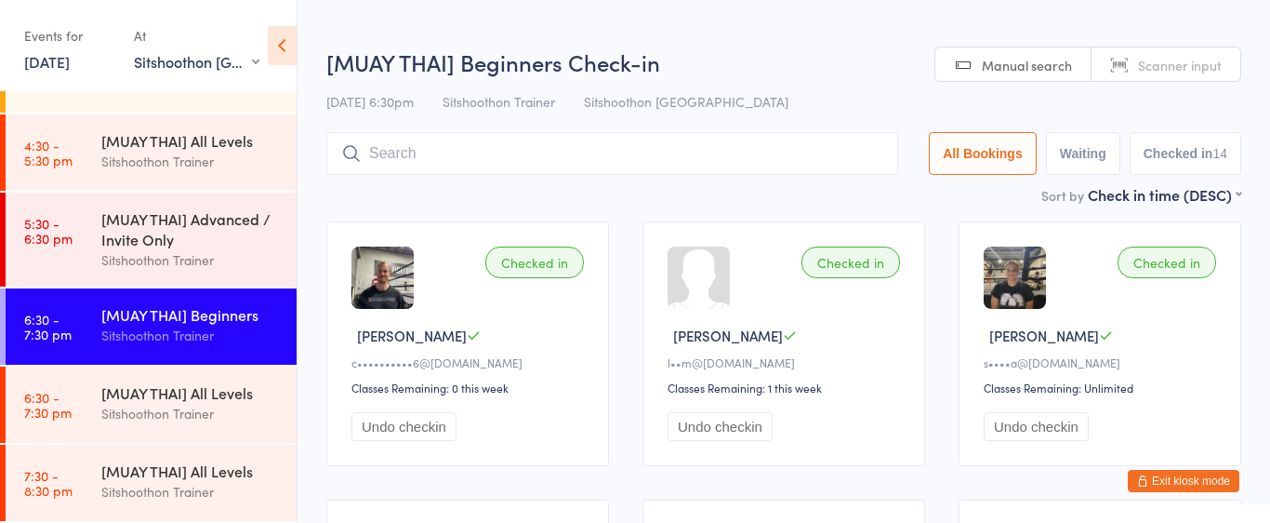
click at [392, 157] on input "search" at bounding box center [612, 153] width 572 height 43
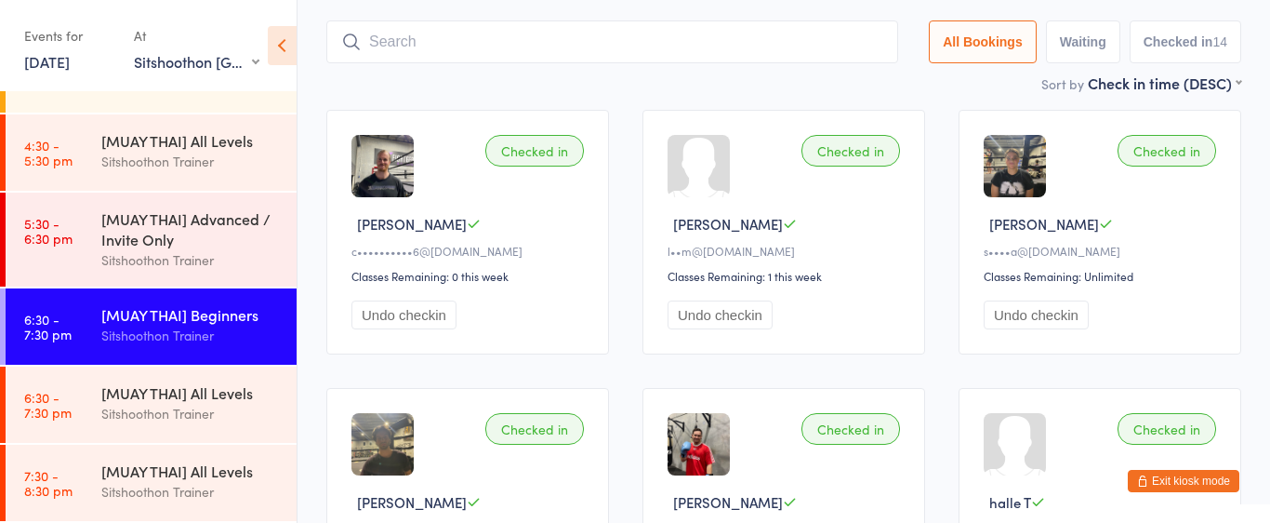
scroll to position [132, 0]
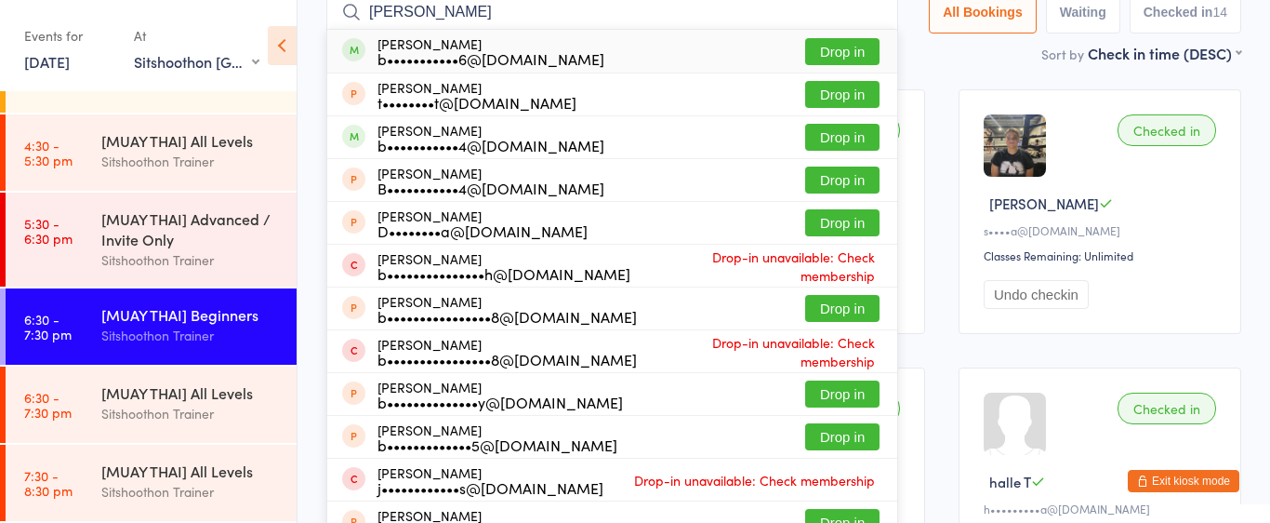
type input "blake r"
click at [839, 60] on button "Drop in" at bounding box center [842, 51] width 74 height 27
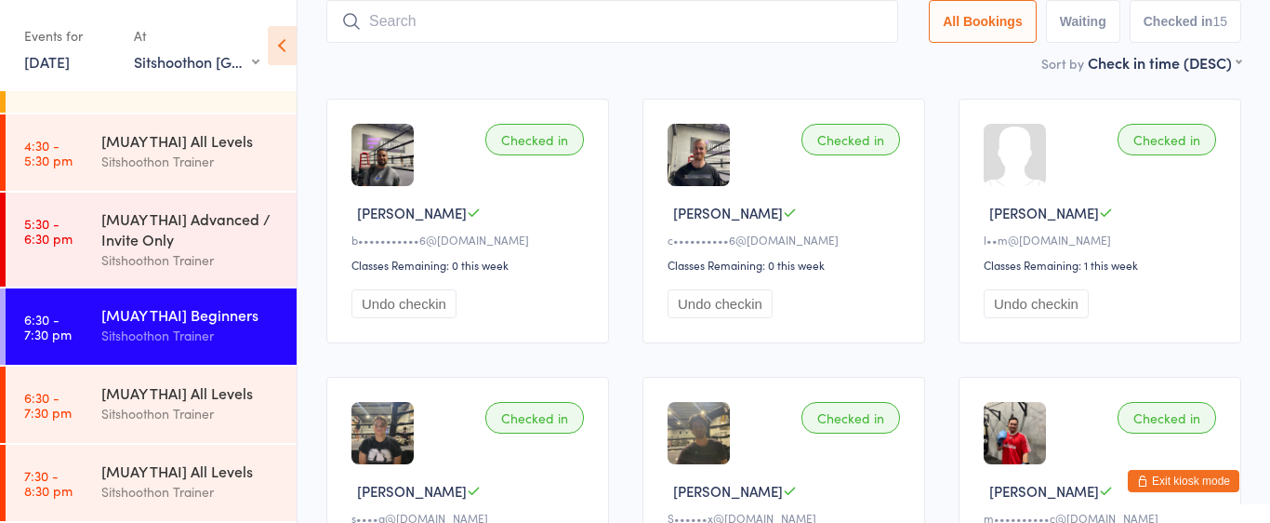
click at [549, 19] on input "search" at bounding box center [612, 21] width 572 height 43
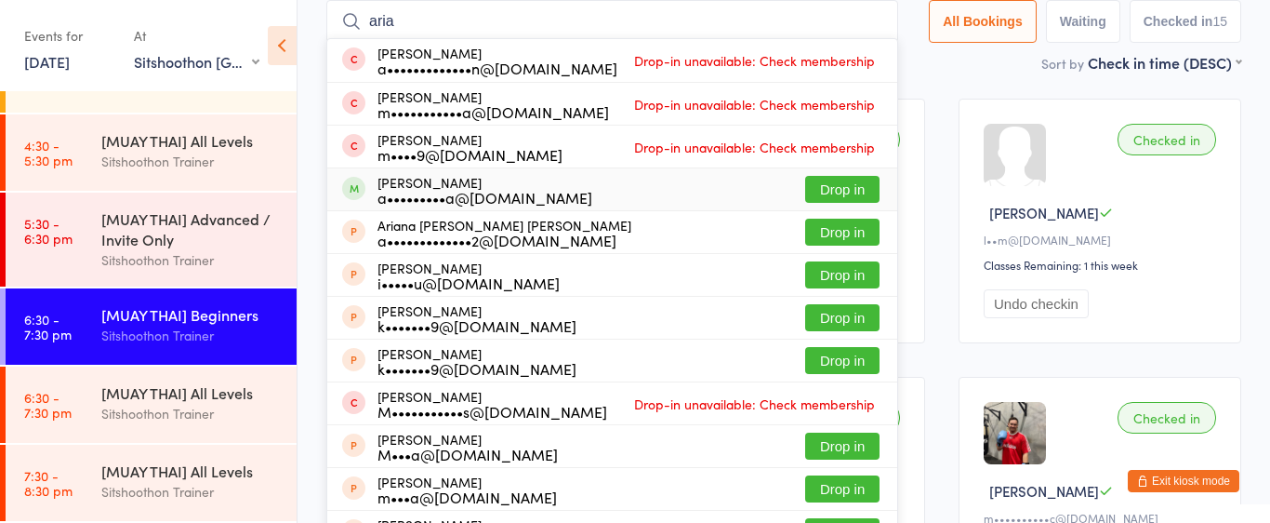
type input "aria"
click at [830, 188] on button "Drop in" at bounding box center [842, 189] width 74 height 27
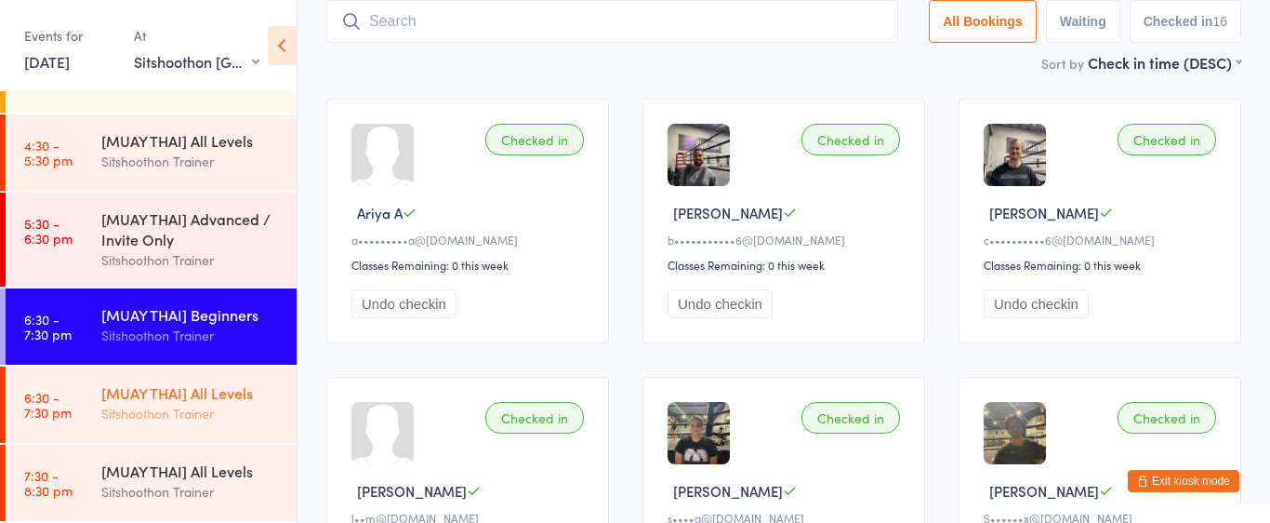
click at [221, 407] on div "Sitshoothon Trainer" at bounding box center [190, 413] width 179 height 21
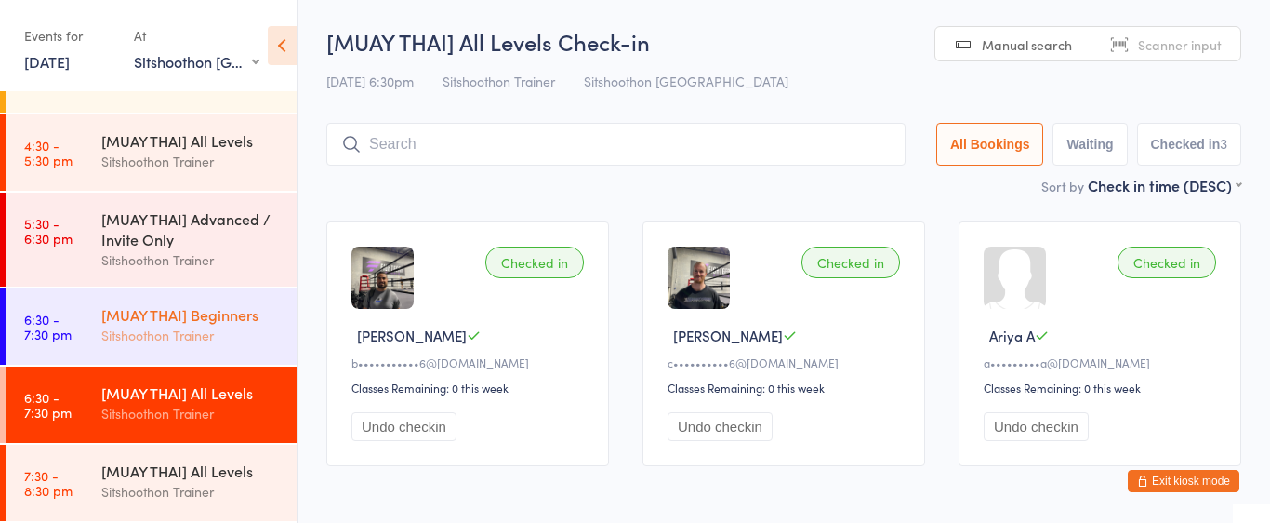
click at [134, 313] on div "[MUAY THAI] Beginners" at bounding box center [190, 314] width 179 height 20
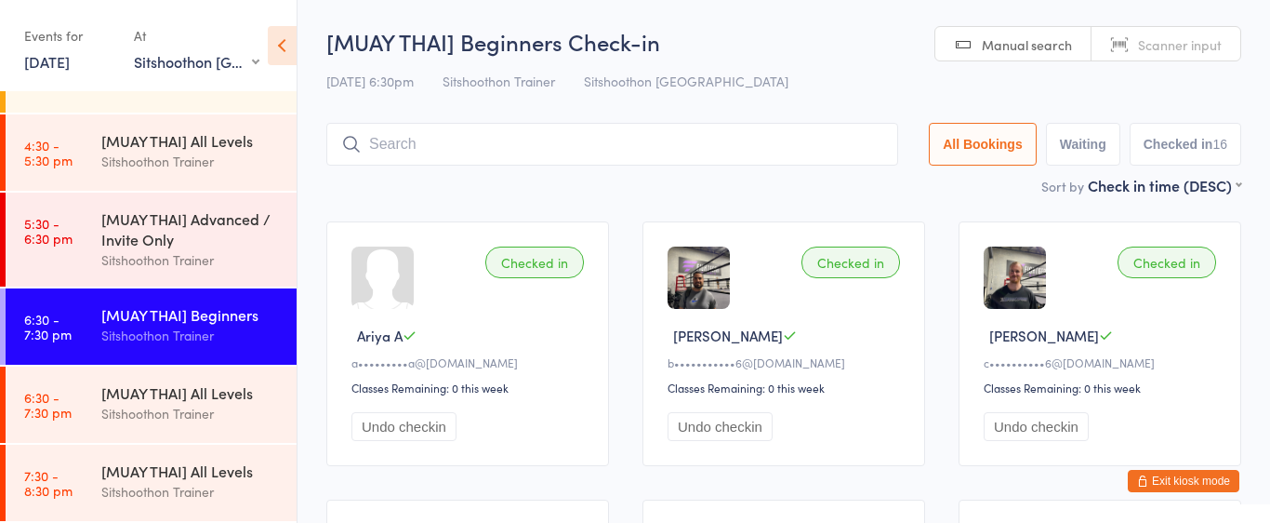
click at [439, 153] on input "search" at bounding box center [612, 144] width 572 height 43
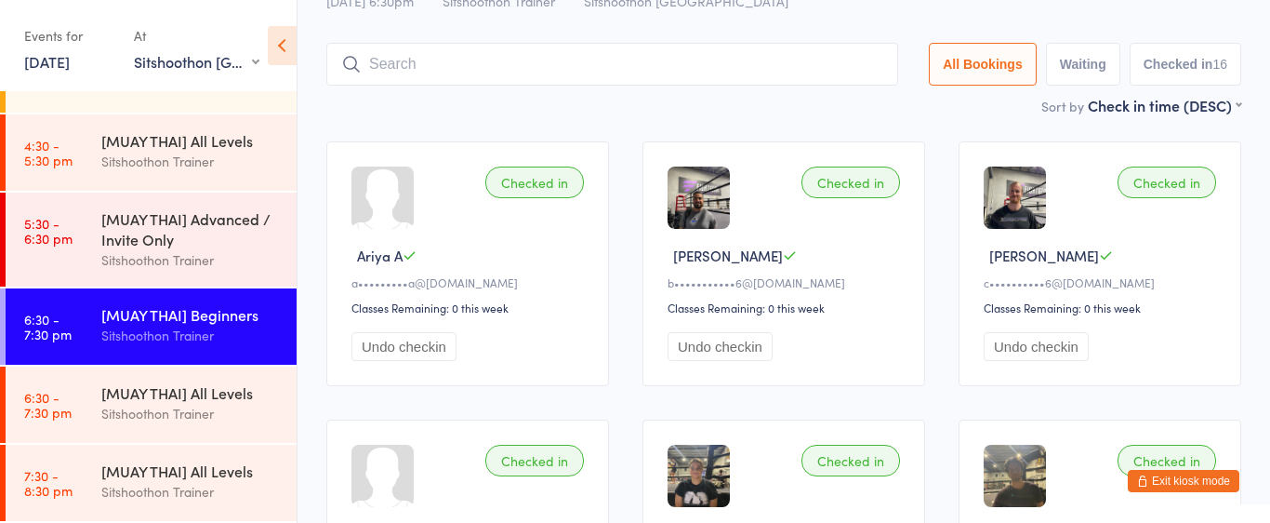
scroll to position [123, 0]
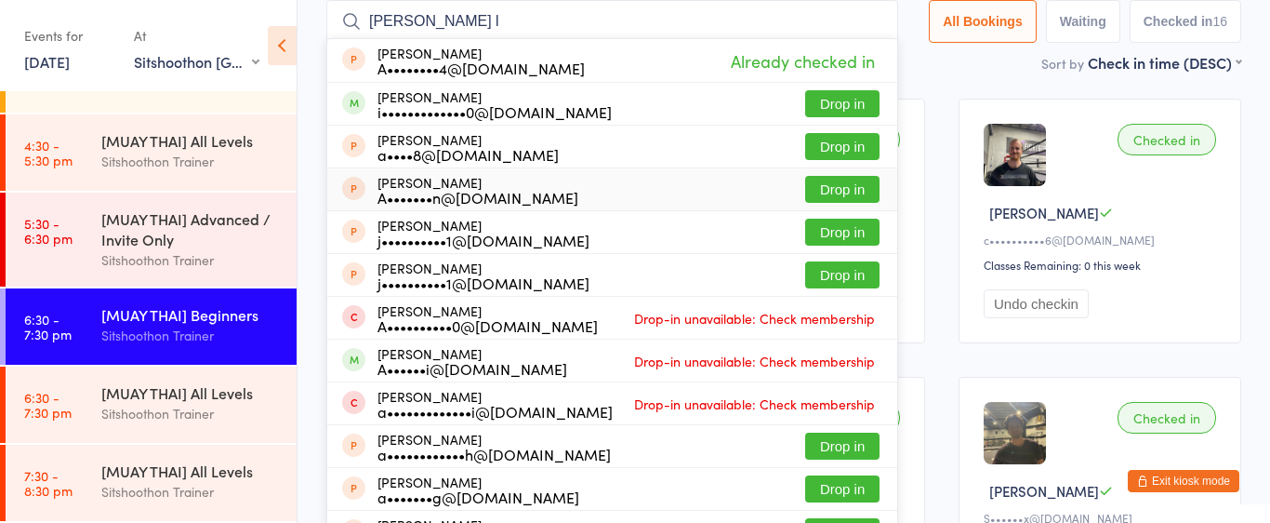
type input "adan l"
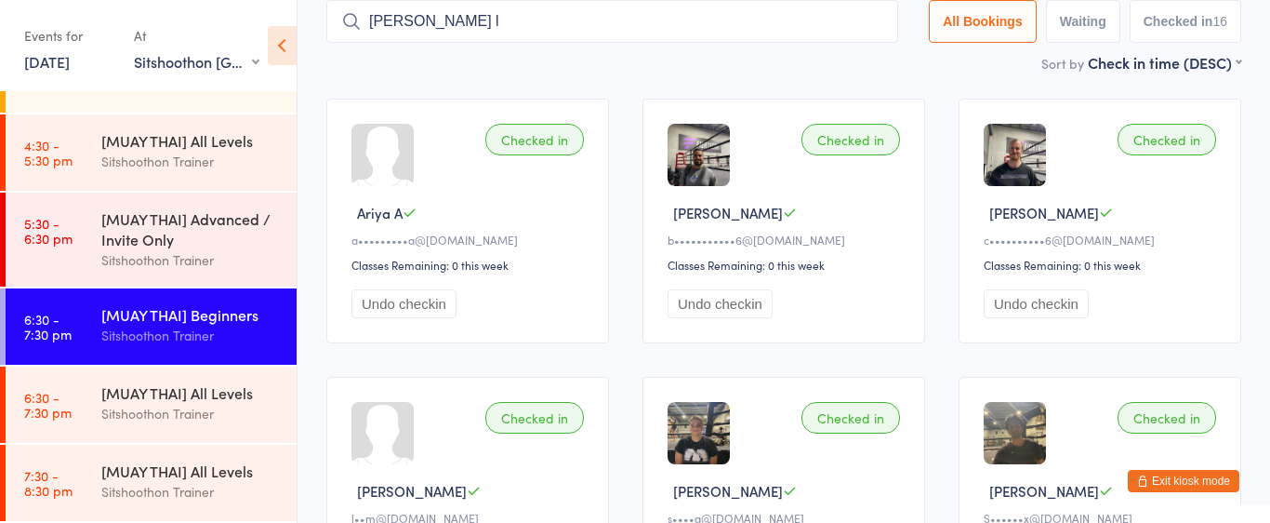
click at [1196, 482] on button "Exit kiosk mode" at bounding box center [1184, 481] width 112 height 22
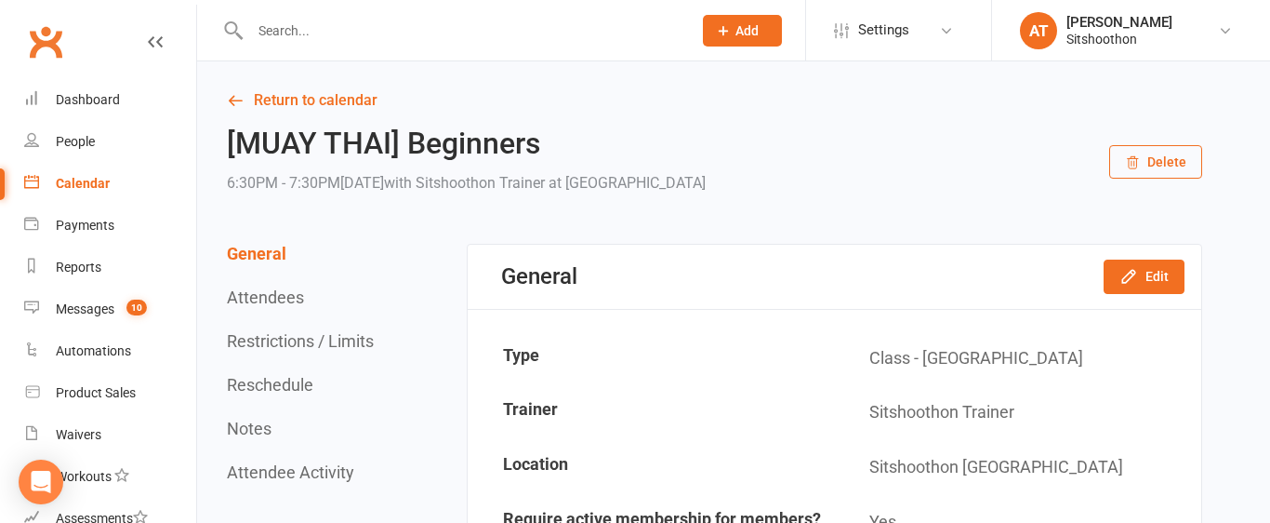
click at [338, 41] on input "text" at bounding box center [462, 31] width 434 height 26
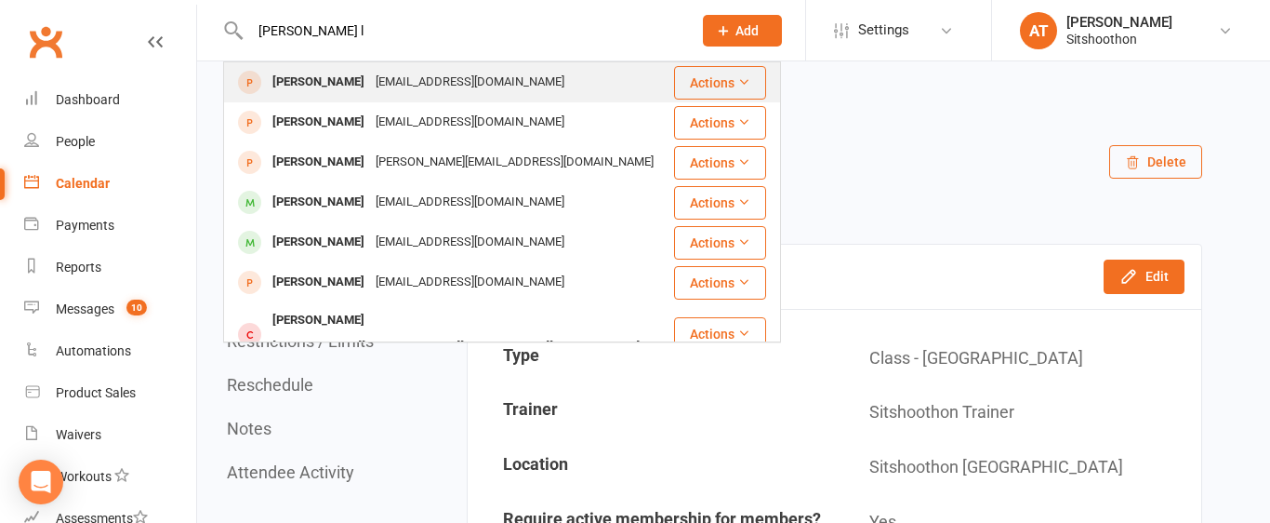
type input "[PERSON_NAME] l"
click at [744, 80] on icon at bounding box center [743, 81] width 13 height 13
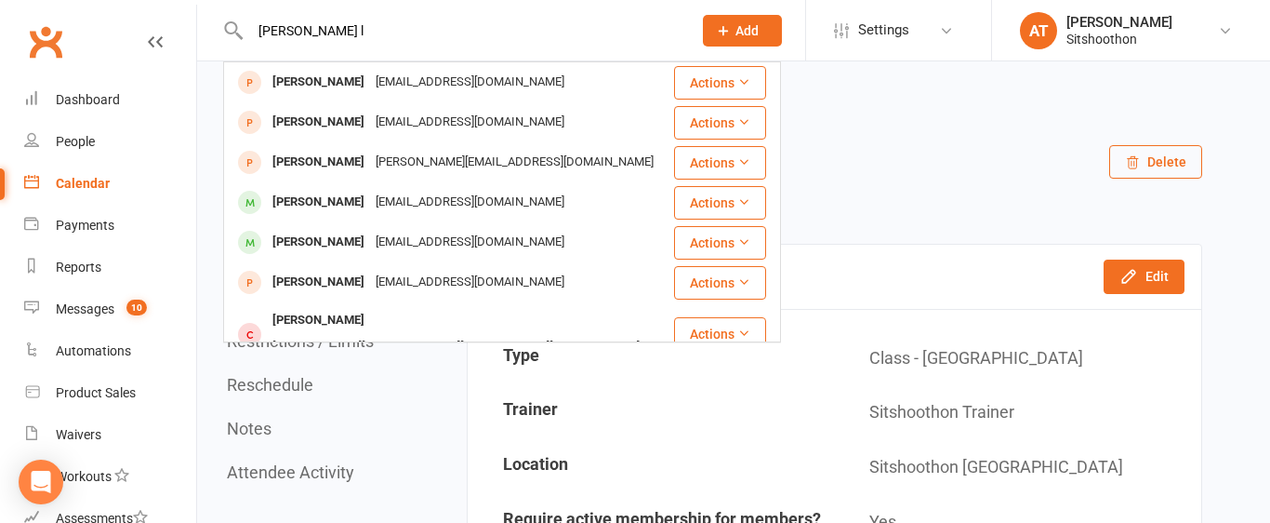
click at [926, 103] on link "Return to calendar" at bounding box center [715, 100] width 976 height 26
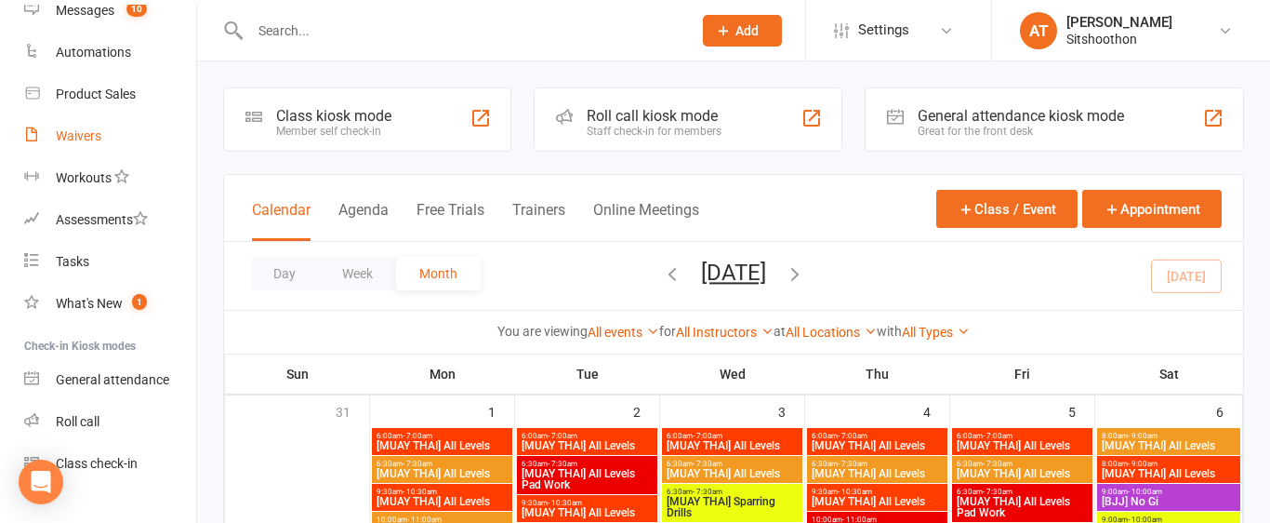
scroll to position [330, 0]
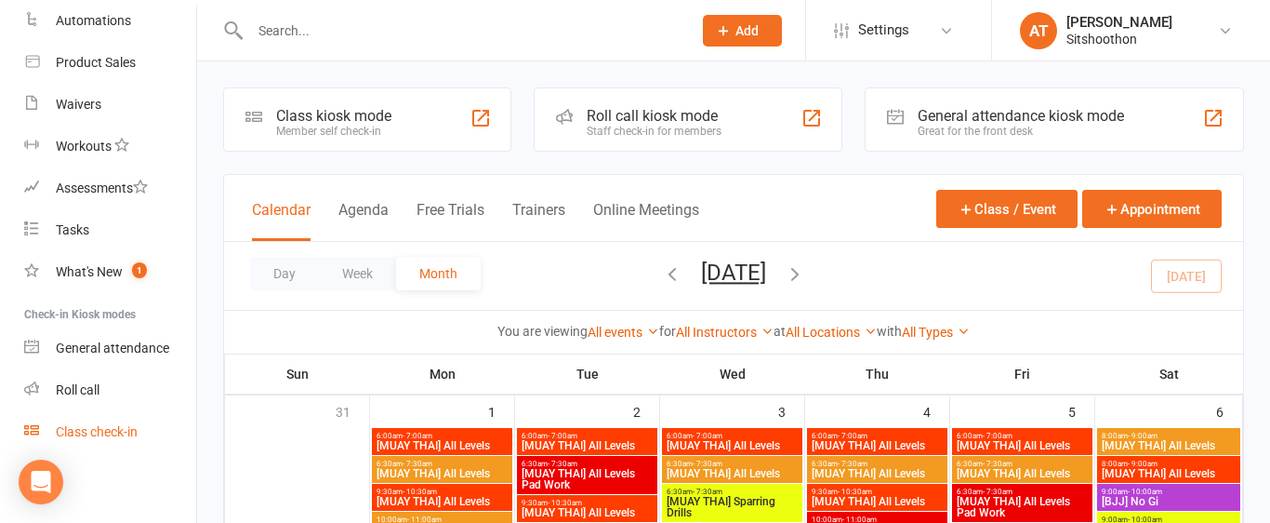
click at [120, 439] on link "Class check-in" at bounding box center [110, 432] width 172 height 42
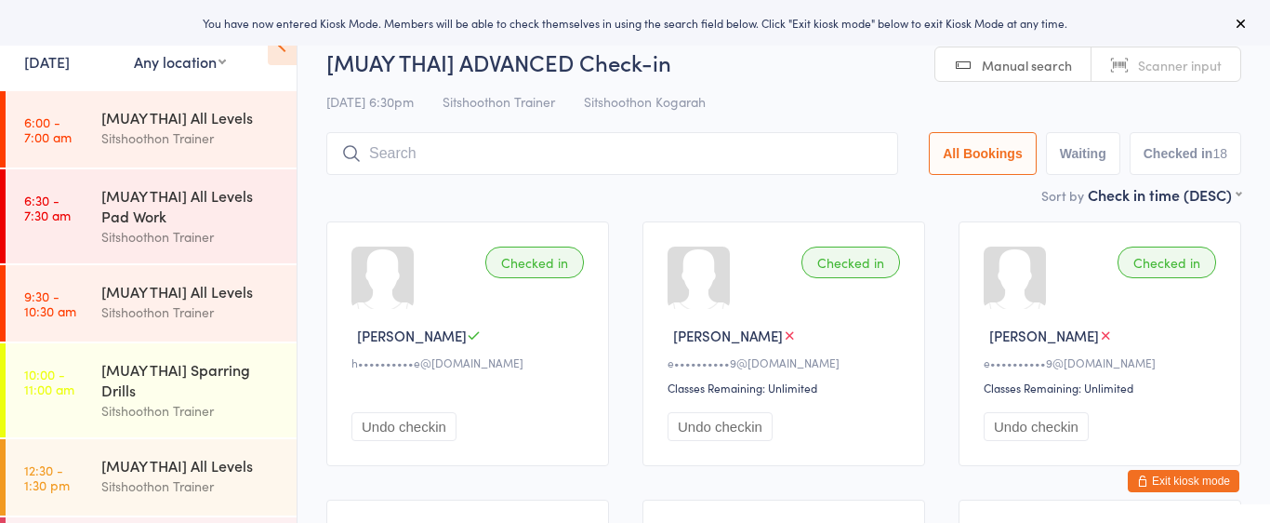
click at [431, 160] on input "search" at bounding box center [612, 153] width 572 height 43
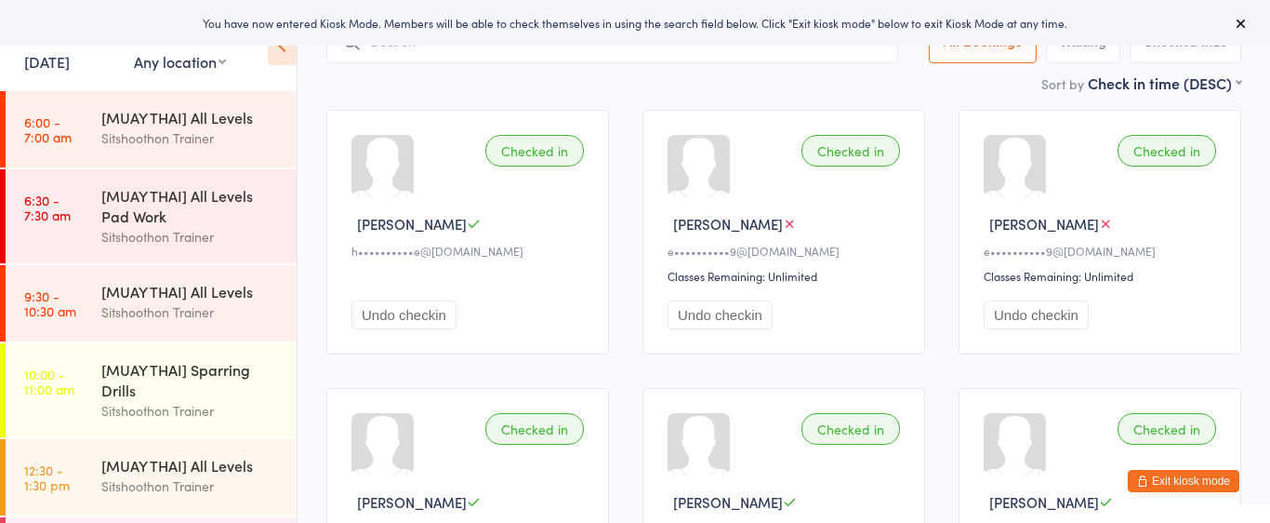
scroll to position [132, 0]
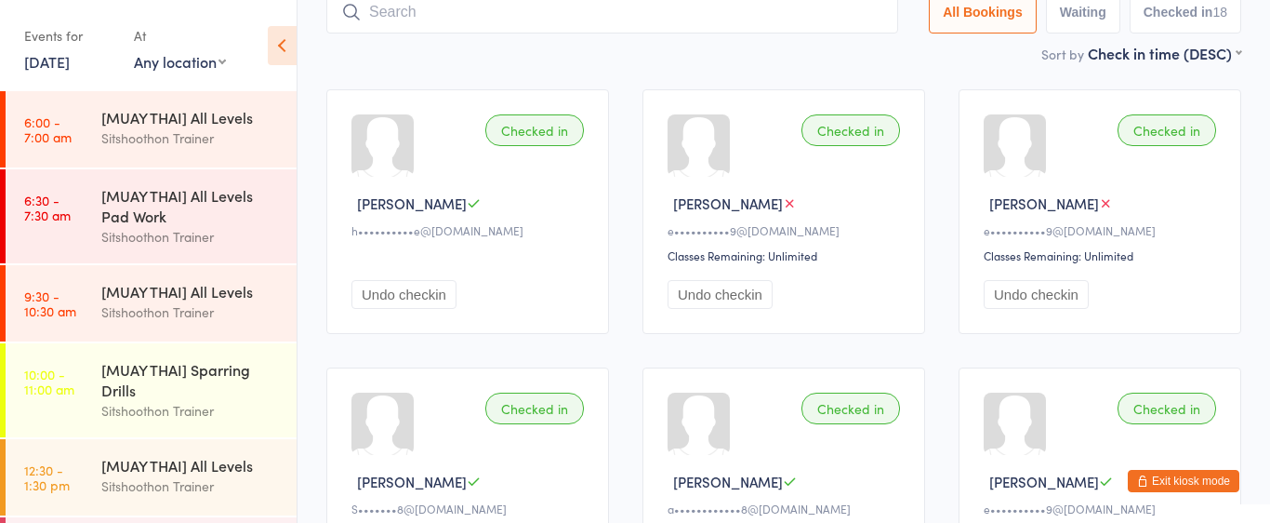
click at [408, 23] on input "search" at bounding box center [612, 12] width 572 height 43
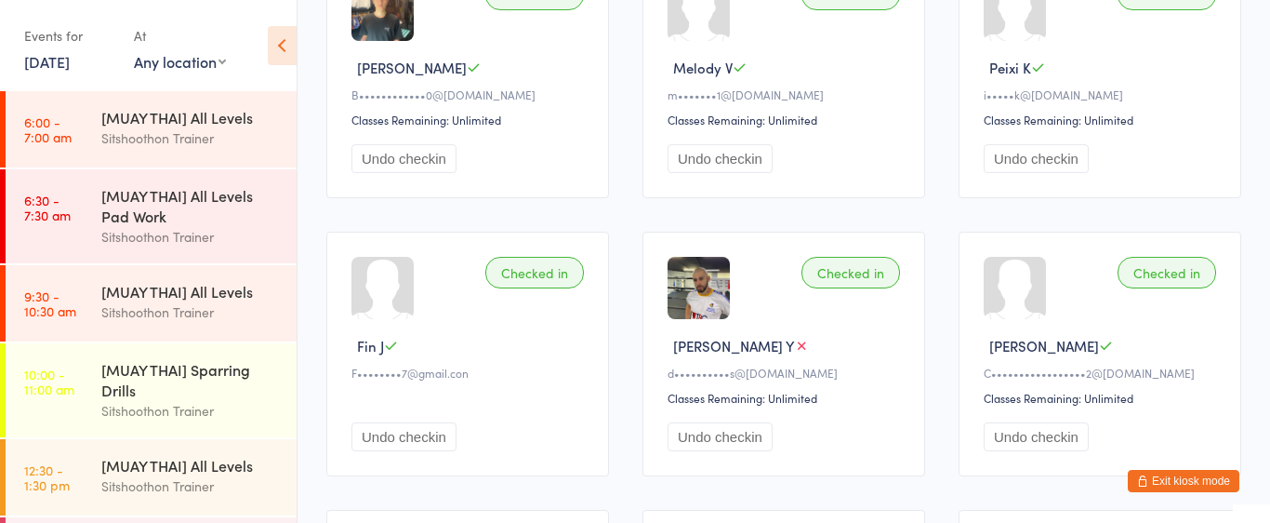
scroll to position [822, 0]
click at [226, 64] on select "Any location ST Martial Arts Arncliffe Sitshoothon Kogarah Sitshoothon Albion P…" at bounding box center [180, 61] width 92 height 20
select select "2"
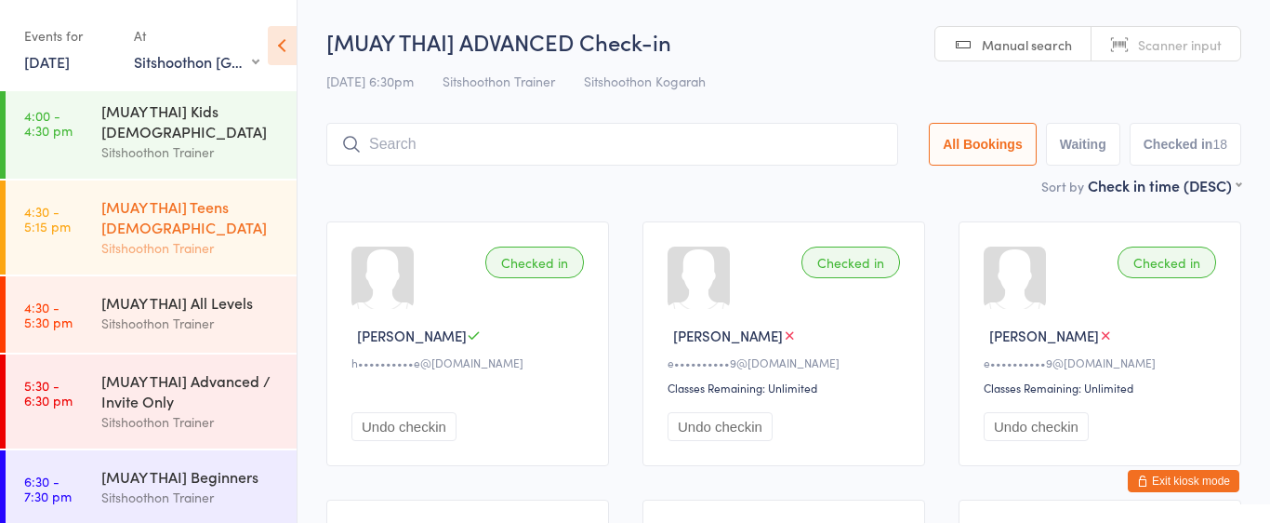
scroll to position [179, 0]
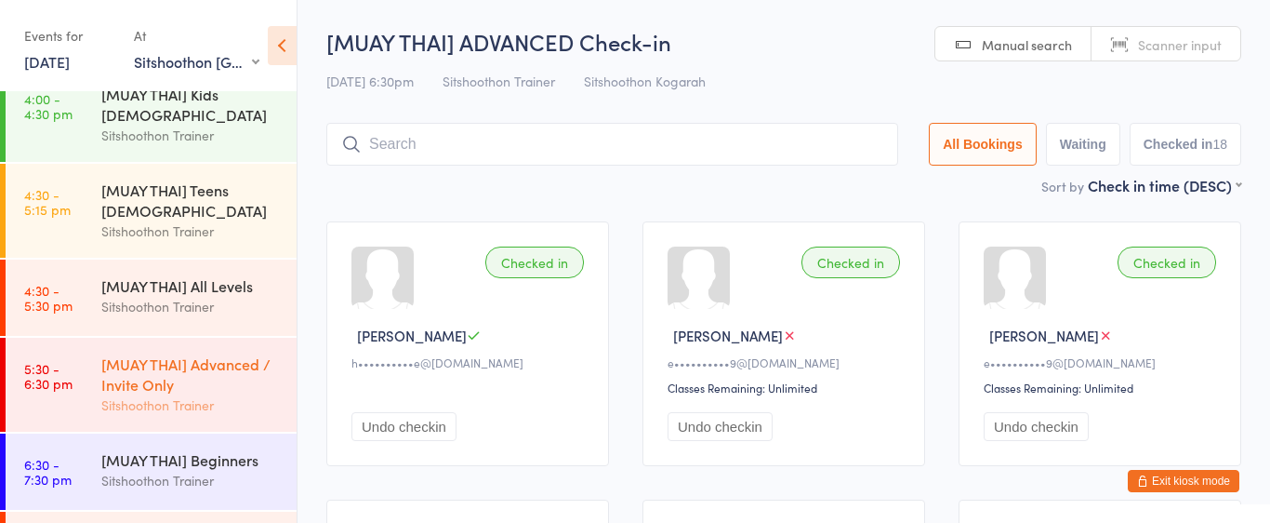
click at [187, 378] on div "[MUAY THAI] Advanced / Invite Only" at bounding box center [190, 373] width 179 height 41
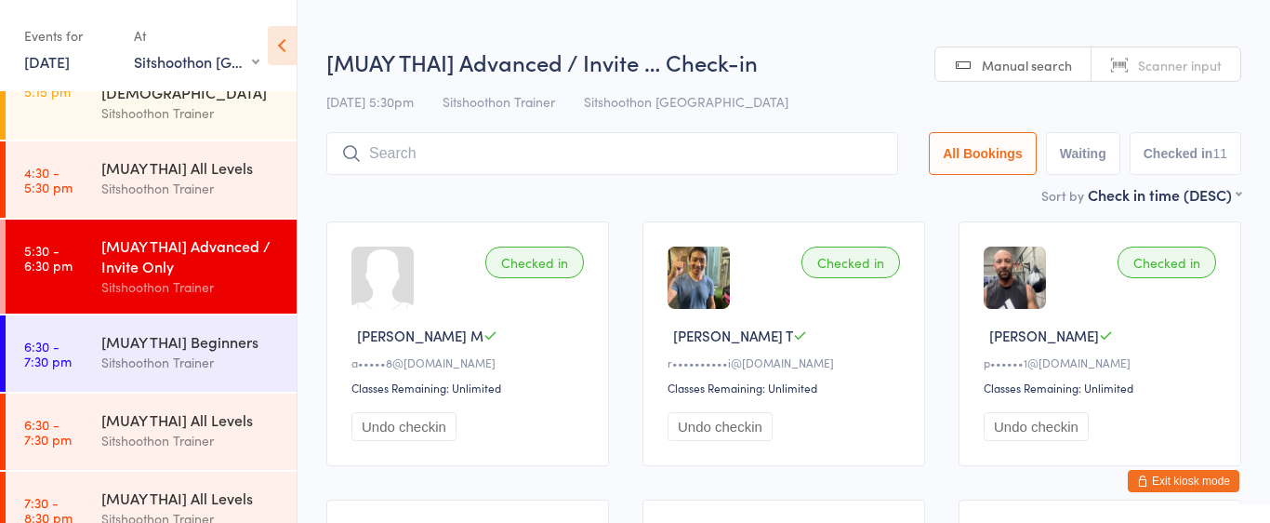
scroll to position [317, 0]
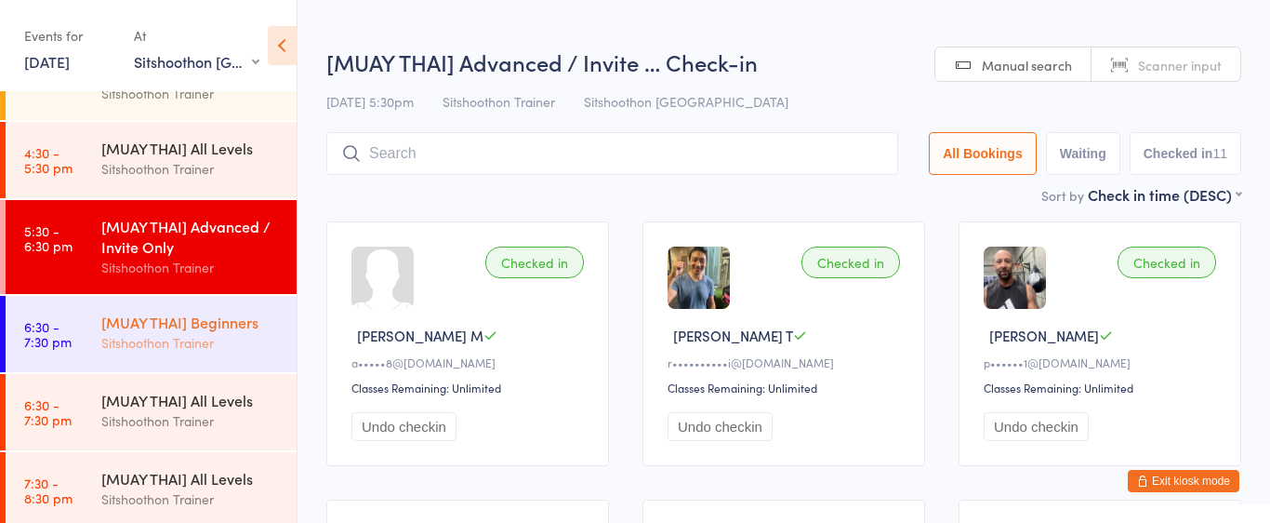
click at [193, 341] on div "Sitshoothon Trainer" at bounding box center [190, 342] width 179 height 21
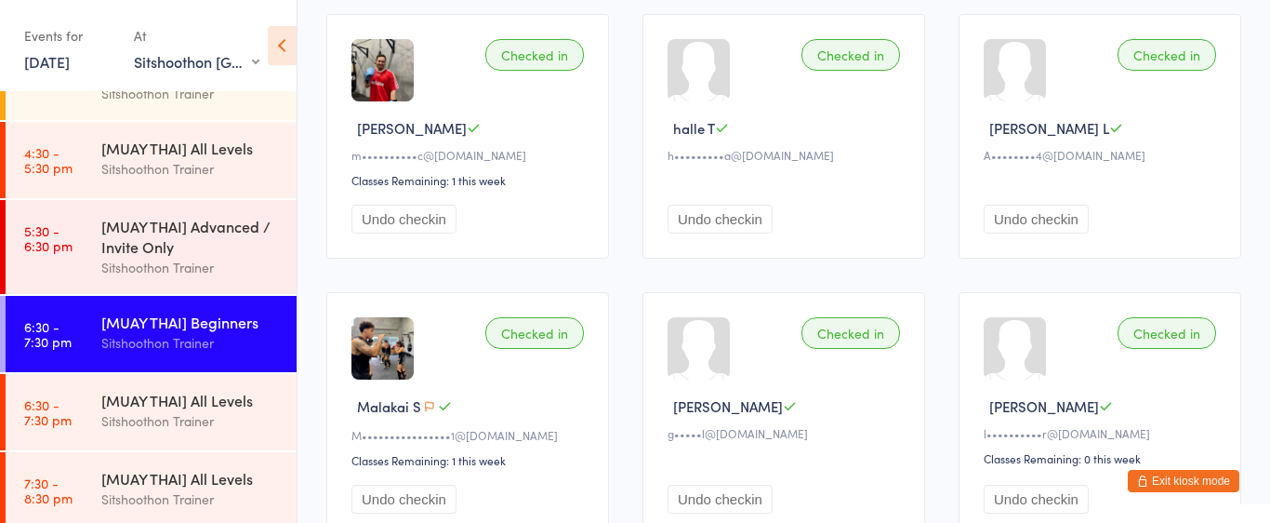
scroll to position [765, 0]
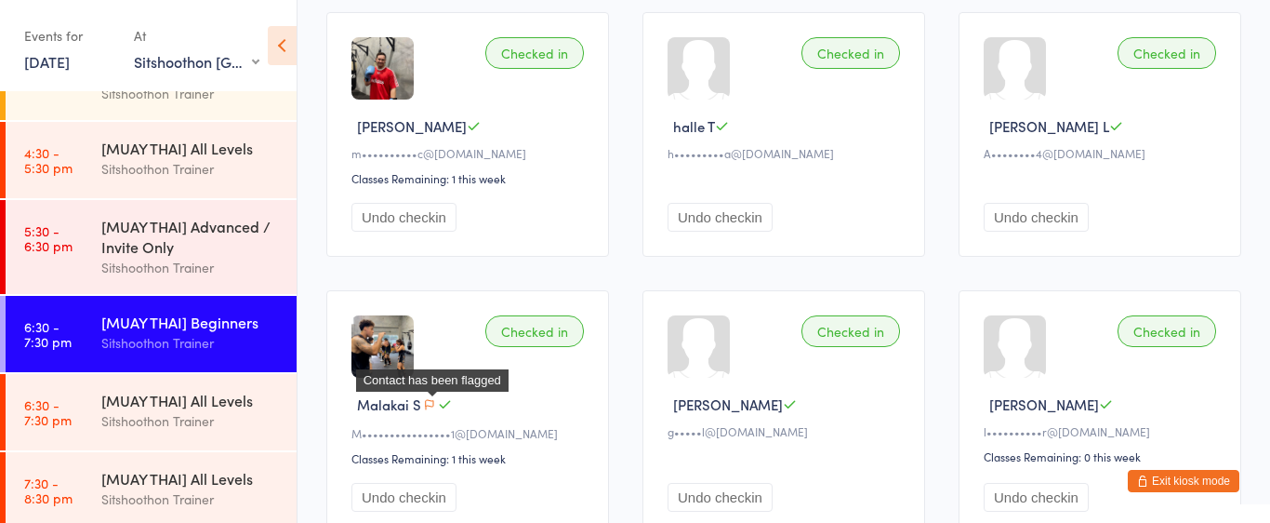
click at [433, 405] on icon "button" at bounding box center [429, 404] width 11 height 11
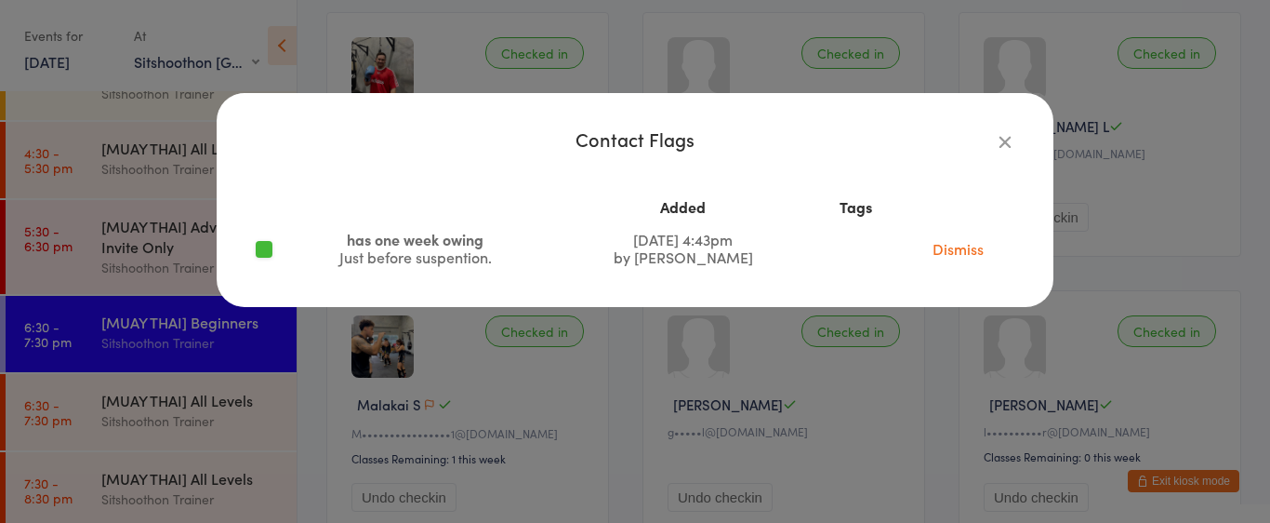
click at [1006, 142] on icon "button" at bounding box center [1005, 141] width 20 height 20
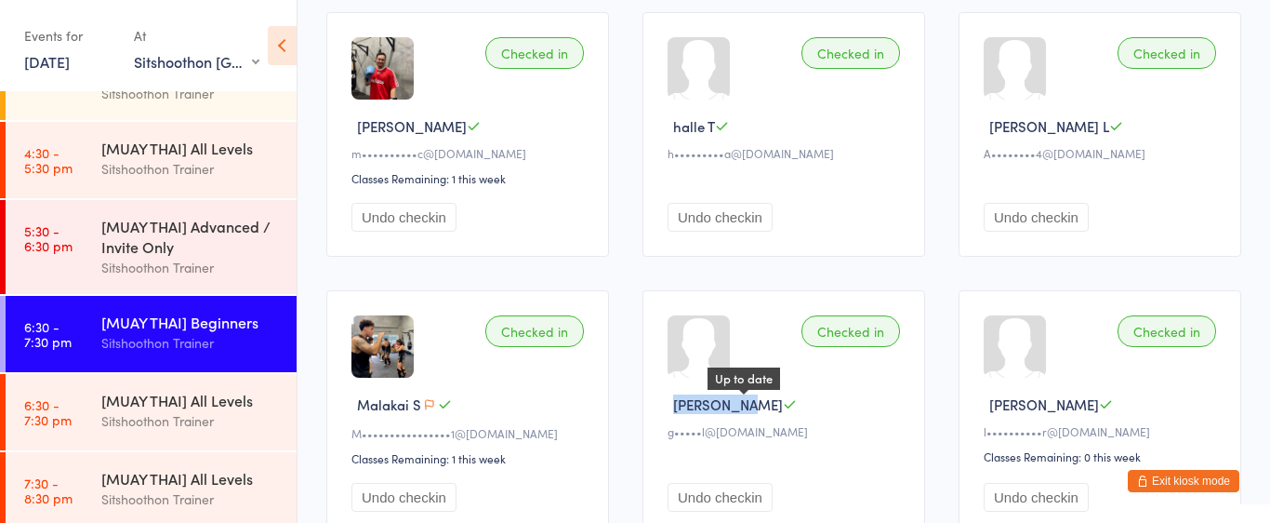
drag, startPoint x: 674, startPoint y: 405, endPoint x: 738, endPoint y: 405, distance: 64.2
click at [738, 405] on div "Gabriel B Up to date" at bounding box center [787, 404] width 238 height 20
copy span "Gabriel B"
click at [1167, 480] on button "Exit kiosk mode" at bounding box center [1184, 481] width 112 height 22
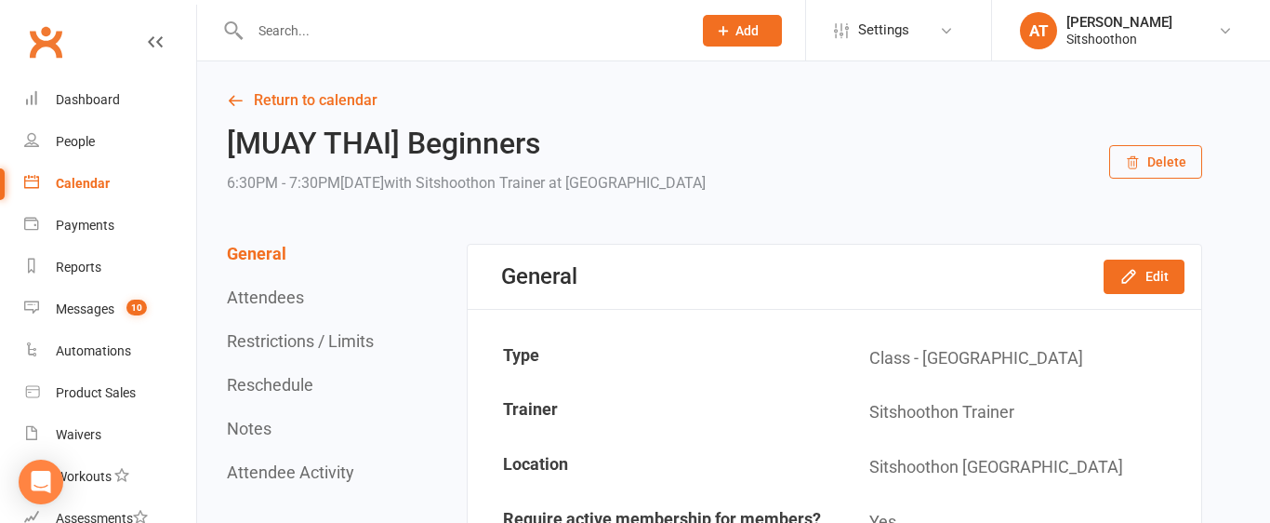
click at [333, 27] on input "text" at bounding box center [462, 31] width 434 height 26
paste input "[PERSON_NAME]"
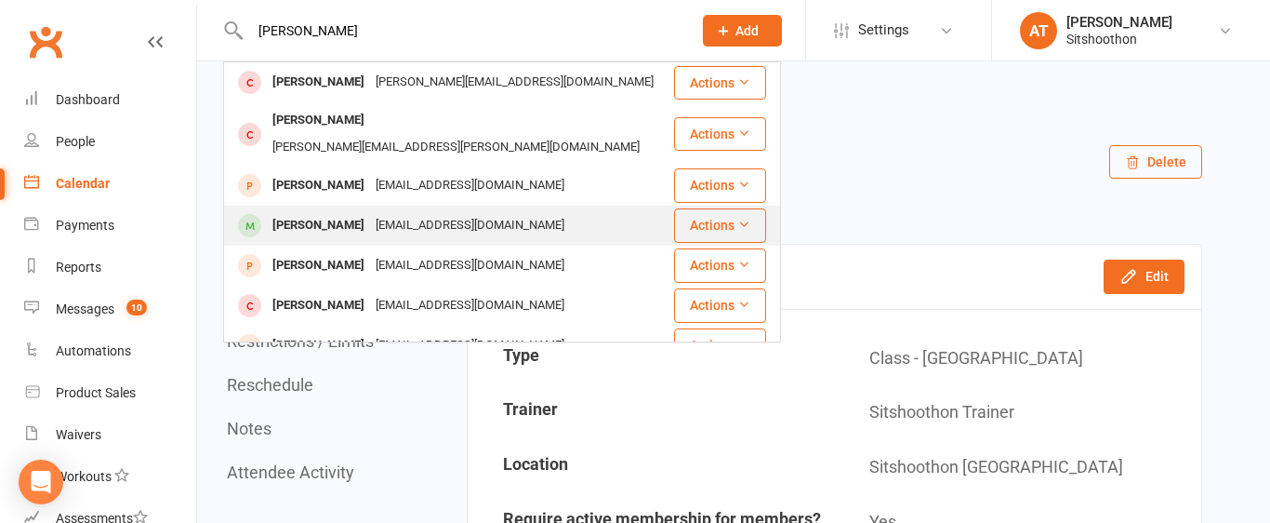
type input "[PERSON_NAME]"
click at [345, 212] on div "[PERSON_NAME]" at bounding box center [318, 225] width 103 height 27
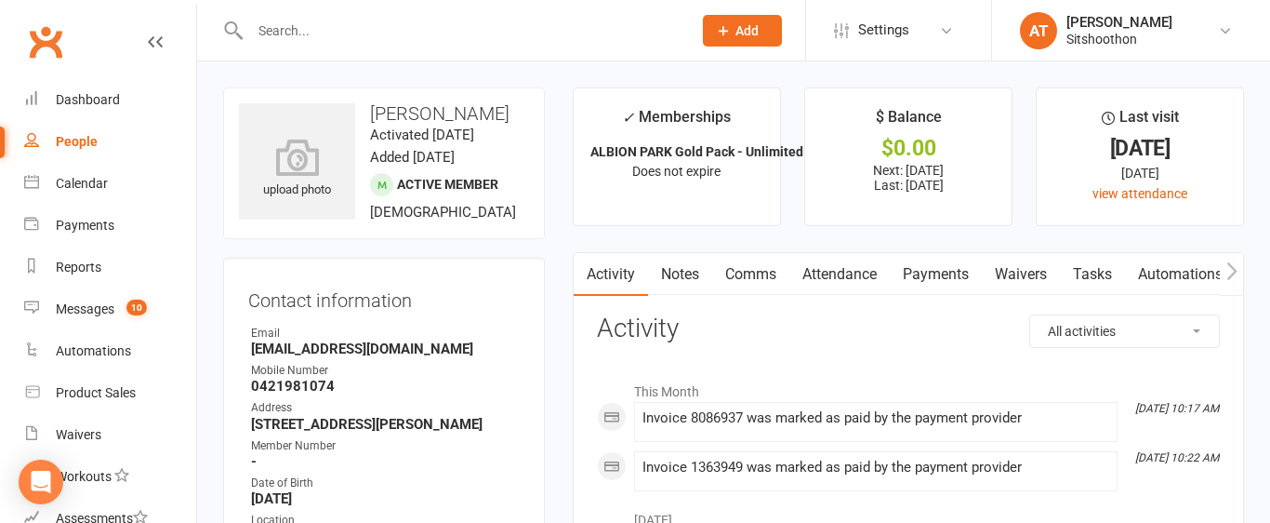
click at [922, 284] on link "Payments" at bounding box center [936, 274] width 92 height 43
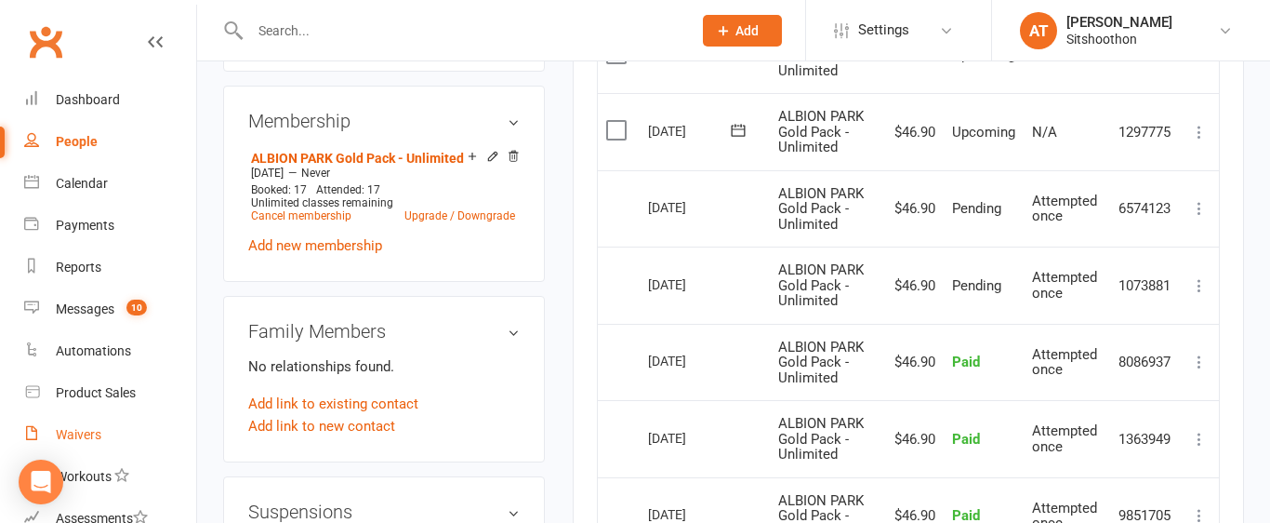
scroll to position [330, 0]
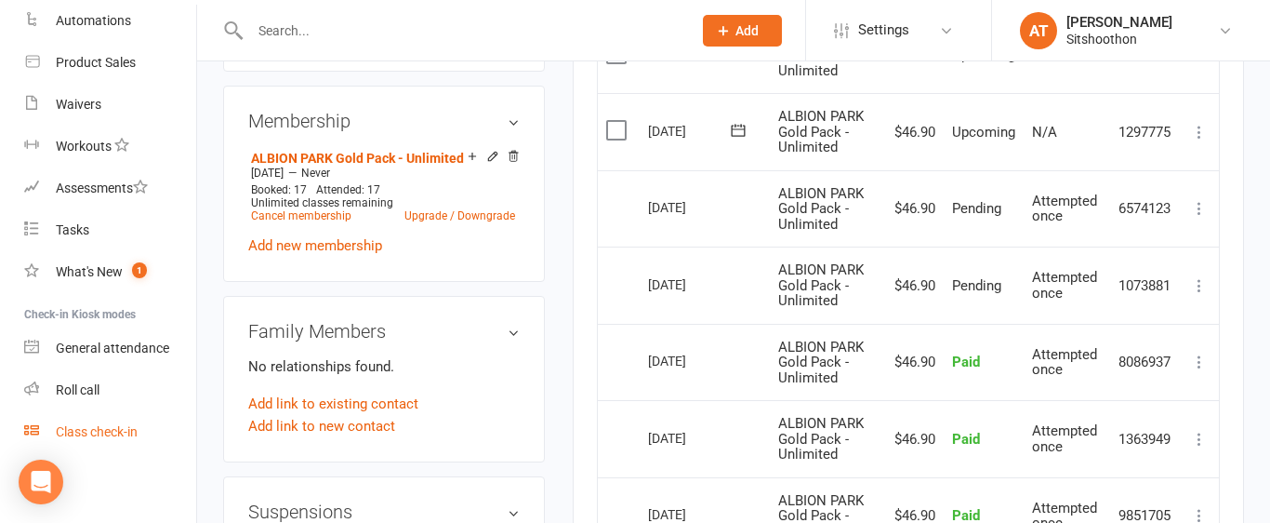
click at [112, 433] on div "Class check-in" at bounding box center [97, 431] width 82 height 15
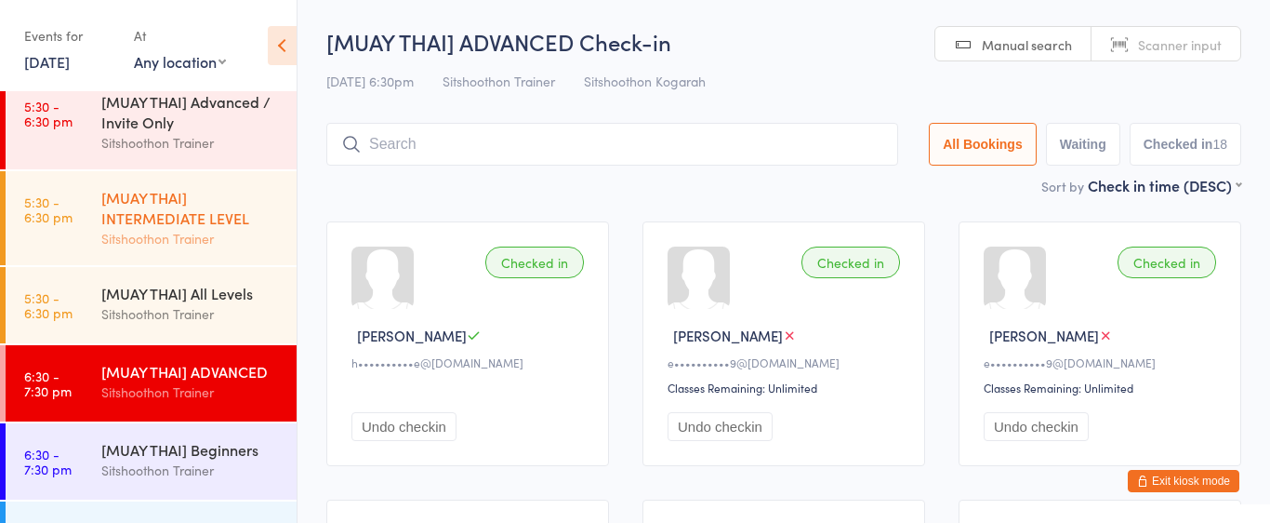
scroll to position [979, 0]
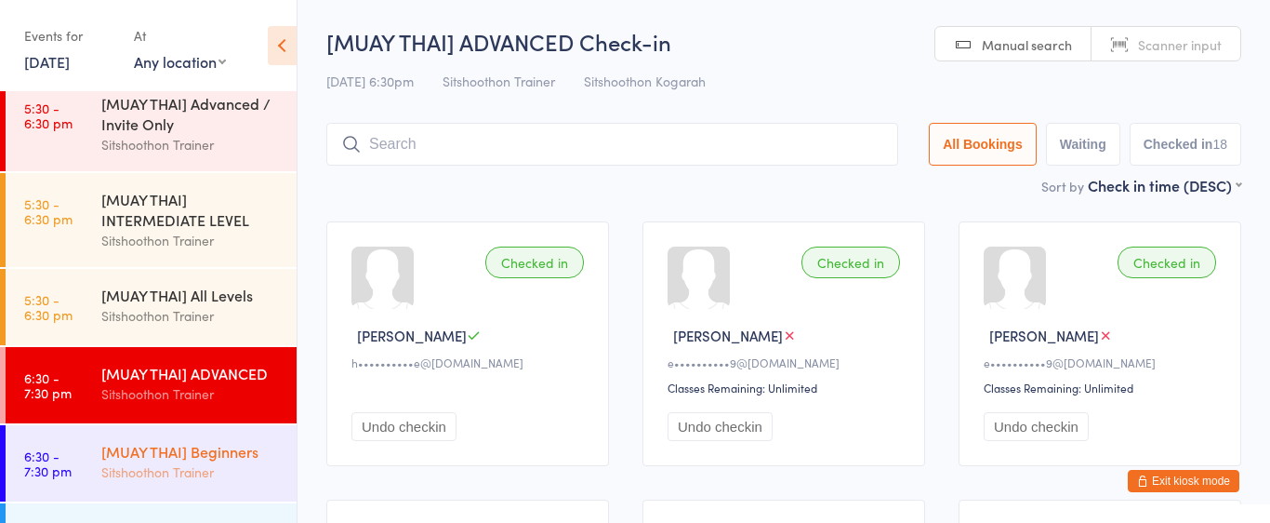
click at [160, 459] on div "[MUAY THAI] Beginners" at bounding box center [190, 451] width 179 height 20
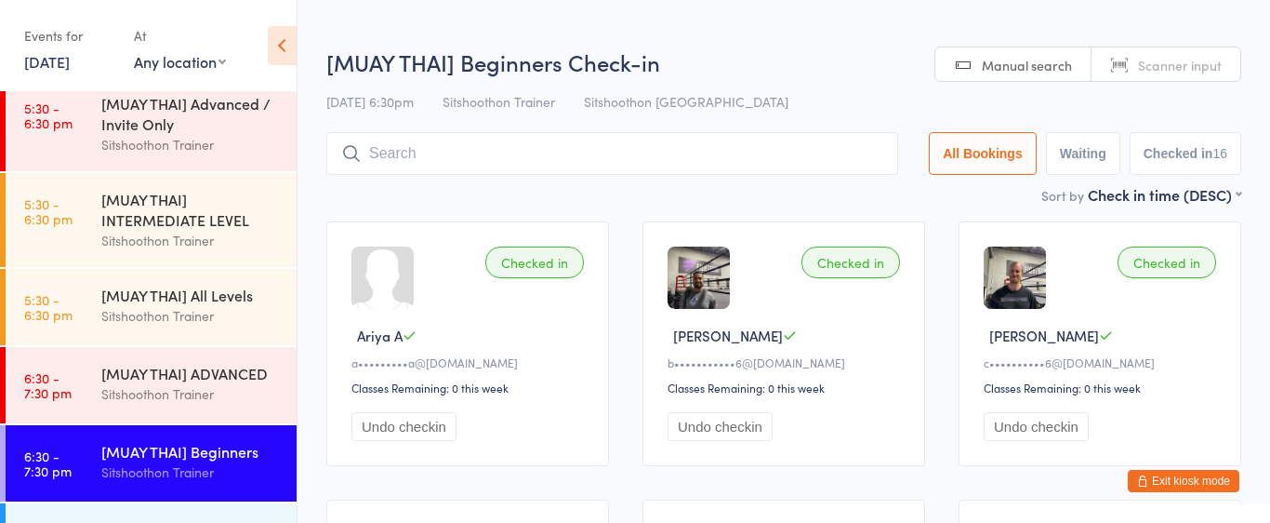
click at [499, 164] on input "search" at bounding box center [612, 153] width 572 height 43
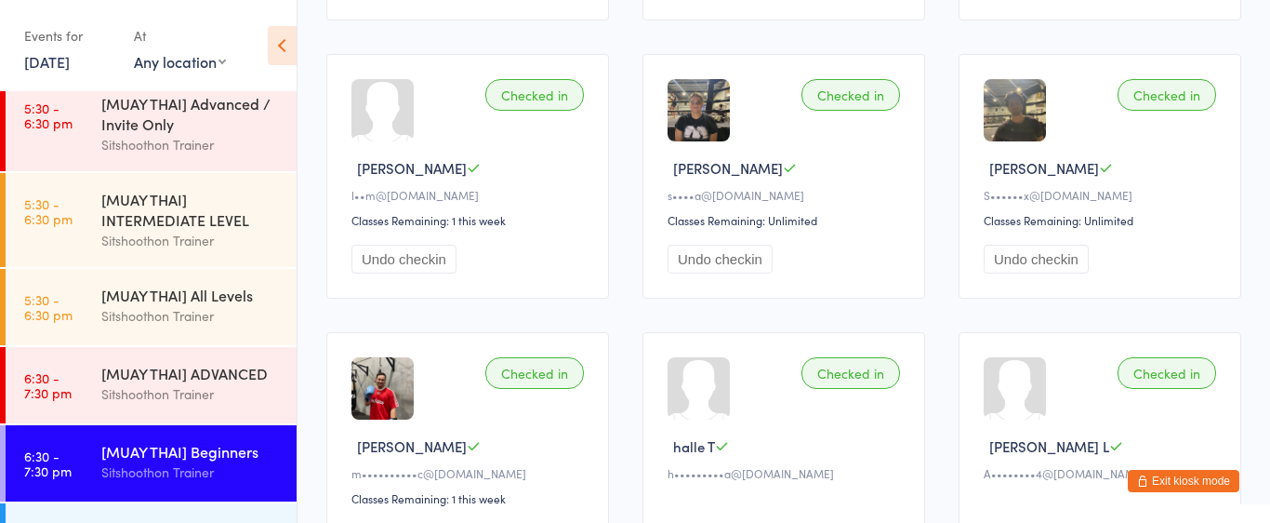
scroll to position [479, 0]
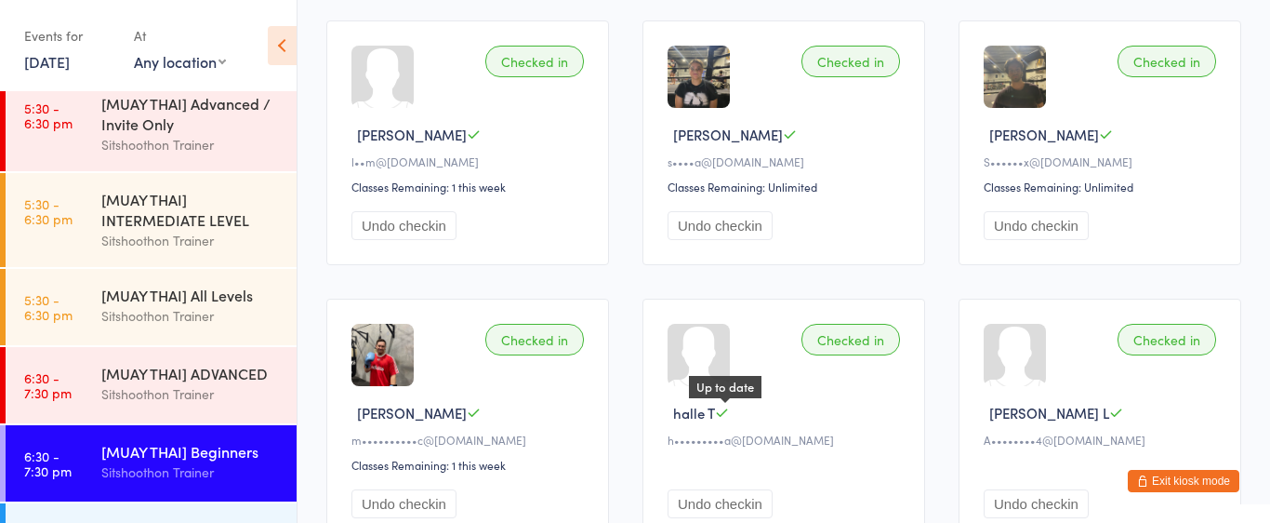
drag, startPoint x: 673, startPoint y: 411, endPoint x: 719, endPoint y: 408, distance: 45.7
click at [719, 408] on div "halle T Up to date" at bounding box center [787, 413] width 238 height 20
drag, startPoint x: 698, startPoint y: 417, endPoint x: 767, endPoint y: 319, distance: 119.5
click at [1165, 481] on button "Exit kiosk mode" at bounding box center [1184, 481] width 112 height 22
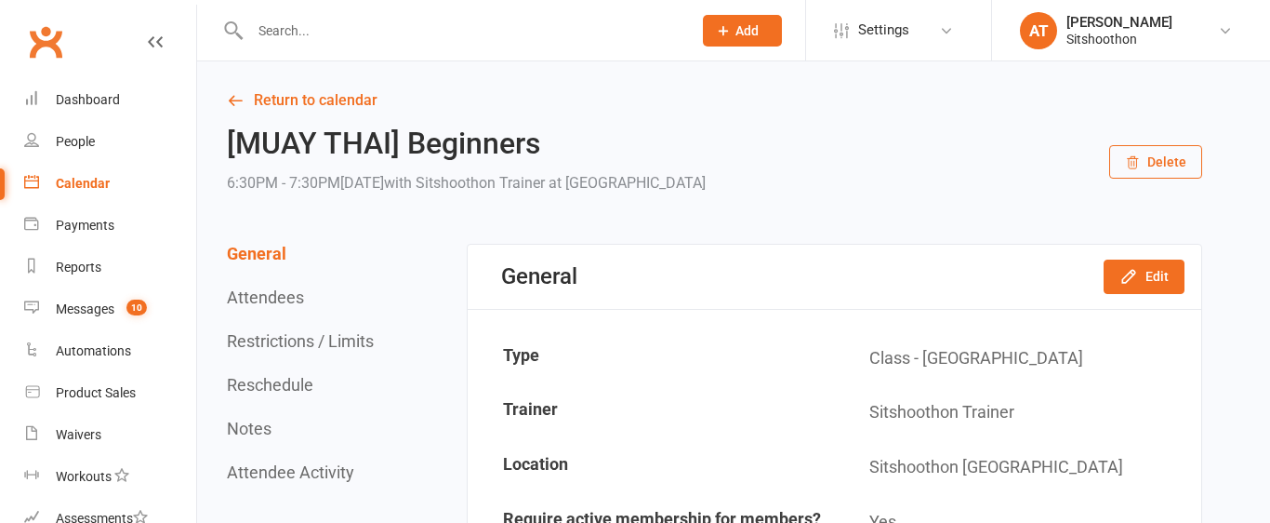
click at [292, 32] on input "text" at bounding box center [462, 31] width 434 height 26
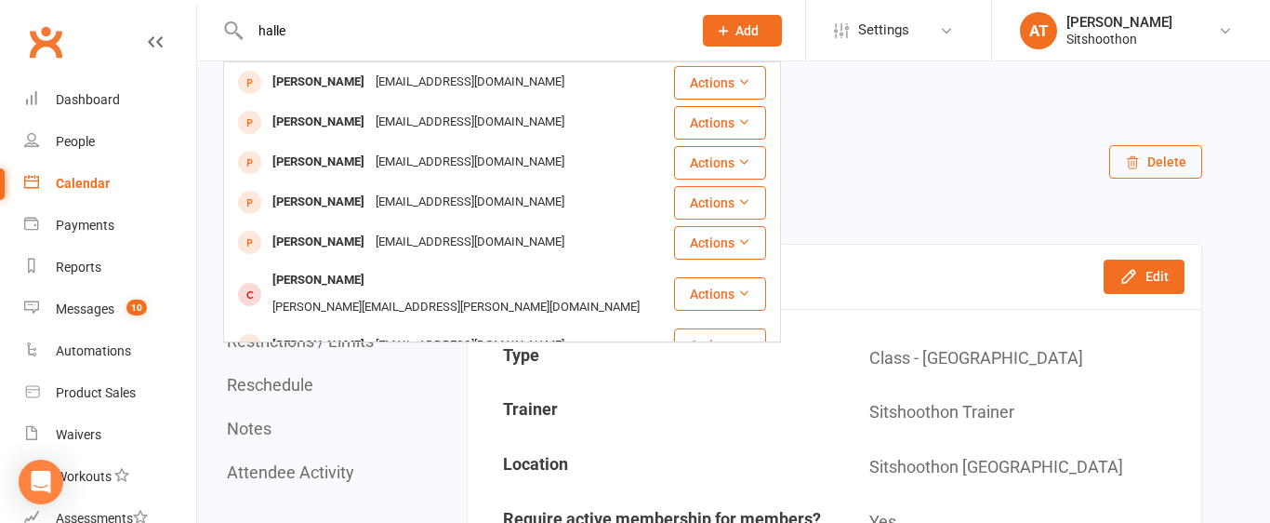
type input "halle"
